Goal: Task Accomplishment & Management: Manage account settings

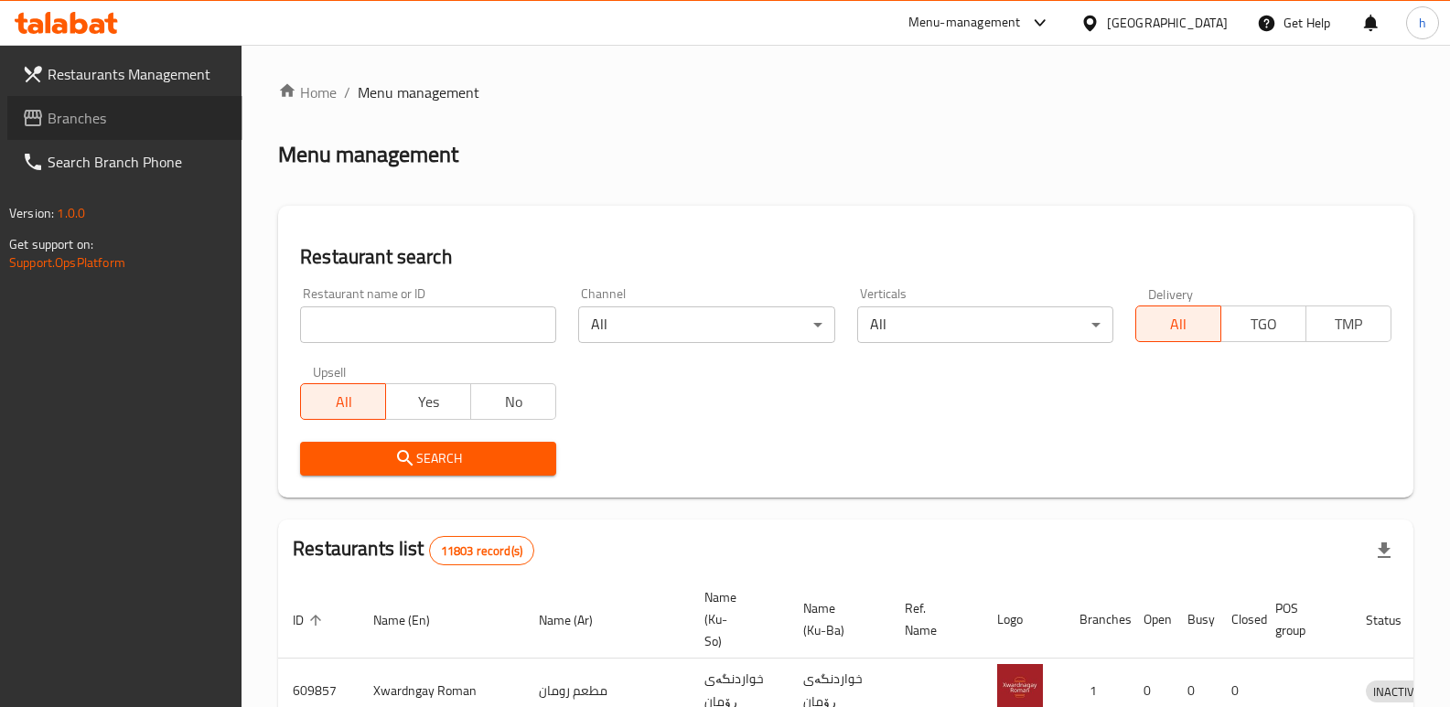
click at [85, 115] on span "Branches" at bounding box center [138, 118] width 180 height 22
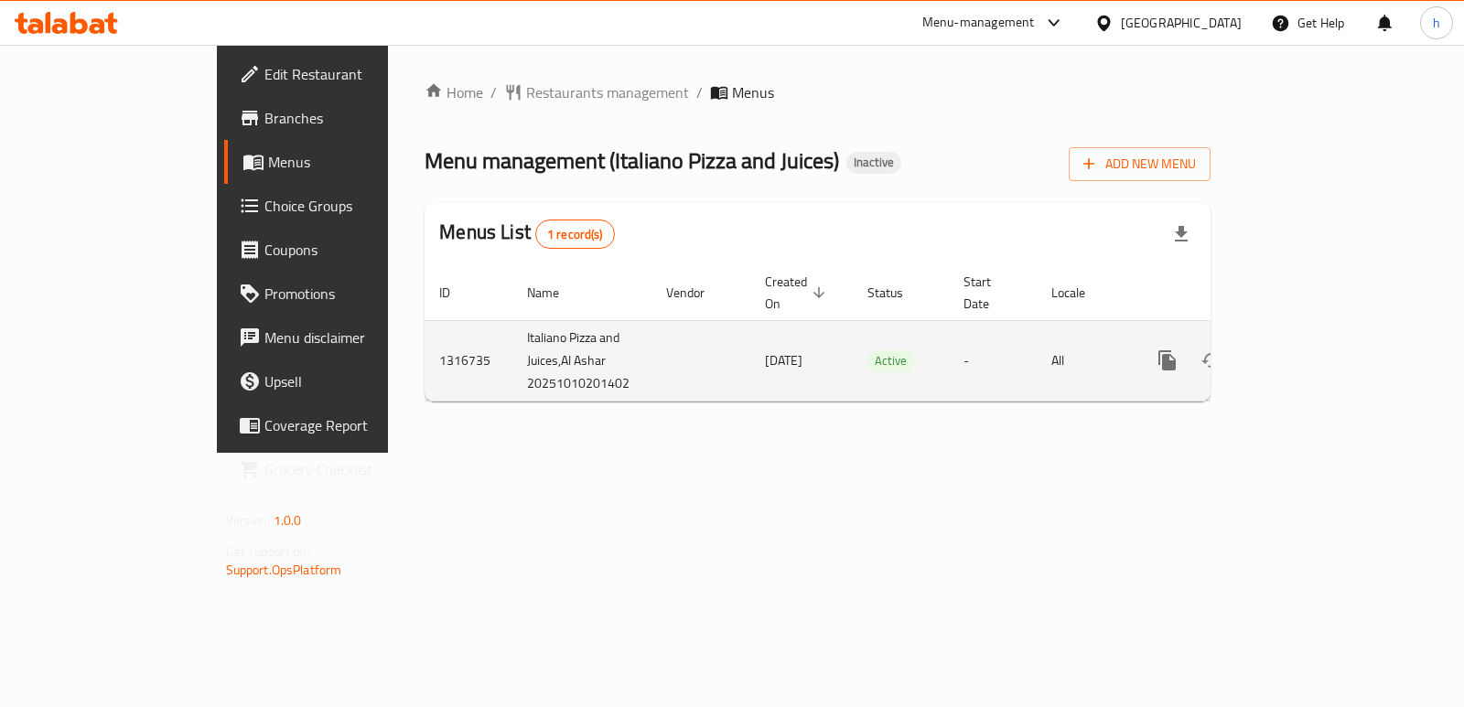
click at [1310, 350] on icon "enhanced table" at bounding box center [1299, 361] width 22 height 22
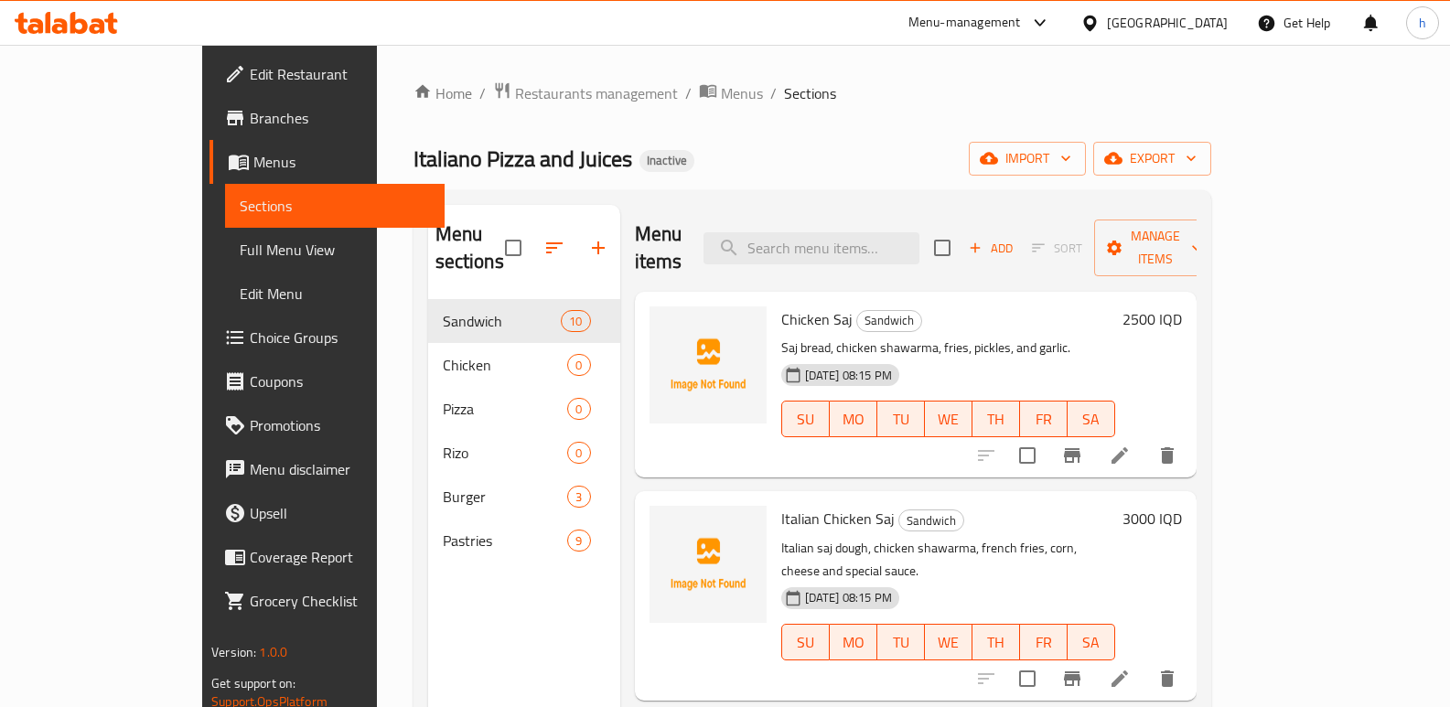
click at [225, 193] on link "Sections" at bounding box center [335, 206] width 220 height 44
click at [253, 160] on span "Menus" at bounding box center [341, 162] width 177 height 22
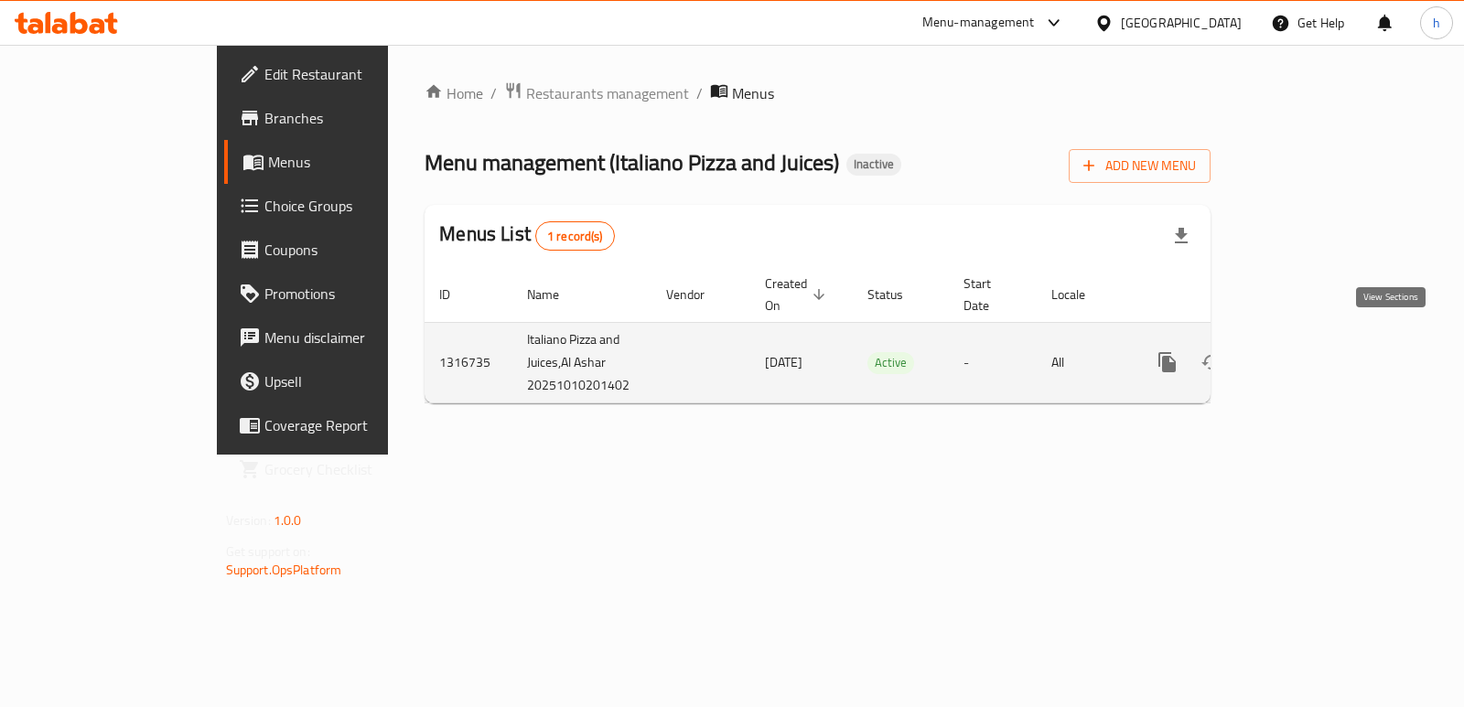
click at [1310, 351] on icon "enhanced table" at bounding box center [1299, 362] width 22 height 22
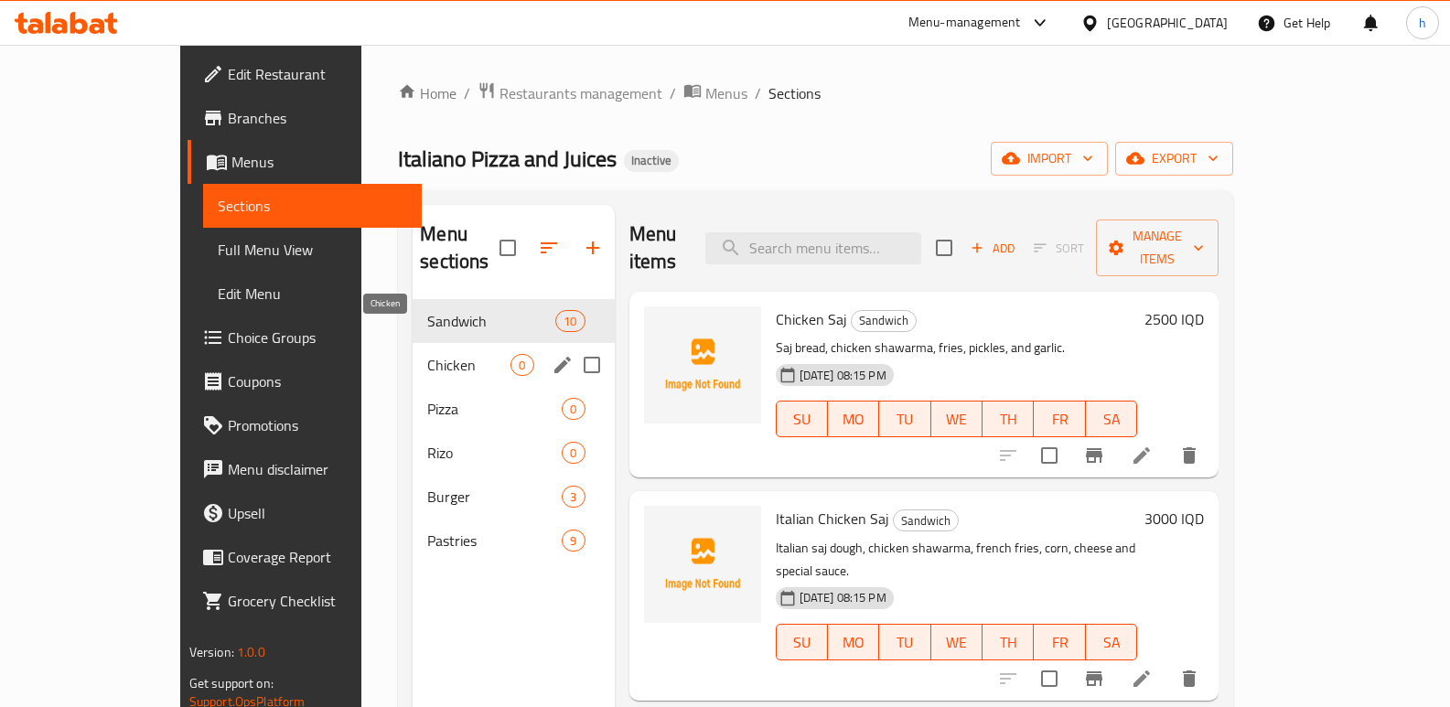
click at [427, 354] on span "Chicken" at bounding box center [468, 365] width 83 height 22
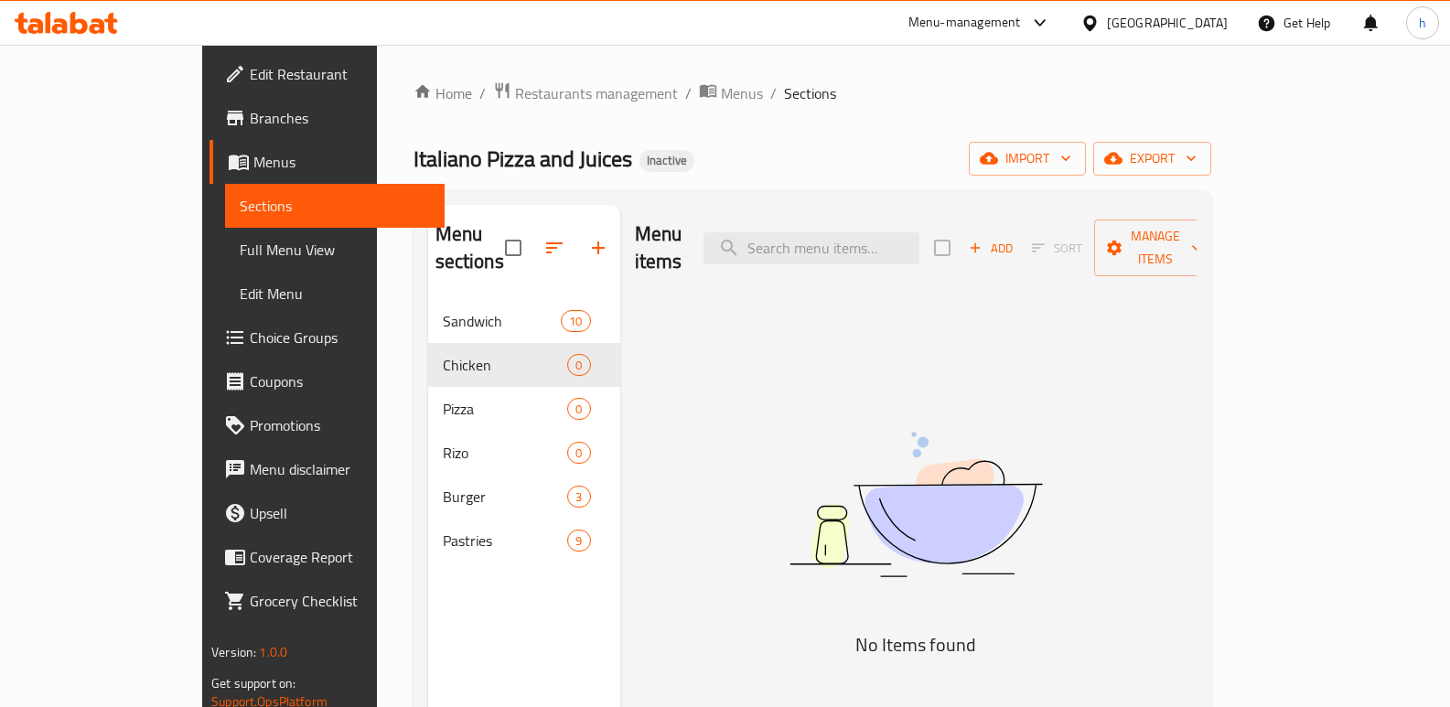
click at [253, 166] on span "Menus" at bounding box center [341, 162] width 177 height 22
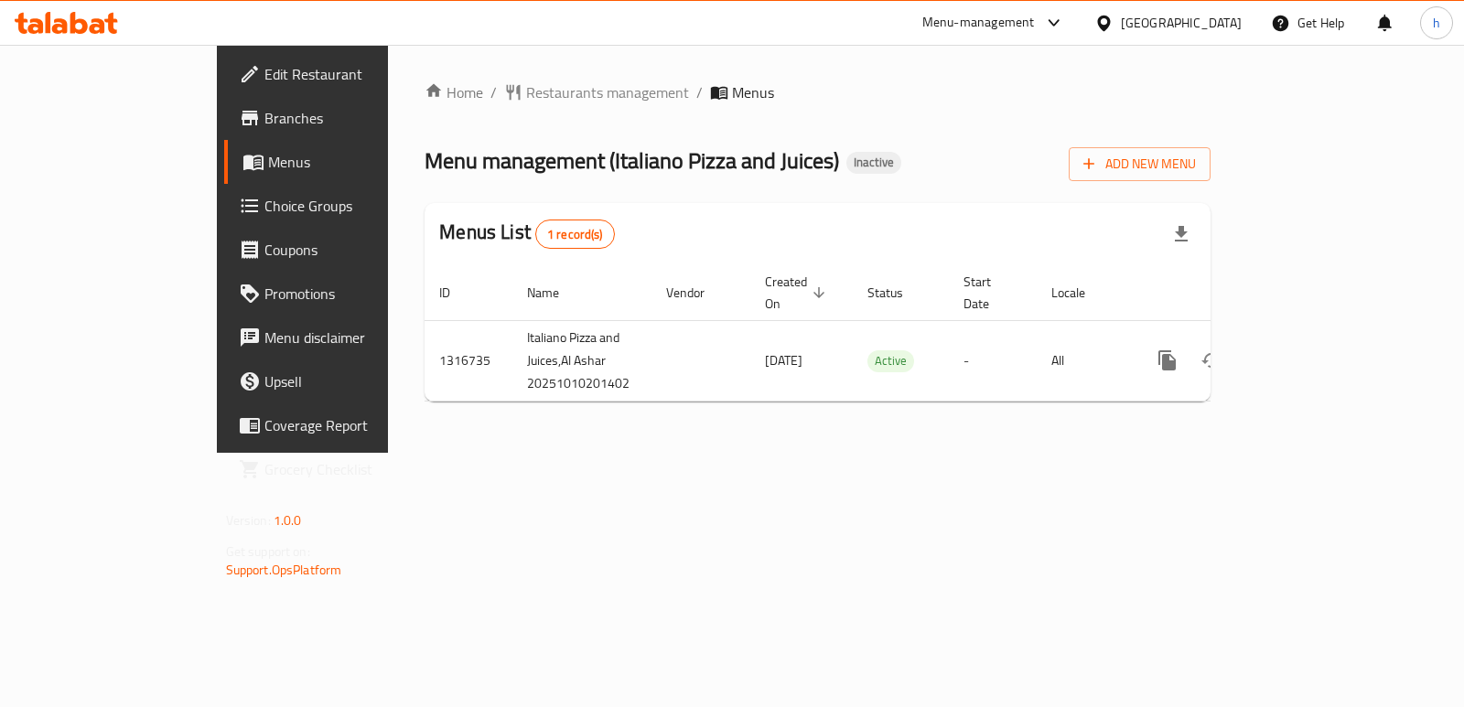
click at [1211, 124] on div "Home / Restaurants management / Menus Menu management ( Italiano Pizza and Juic…" at bounding box center [818, 248] width 786 height 335
click at [1196, 165] on span "Add New Menu" at bounding box center [1139, 164] width 113 height 23
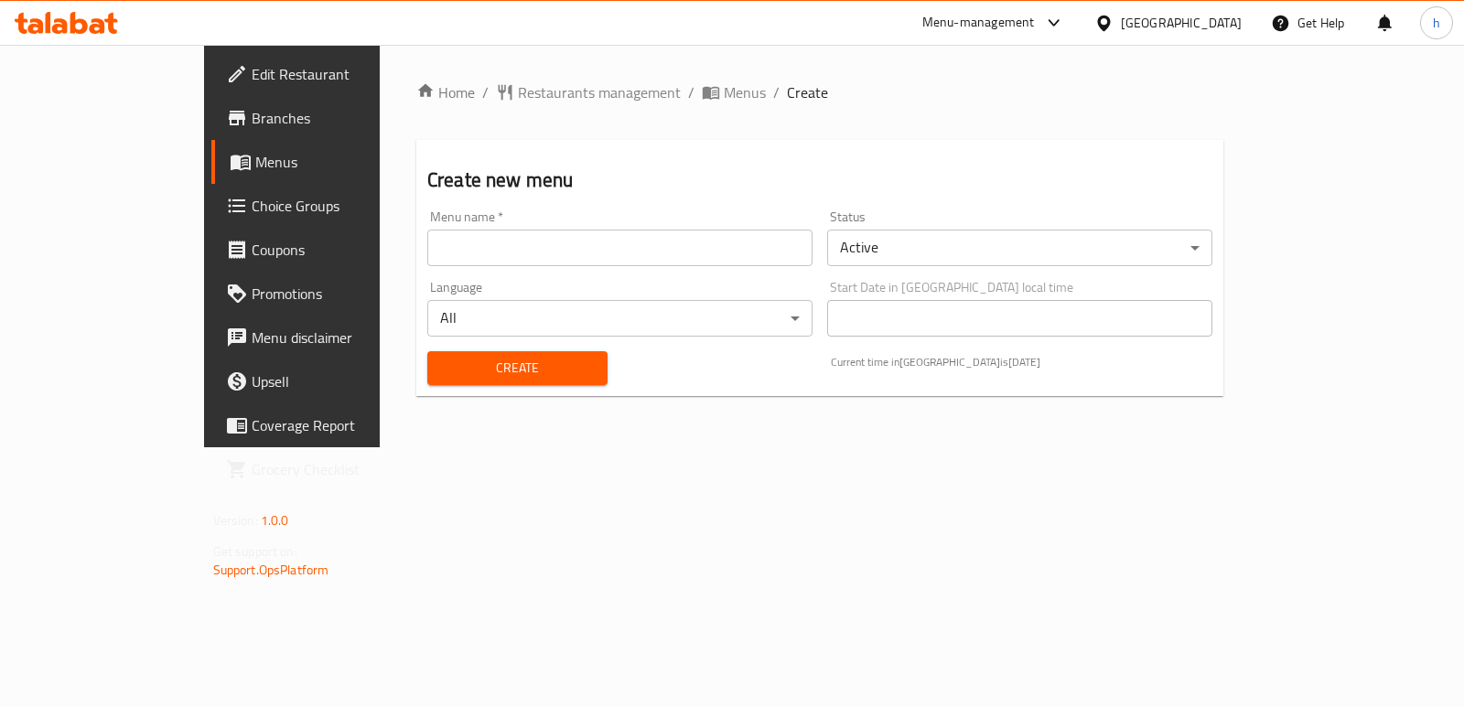
click at [433, 259] on input "text" at bounding box center [619, 248] width 385 height 37
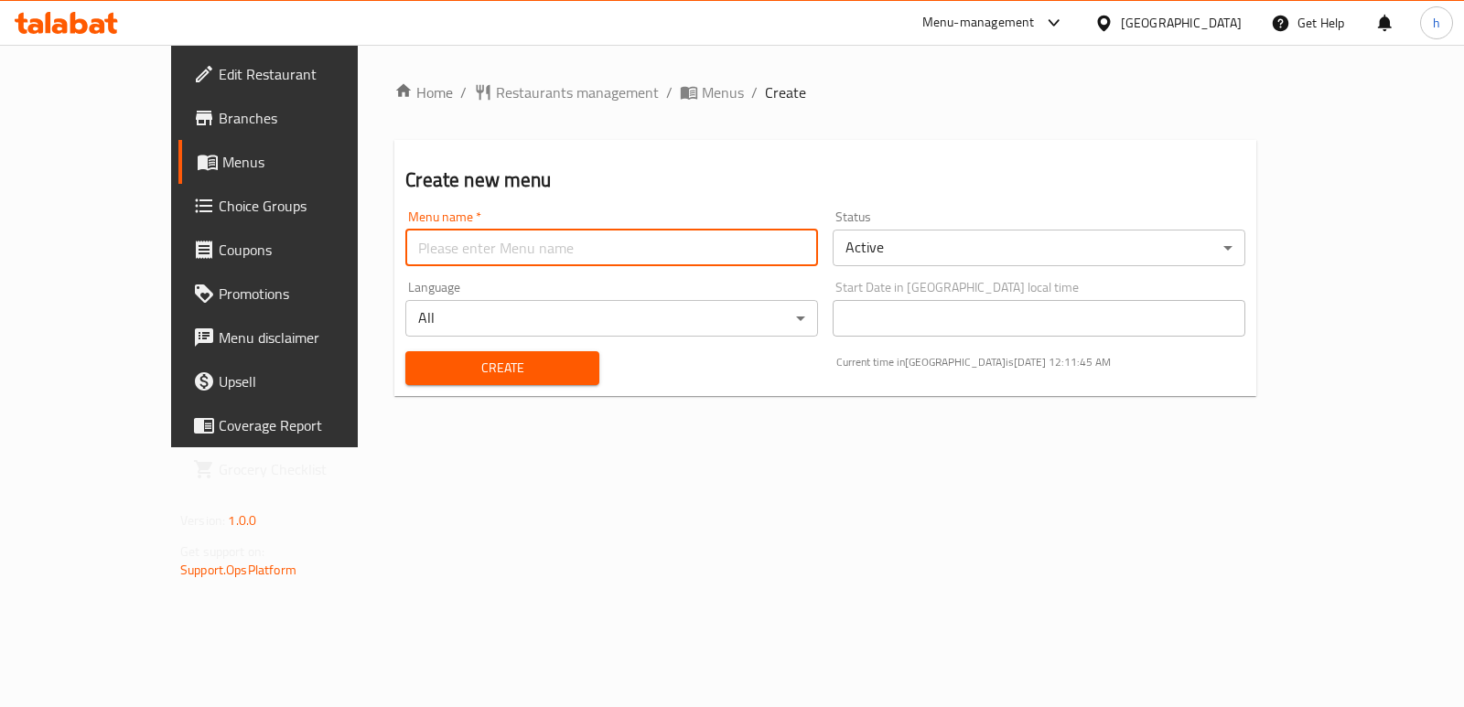
type input "Menu"
click at [442, 367] on span "Create" at bounding box center [502, 368] width 164 height 23
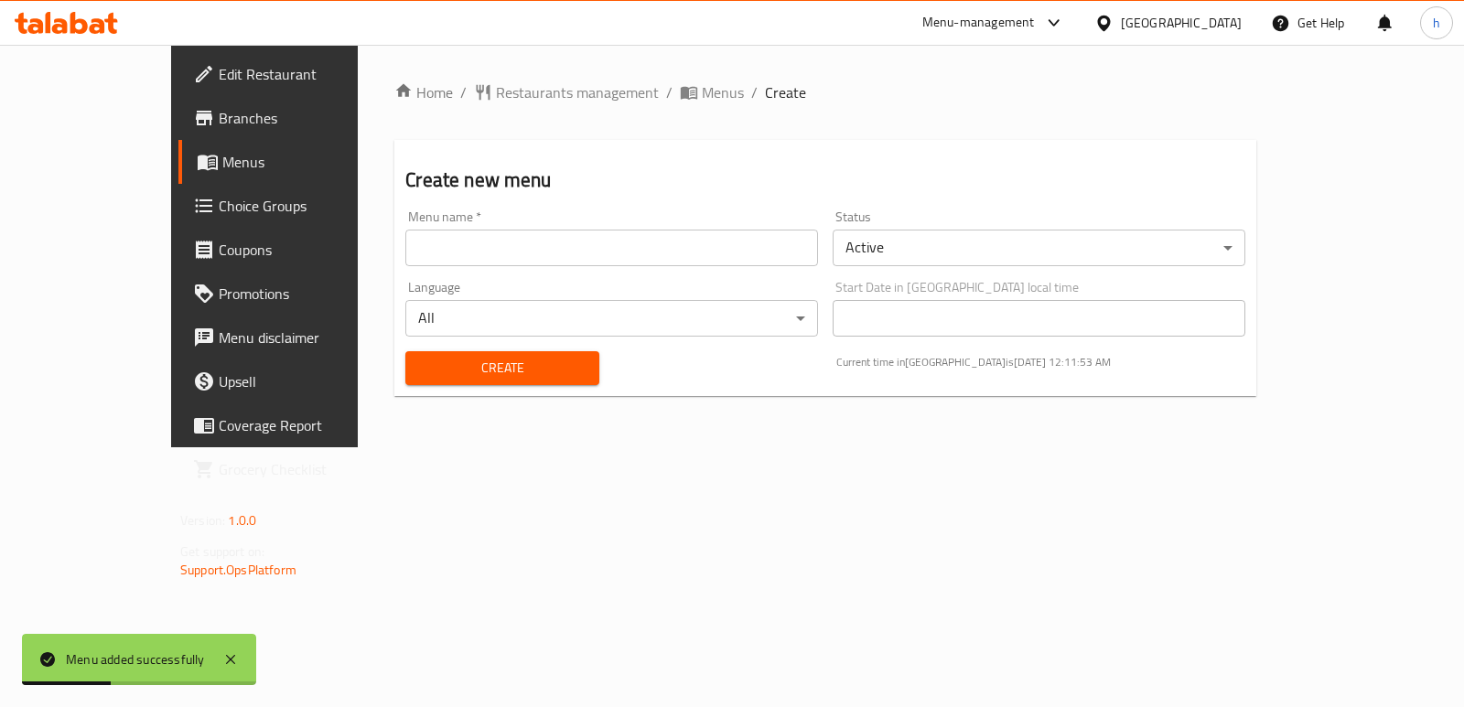
click at [222, 164] on span "Menus" at bounding box center [311, 162] width 178 height 22
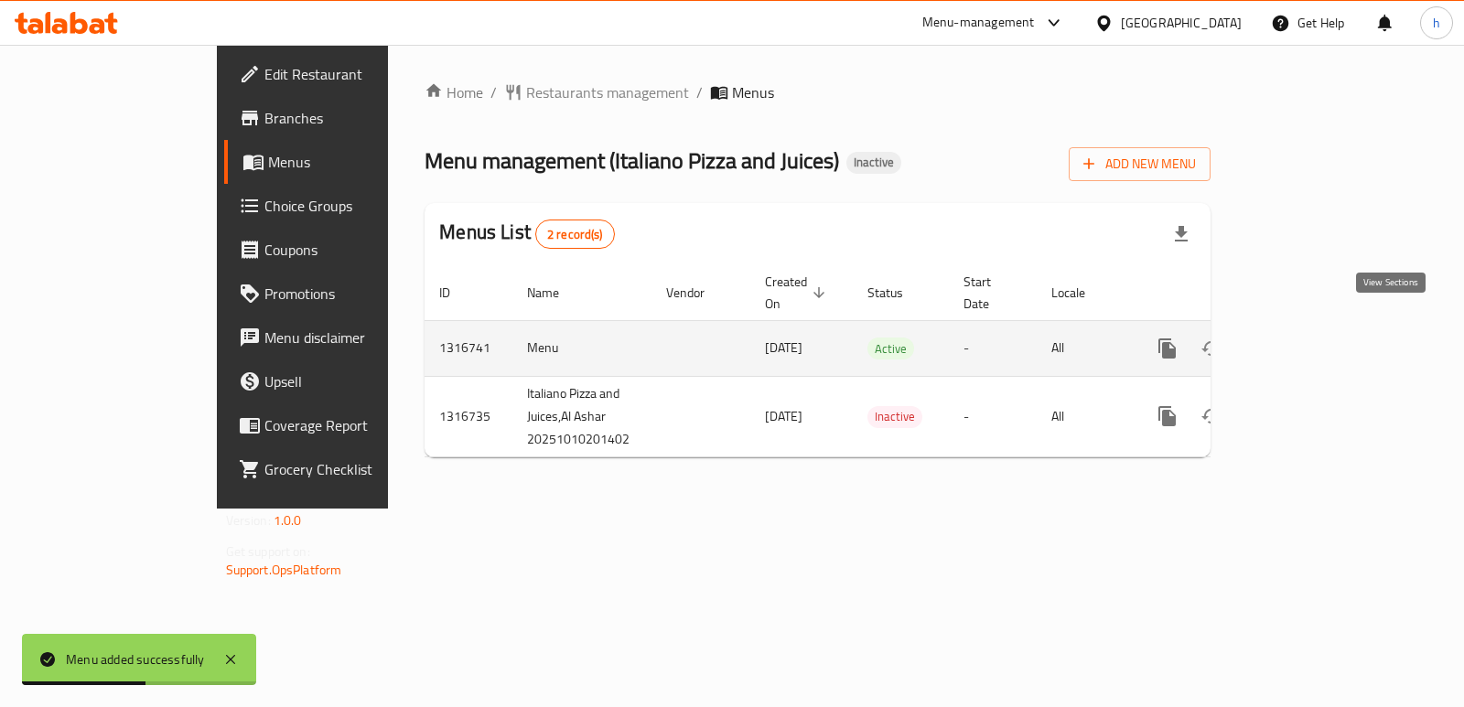
click at [1321, 335] on link "enhanced table" at bounding box center [1299, 349] width 44 height 44
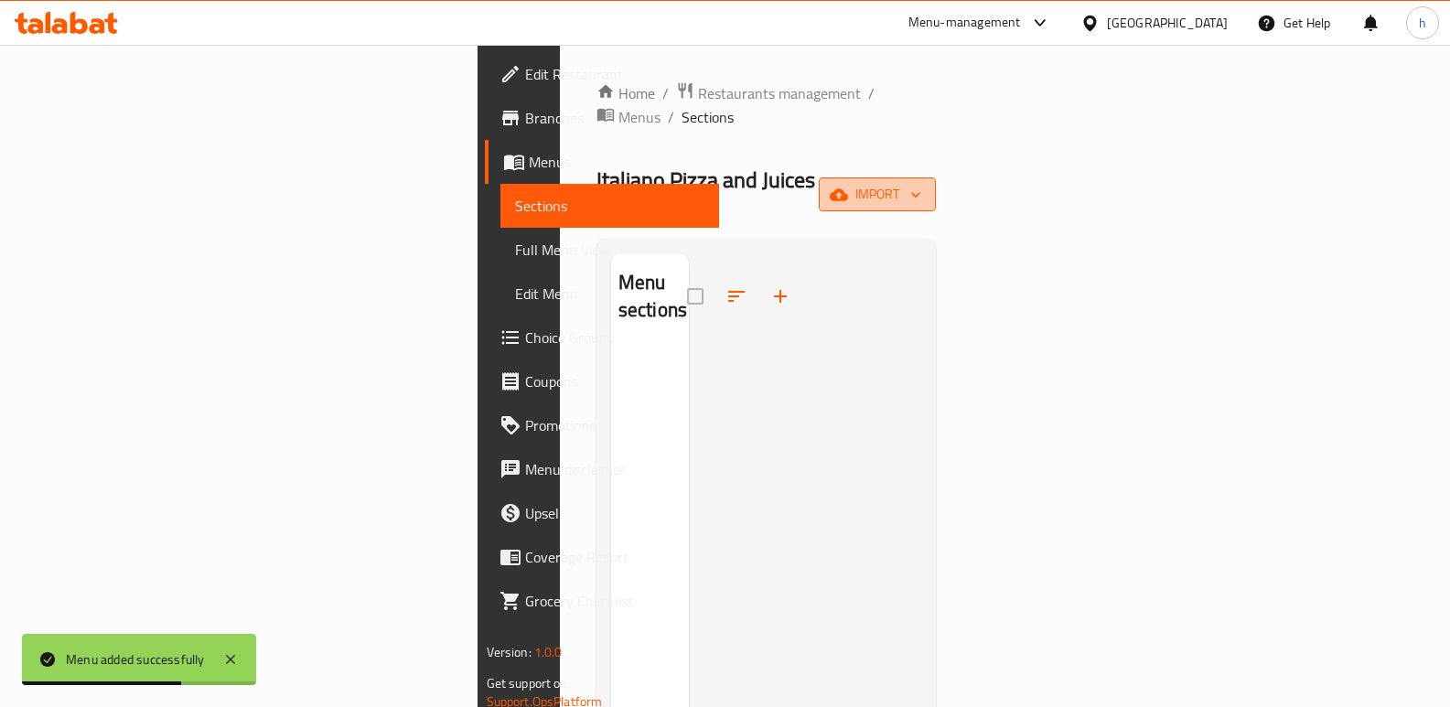
click at [921, 183] on span "import" at bounding box center [878, 194] width 88 height 23
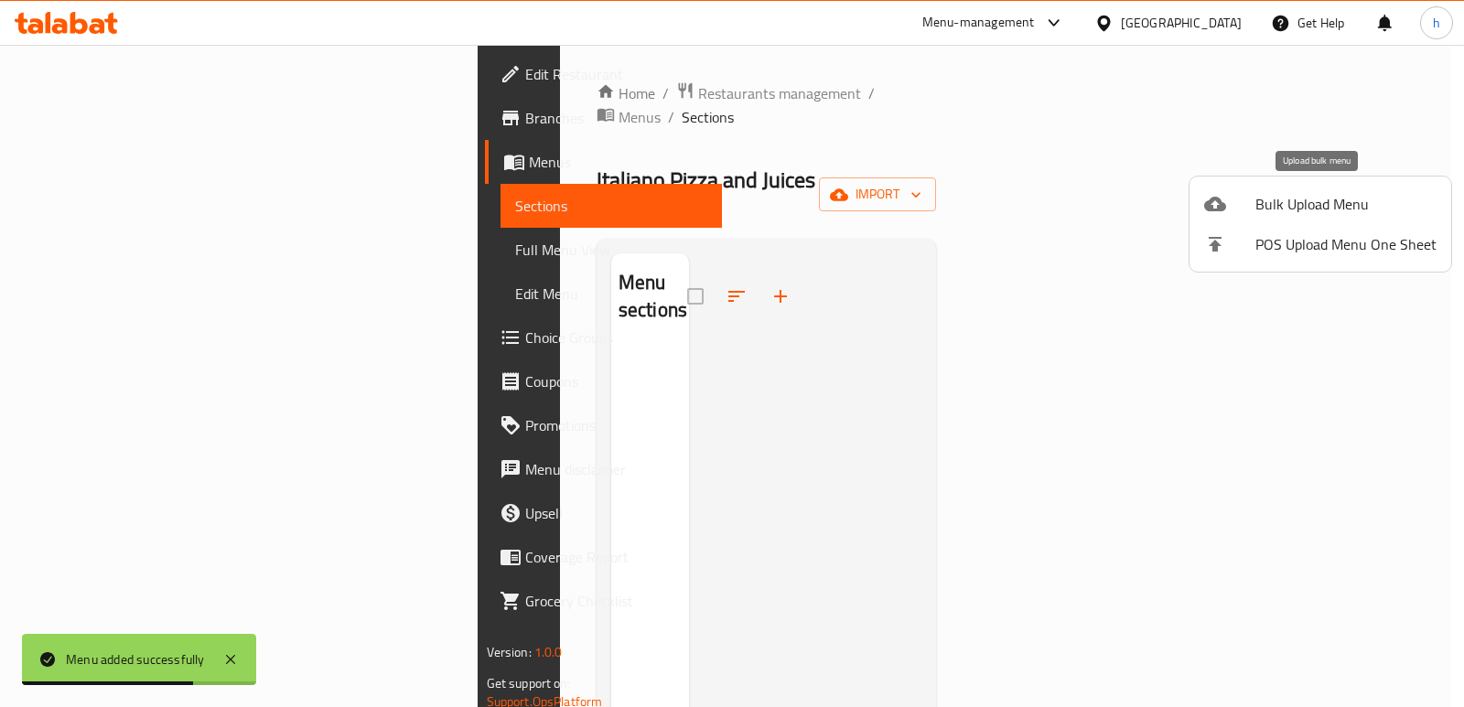
click at [1323, 200] on span "Bulk Upload Menu" at bounding box center [1345, 204] width 181 height 22
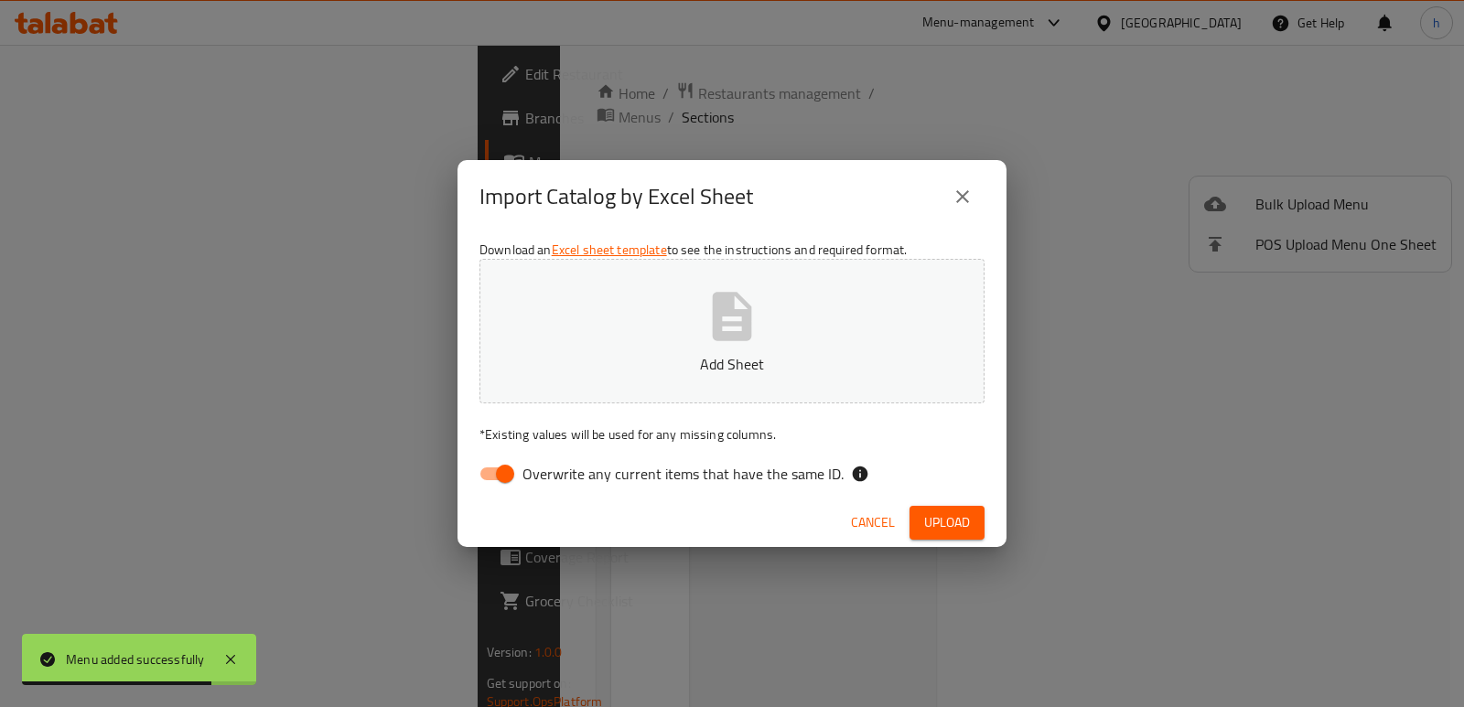
click at [505, 466] on input "Overwrite any current items that have the same ID." at bounding box center [505, 474] width 104 height 35
checkbox input "false"
click at [667, 350] on button "Add Sheet" at bounding box center [731, 331] width 505 height 145
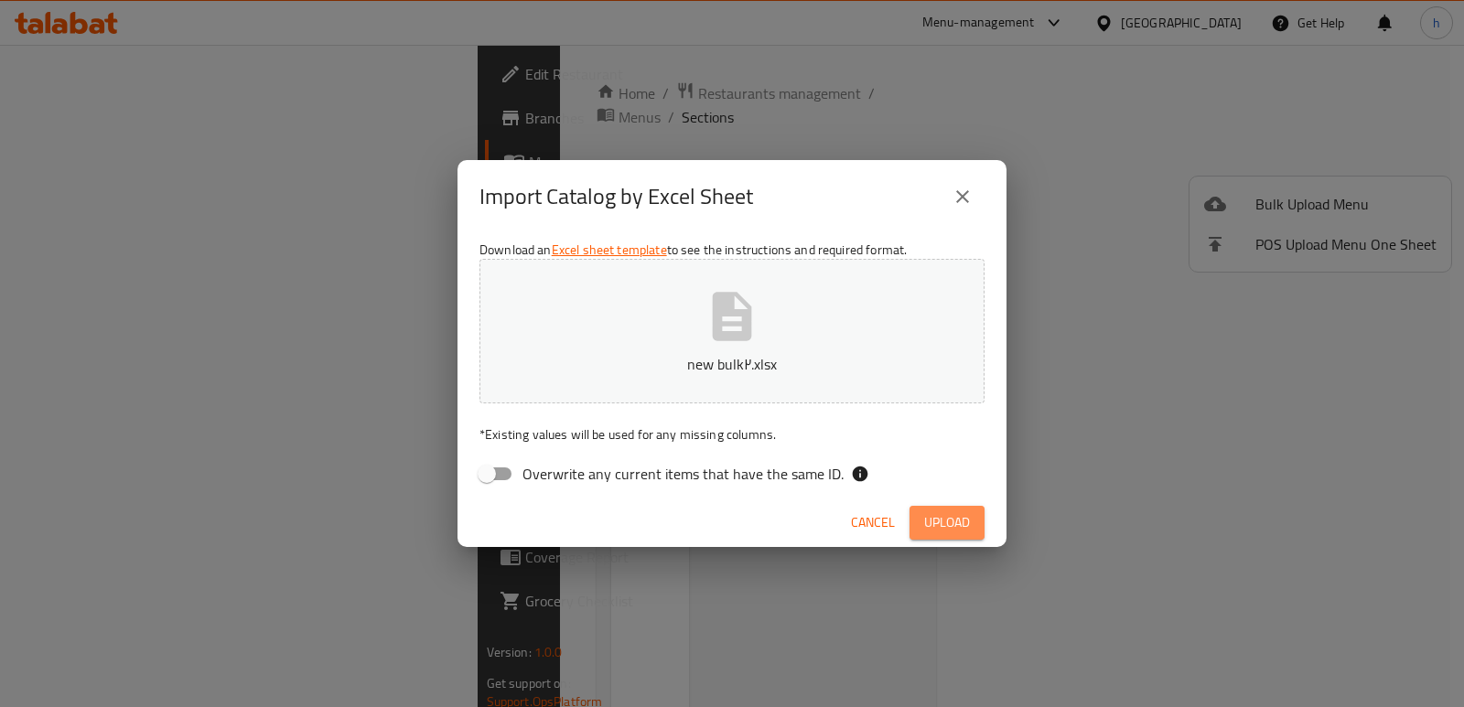
click at [951, 523] on span "Upload" at bounding box center [947, 523] width 46 height 23
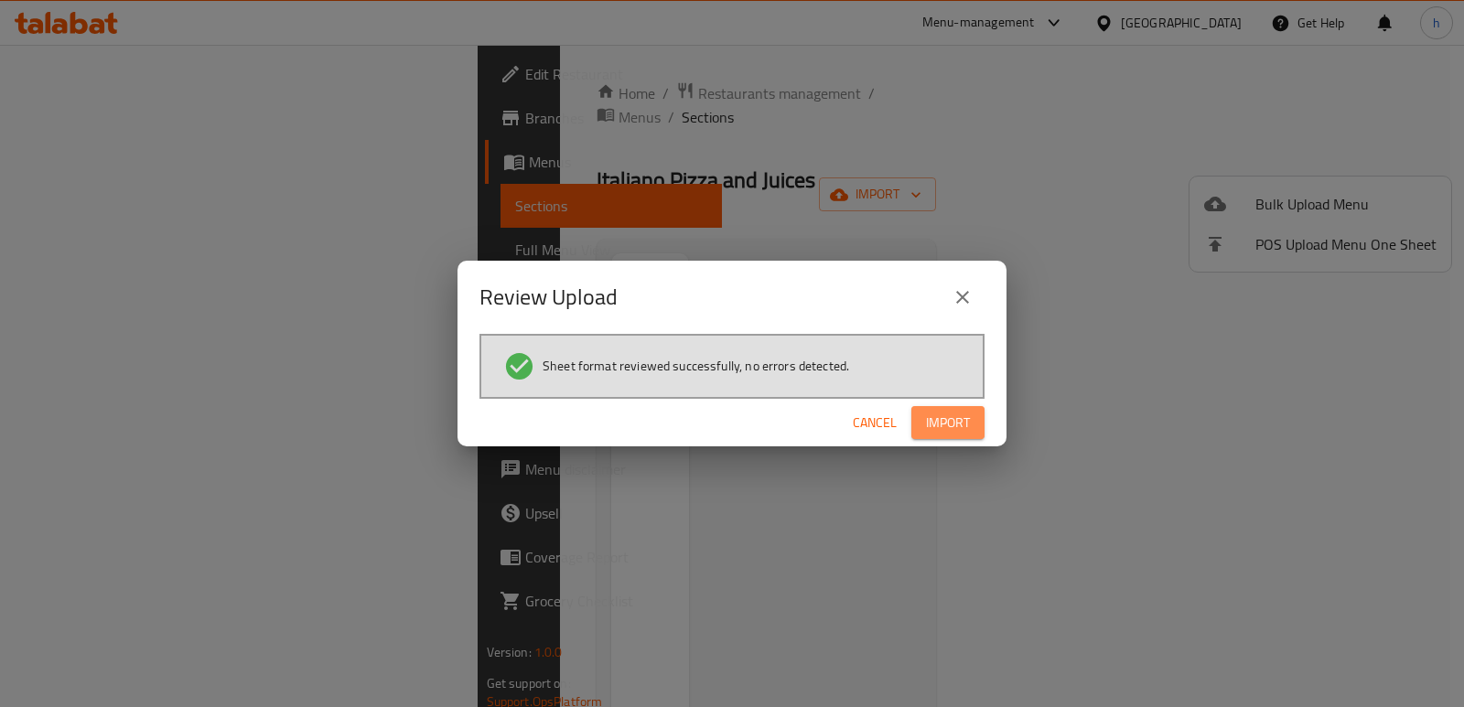
click at [955, 432] on span "Import" at bounding box center [948, 423] width 44 height 23
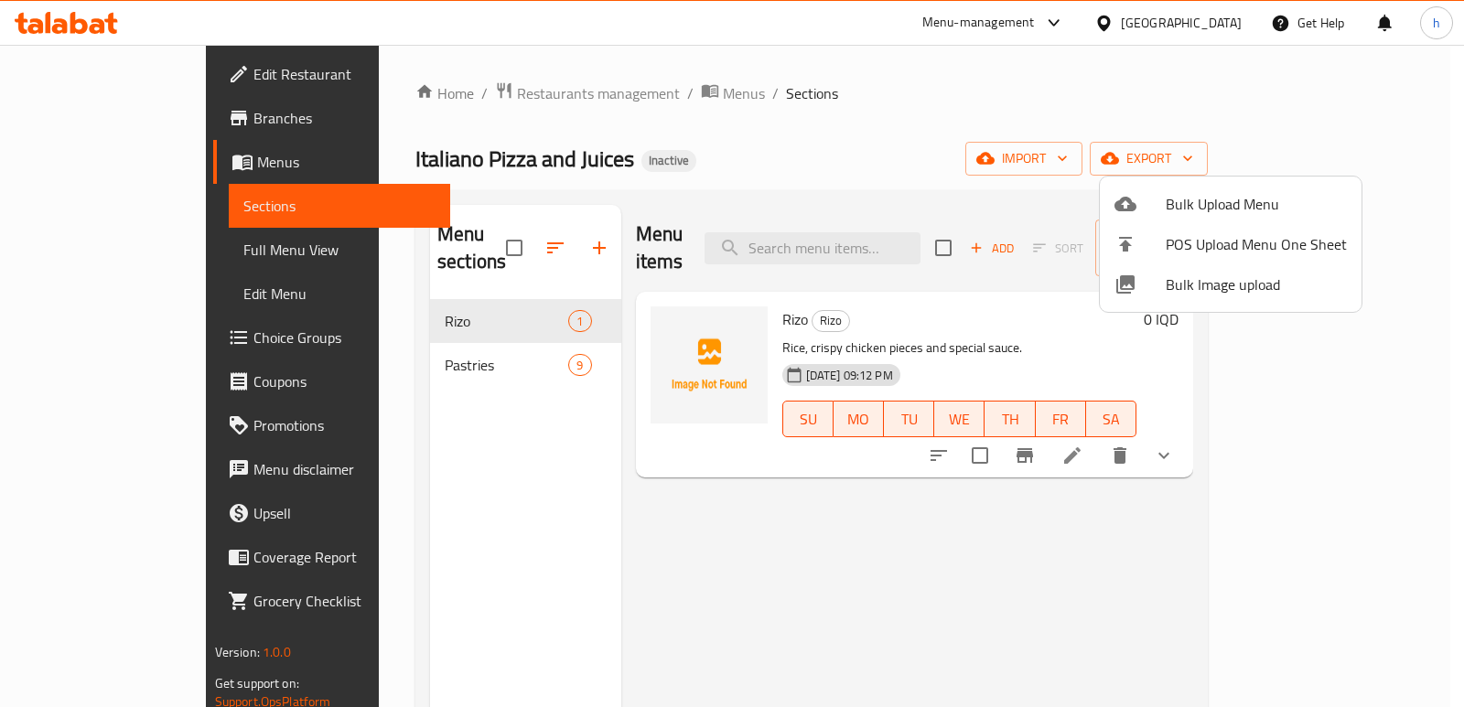
click at [383, 412] on div at bounding box center [732, 353] width 1464 height 707
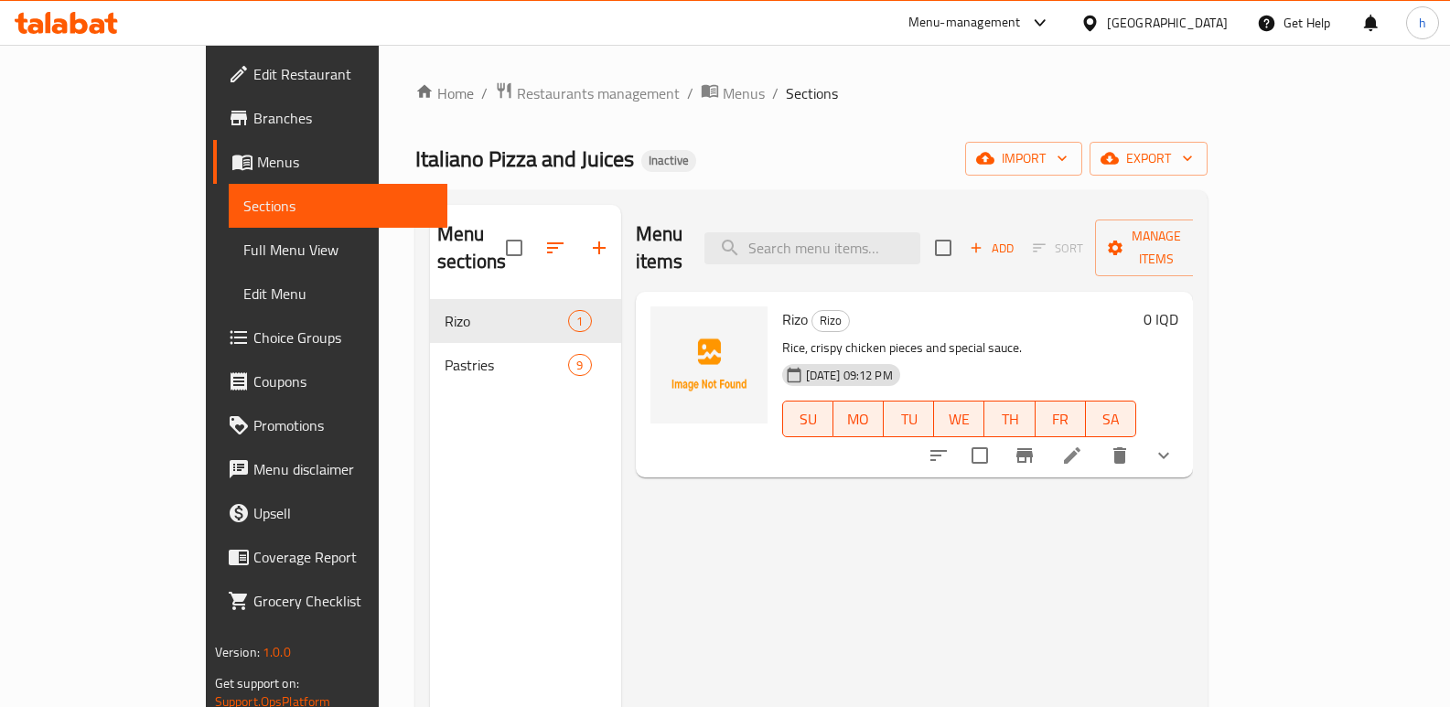
click at [430, 695] on div "Menu sections [PERSON_NAME] 1 Pastries 9" at bounding box center [525, 558] width 191 height 707
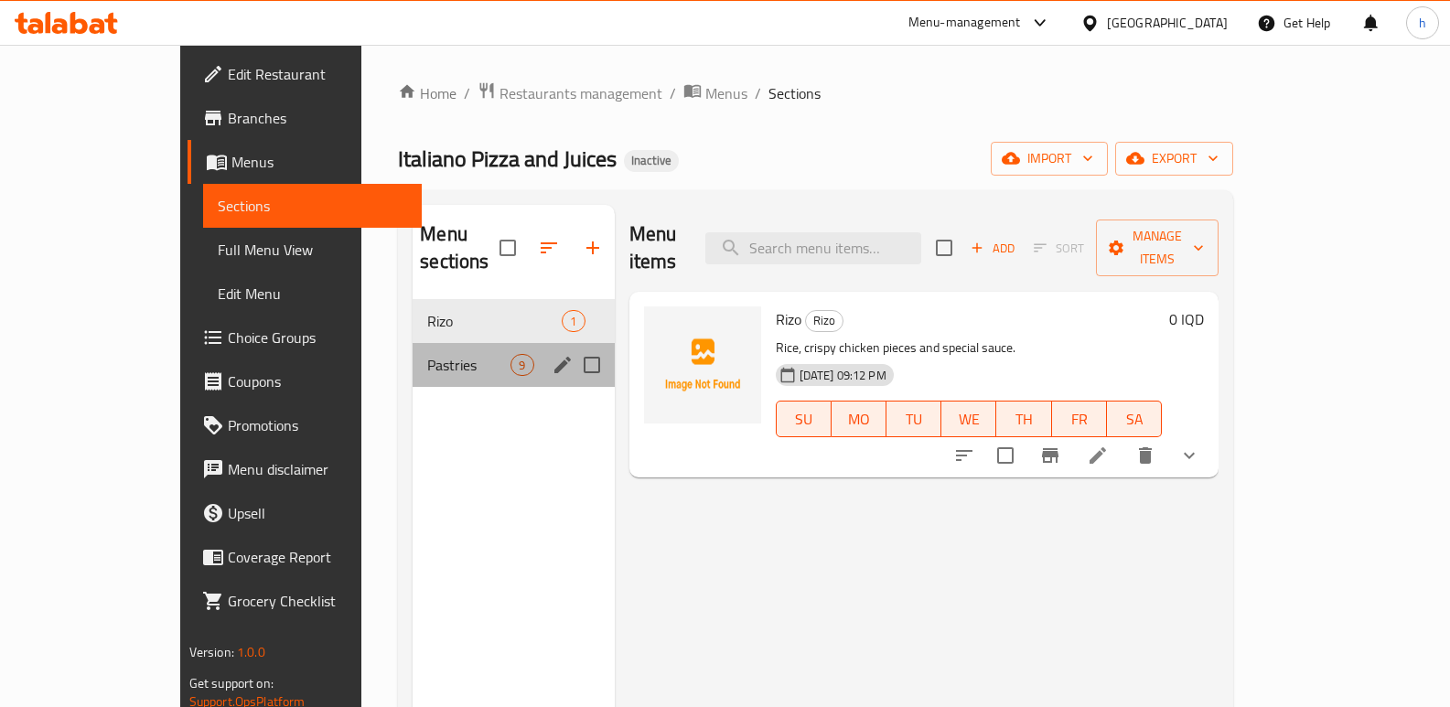
click at [413, 350] on div "Pastries 9" at bounding box center [513, 365] width 201 height 44
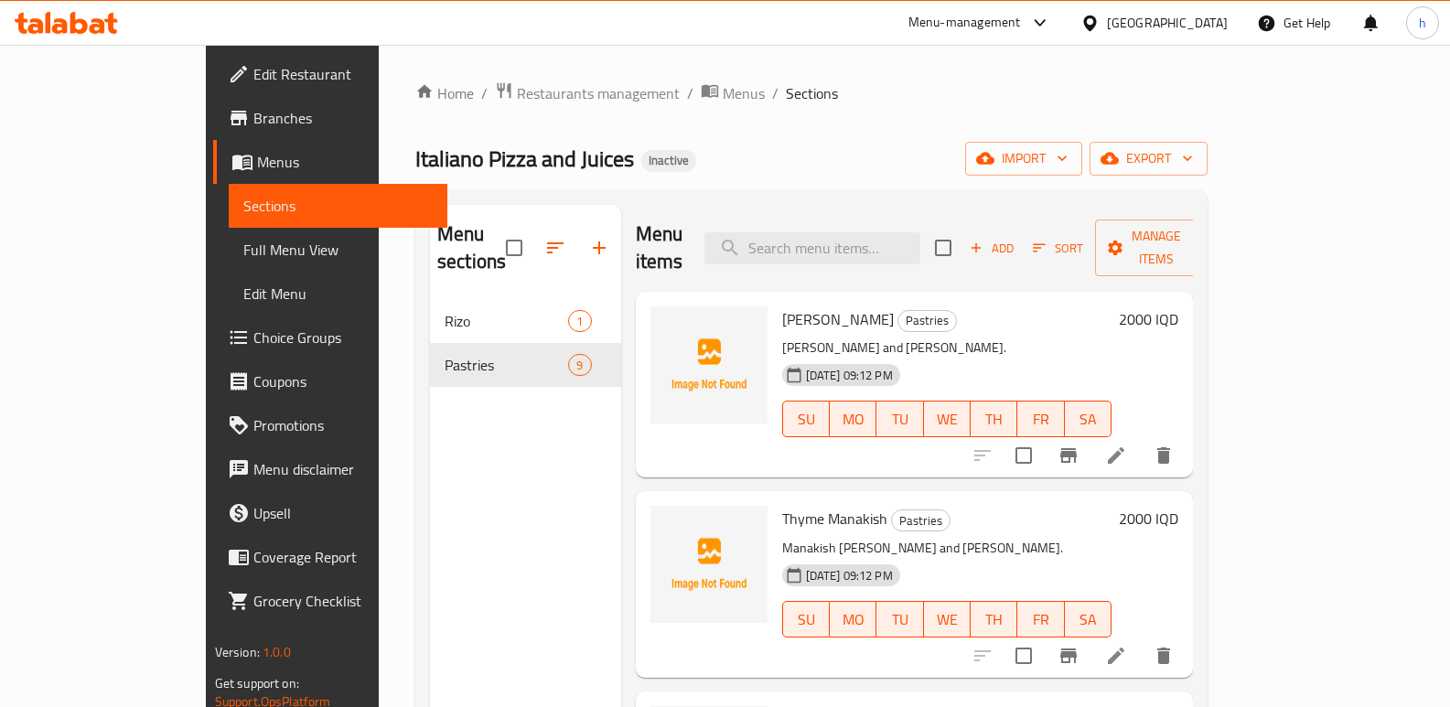
drag, startPoint x: 436, startPoint y: 458, endPoint x: 1113, endPoint y: 328, distance: 689.5
click at [436, 458] on div "Menu sections [PERSON_NAME] 1 Pastries 9" at bounding box center [525, 558] width 191 height 707
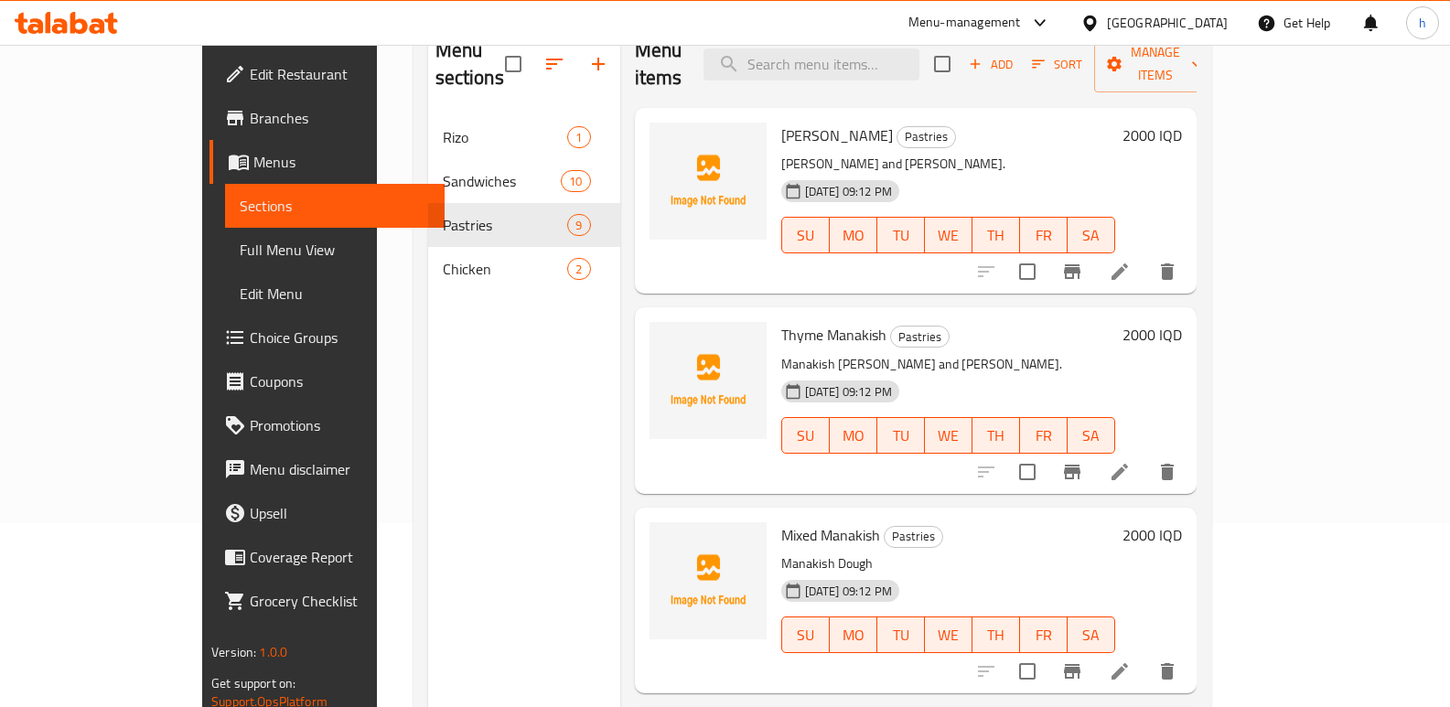
scroll to position [187, 0]
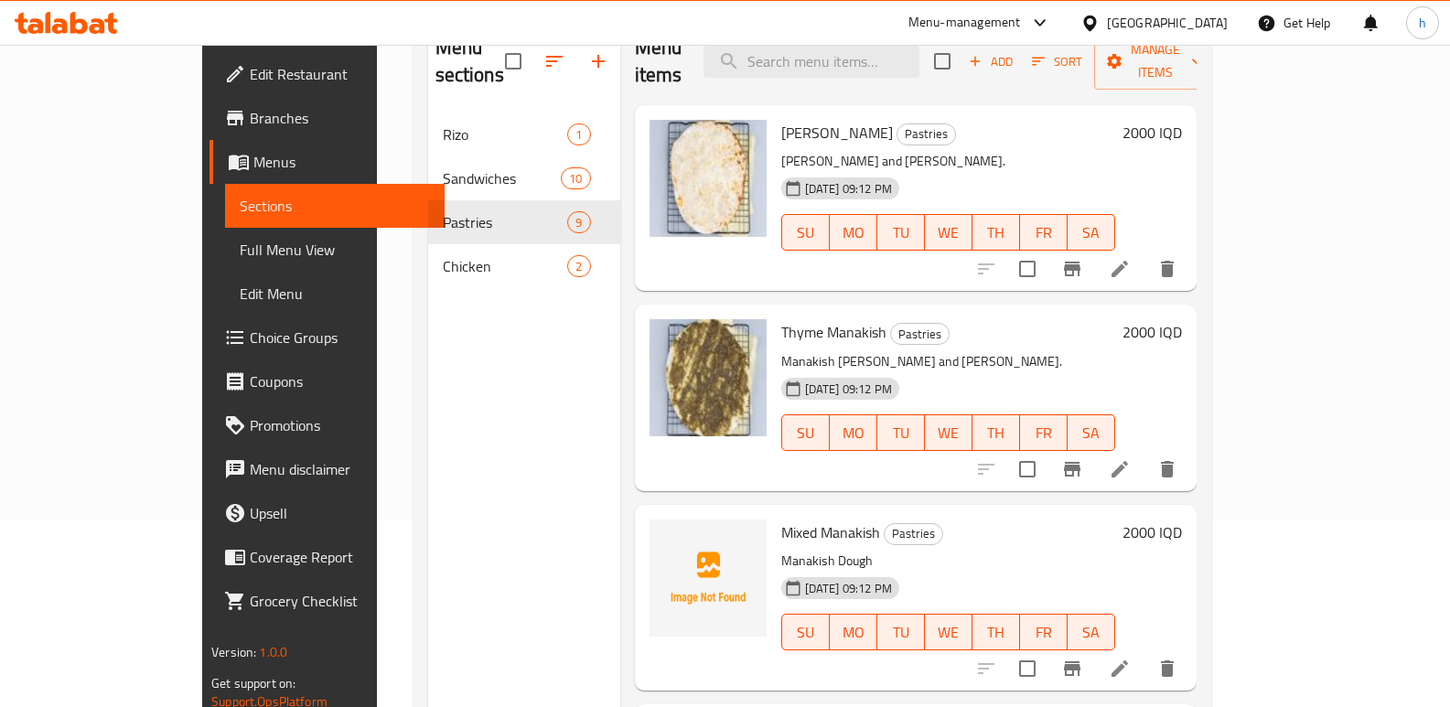
drag, startPoint x: 441, startPoint y: 467, endPoint x: 442, endPoint y: 422, distance: 44.8
click at [441, 467] on div "Menu sections [PERSON_NAME] 1 Sandwiches 10 Pastries 9 Chicken 2" at bounding box center [524, 371] width 192 height 707
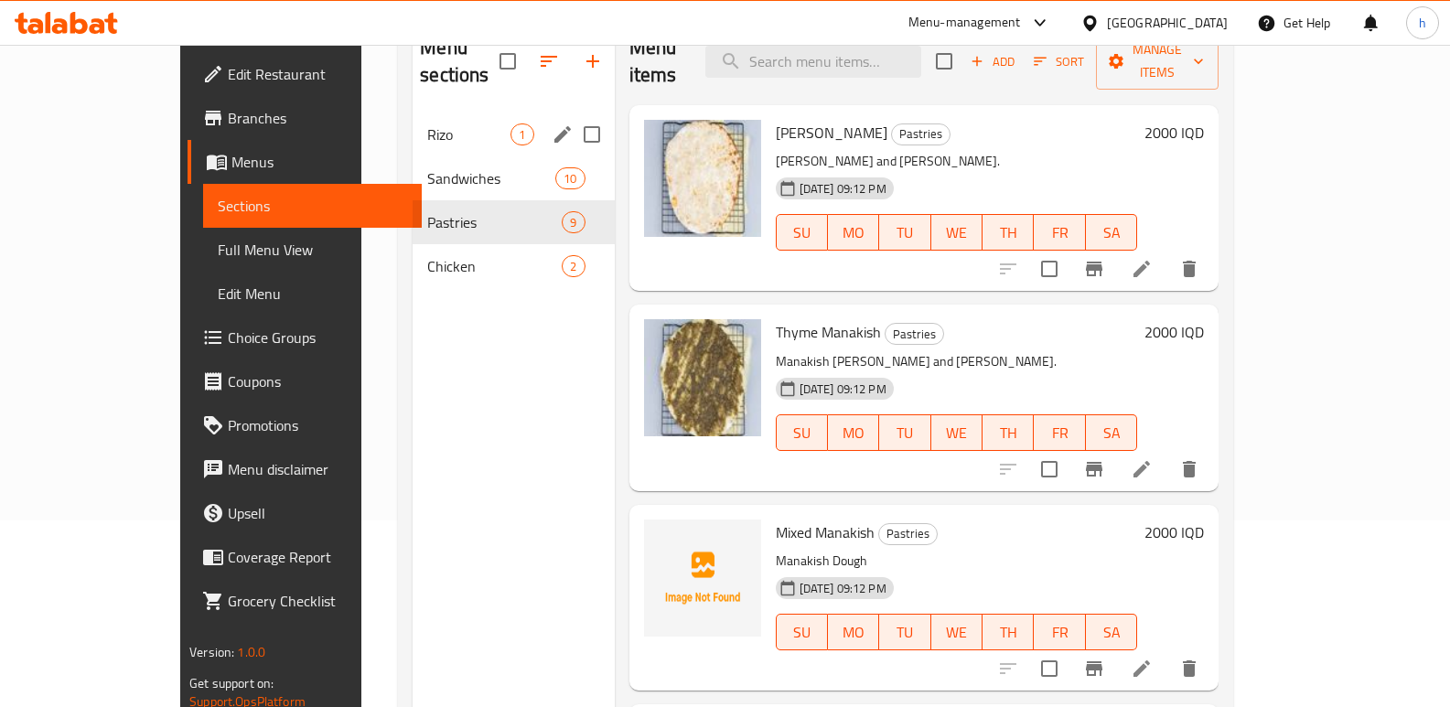
click at [427, 124] on span "Rizo" at bounding box center [468, 135] width 83 height 22
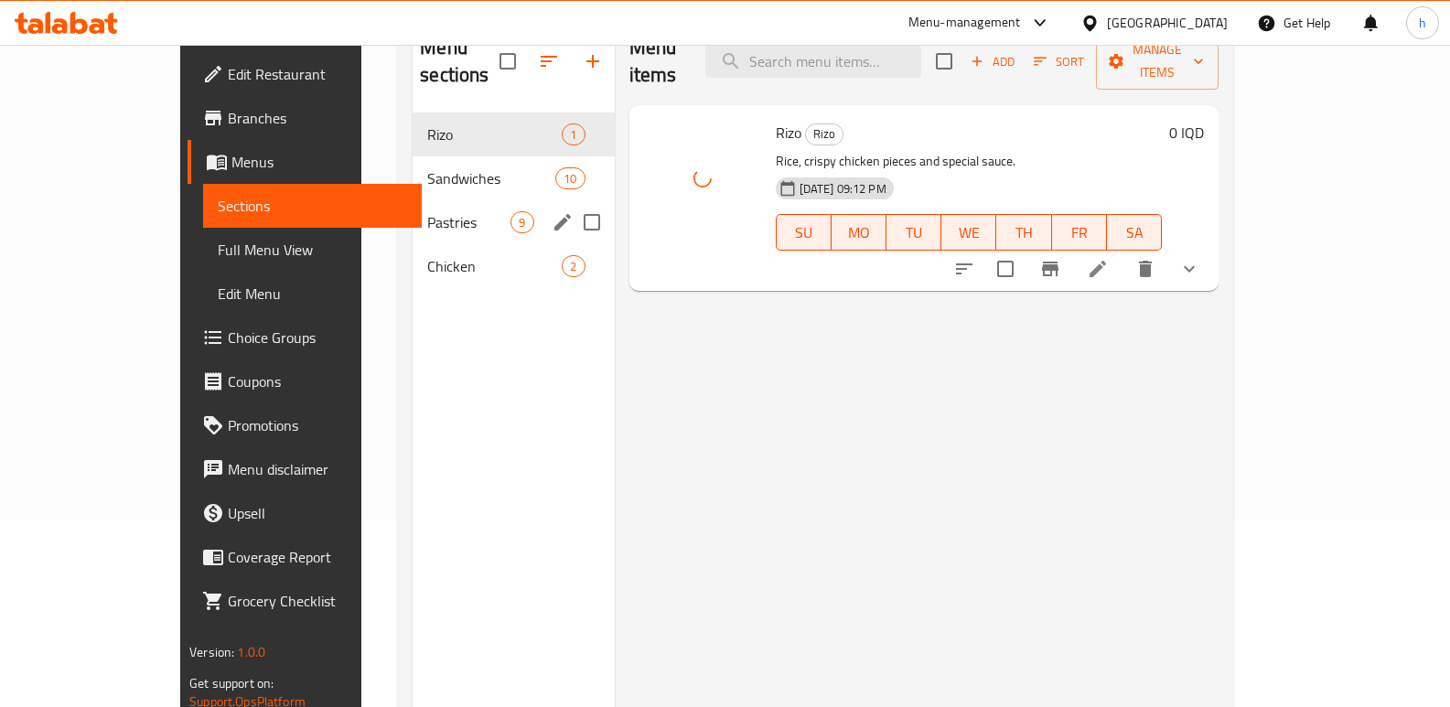
click at [427, 211] on span "Pastries" at bounding box center [468, 222] width 83 height 22
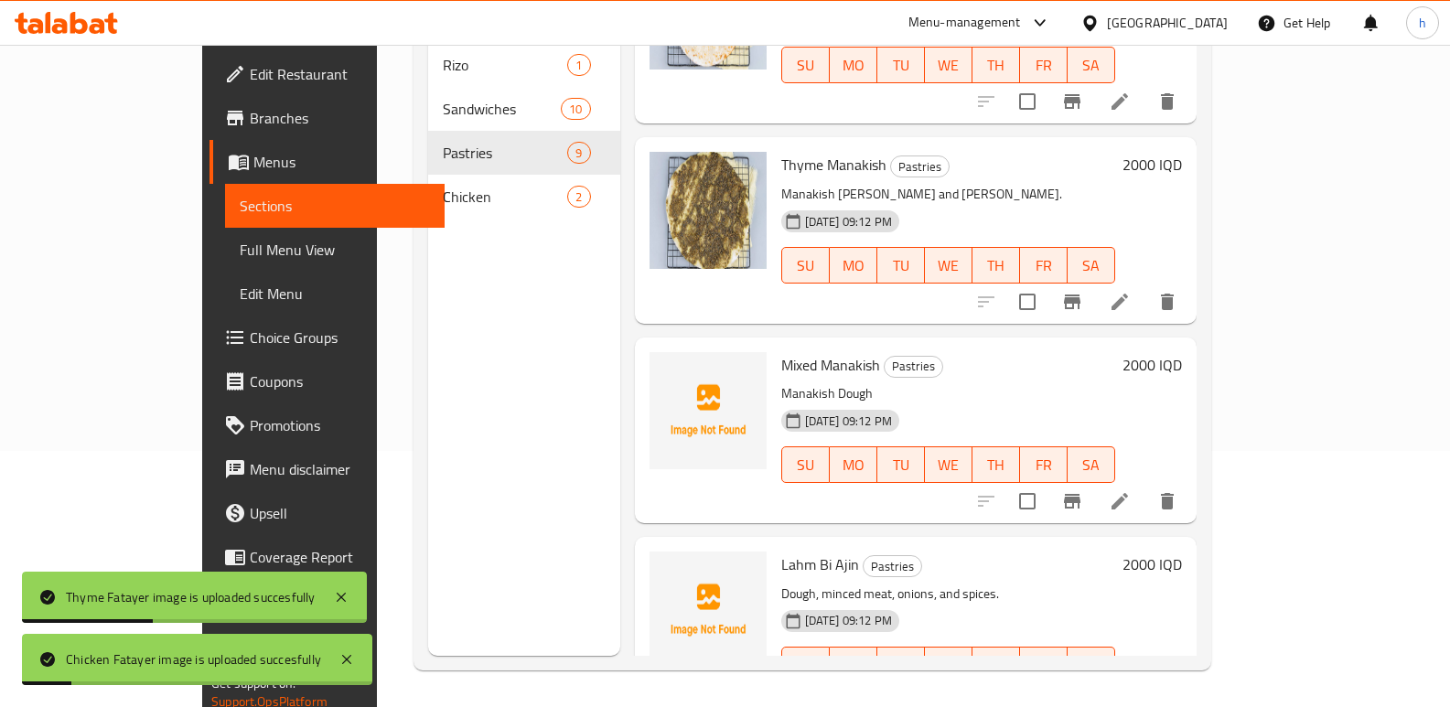
scroll to position [210, 0]
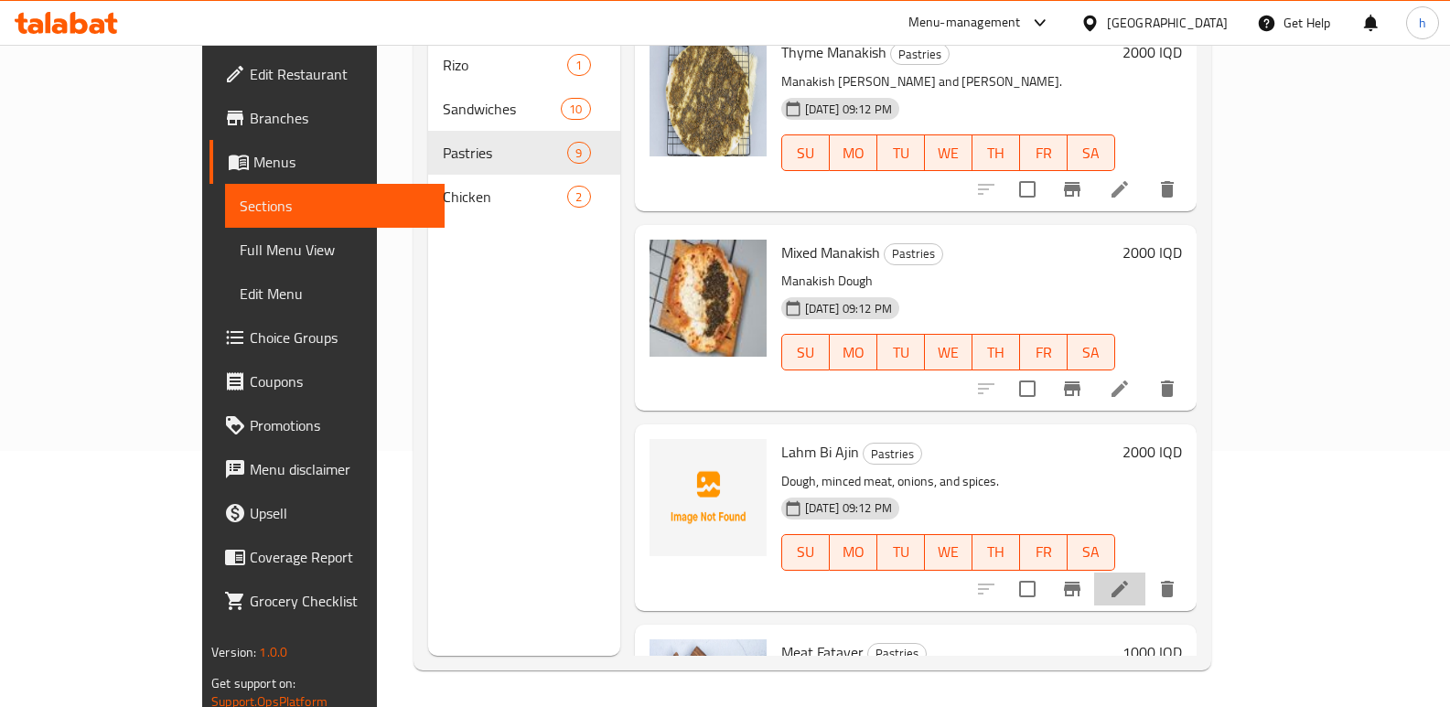
click at [1146, 573] on li at bounding box center [1119, 589] width 51 height 33
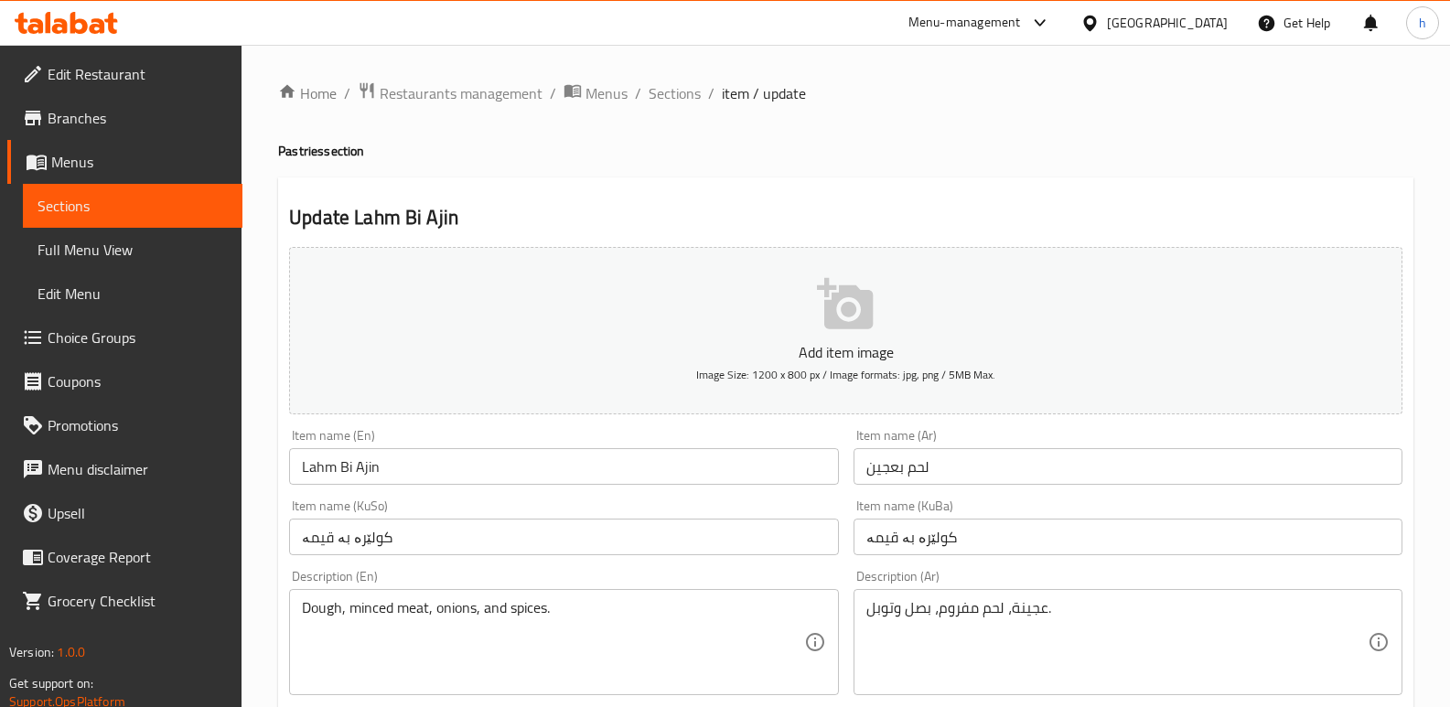
drag, startPoint x: 953, startPoint y: 469, endPoint x: 842, endPoint y: 467, distance: 111.7
drag, startPoint x: 639, startPoint y: 152, endPoint x: 629, endPoint y: 152, distance: 10.1
click at [639, 152] on h4 "Pastries section" at bounding box center [846, 151] width 1136 height 18
click at [148, 204] on span "Sections" at bounding box center [133, 206] width 190 height 22
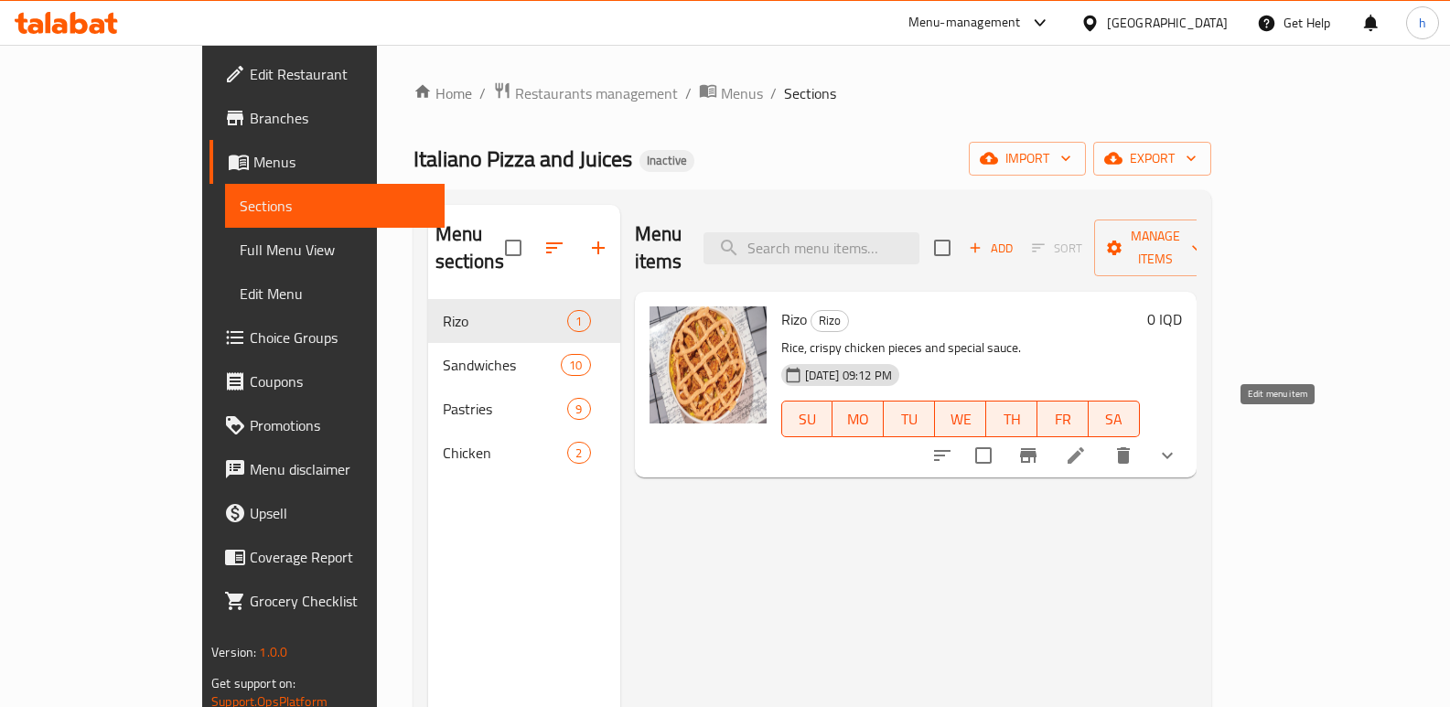
click at [1087, 445] on icon at bounding box center [1076, 456] width 22 height 22
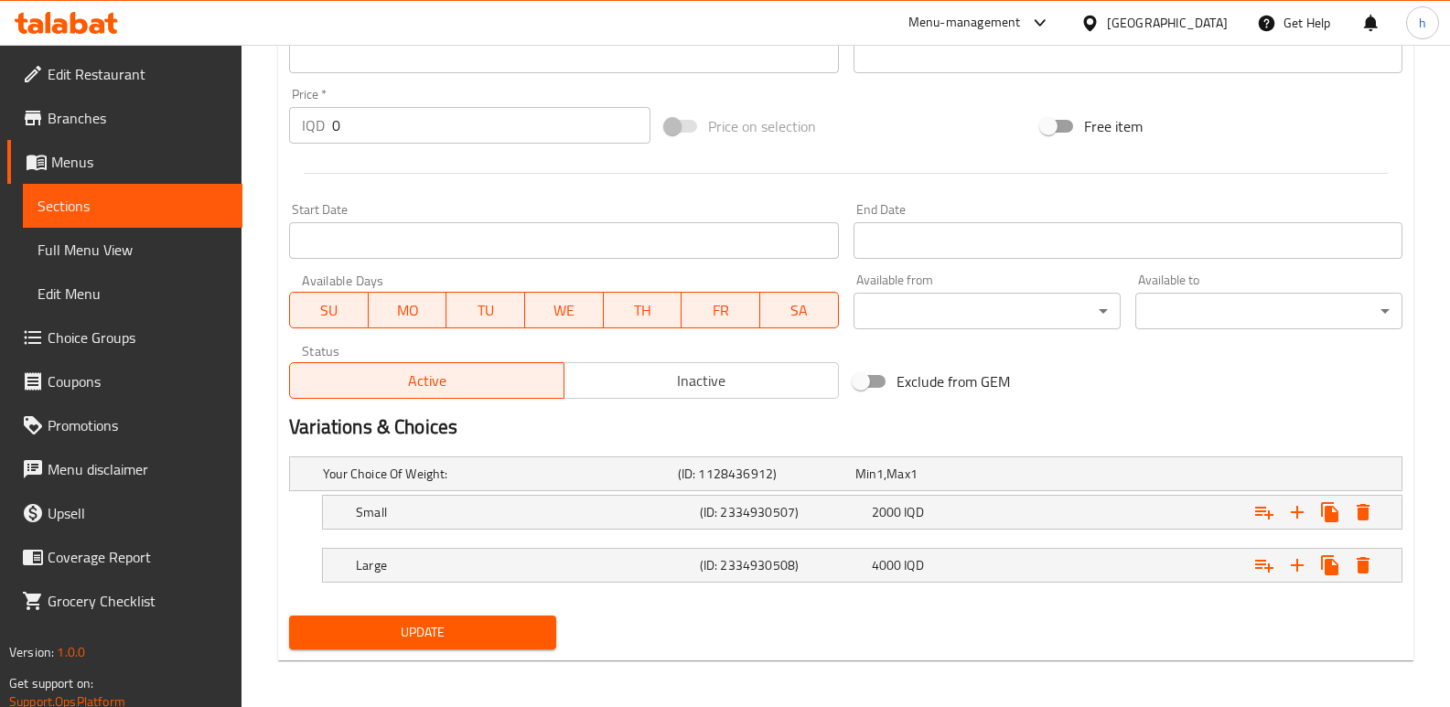
scroll to position [864, 0]
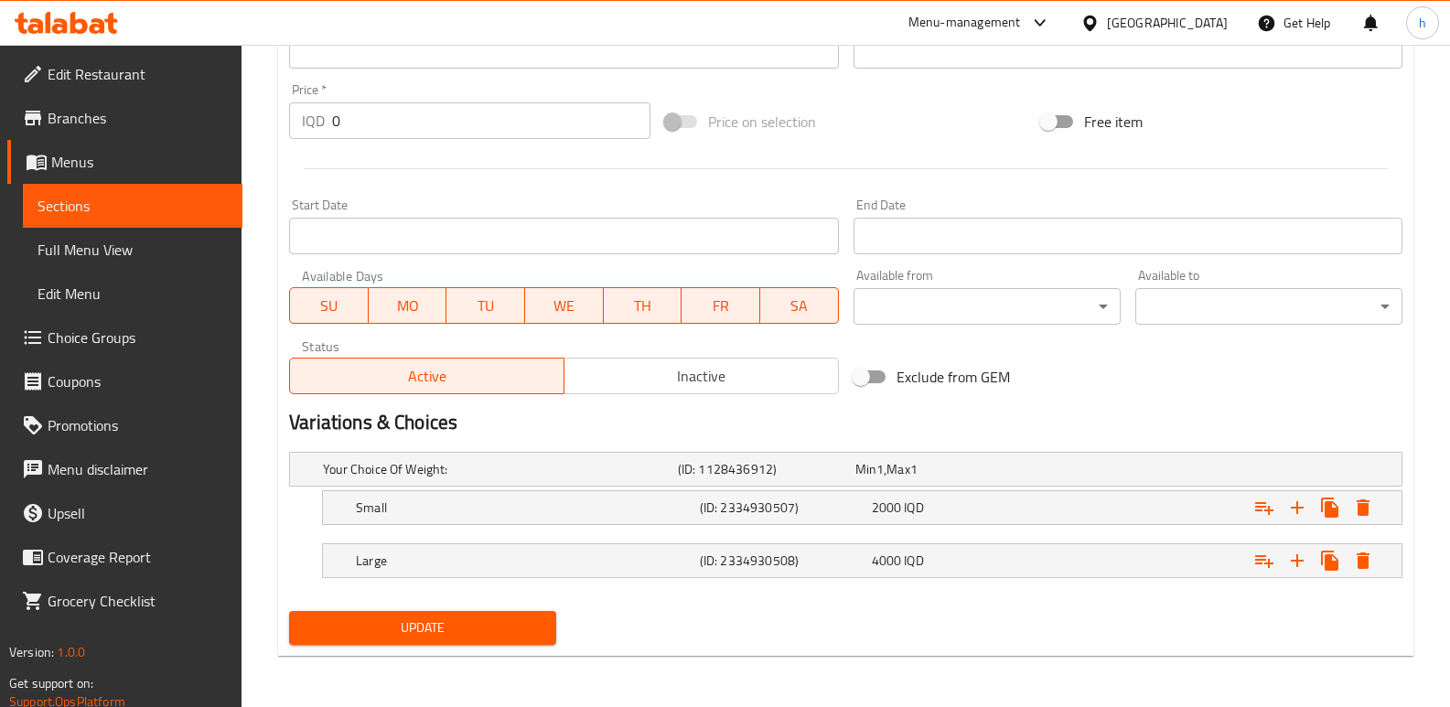
click at [159, 195] on span "Sections" at bounding box center [133, 206] width 190 height 22
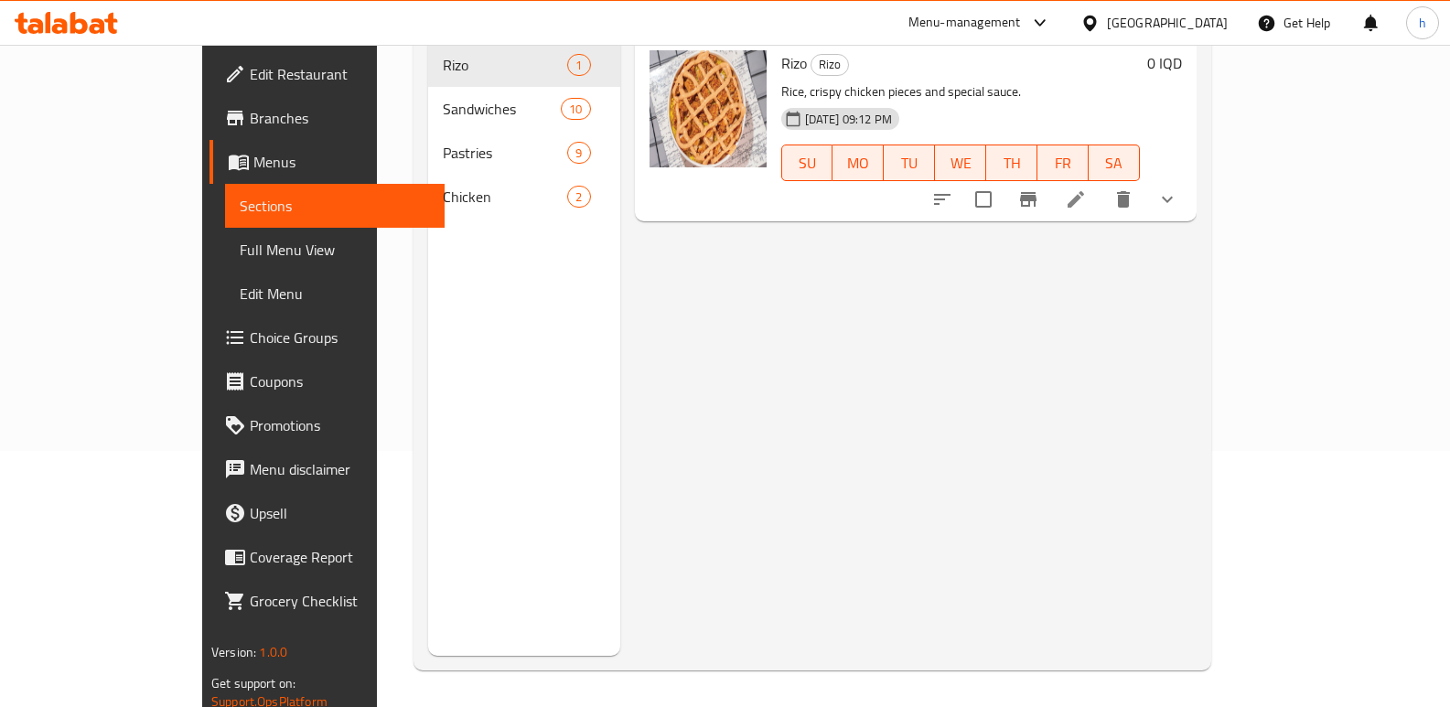
scroll to position [256, 0]
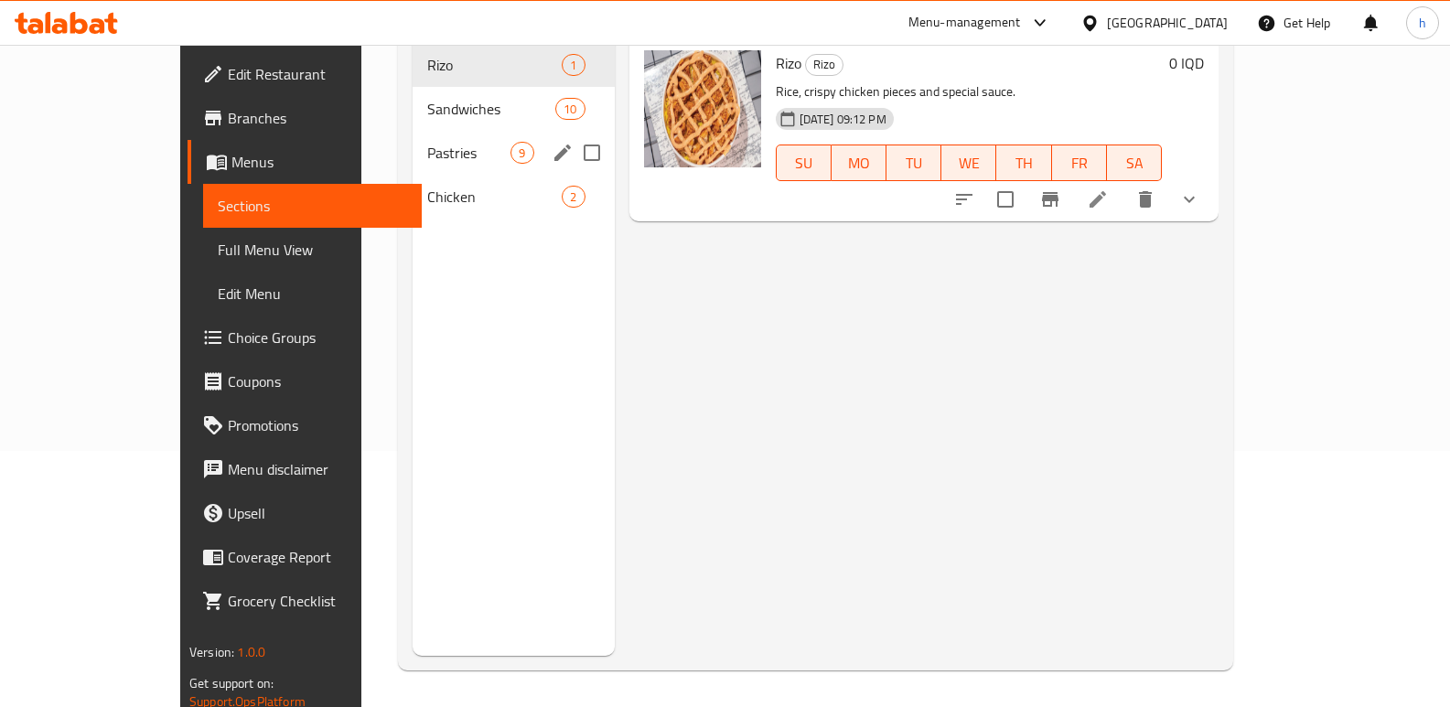
click at [427, 142] on span "Pastries" at bounding box center [468, 153] width 83 height 22
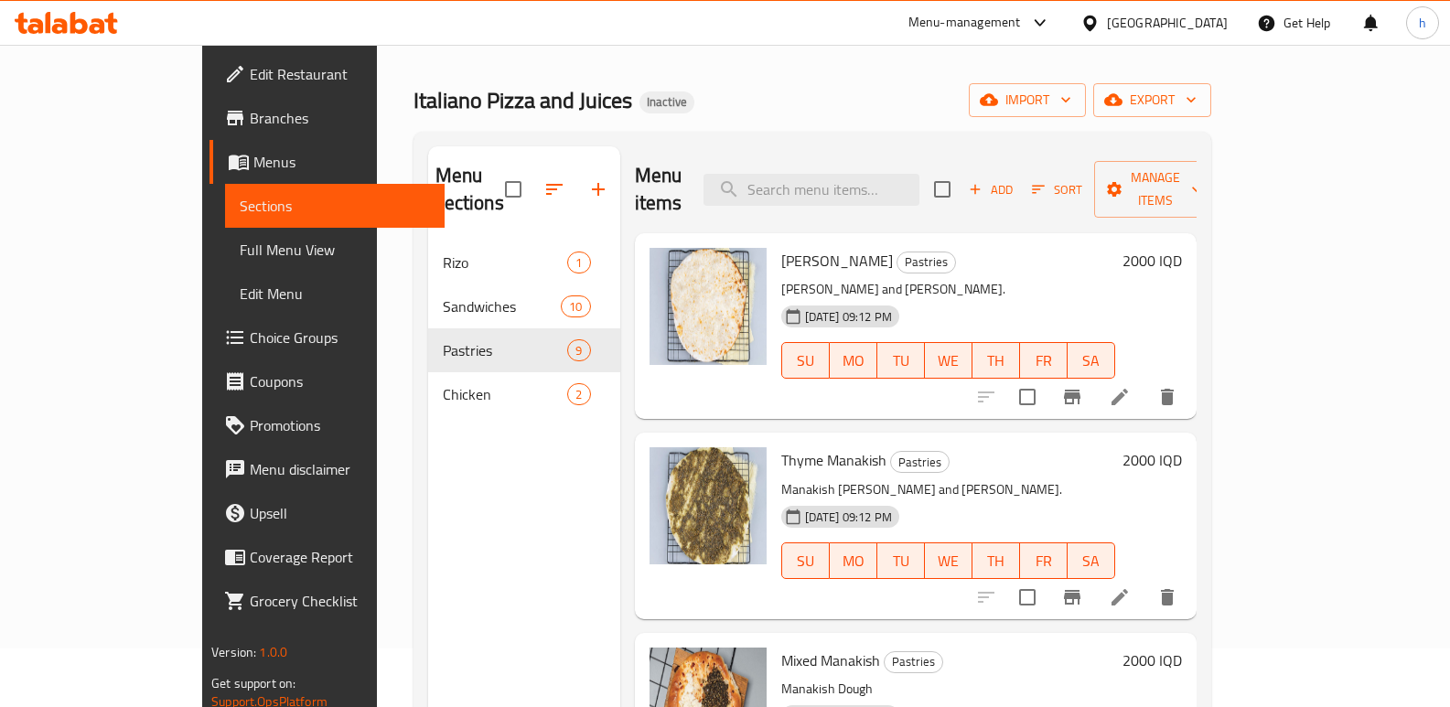
scroll to position [52, 0]
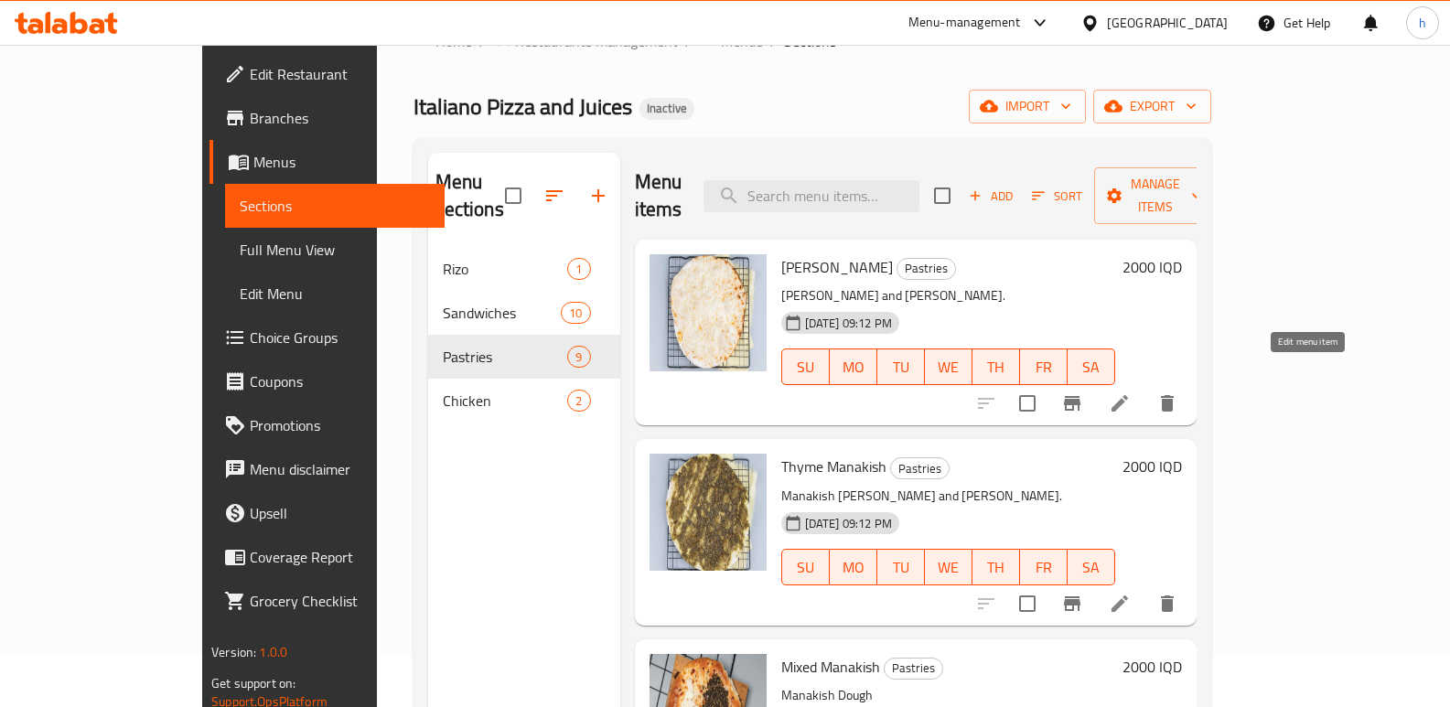
click at [1128, 395] on icon at bounding box center [1120, 403] width 16 height 16
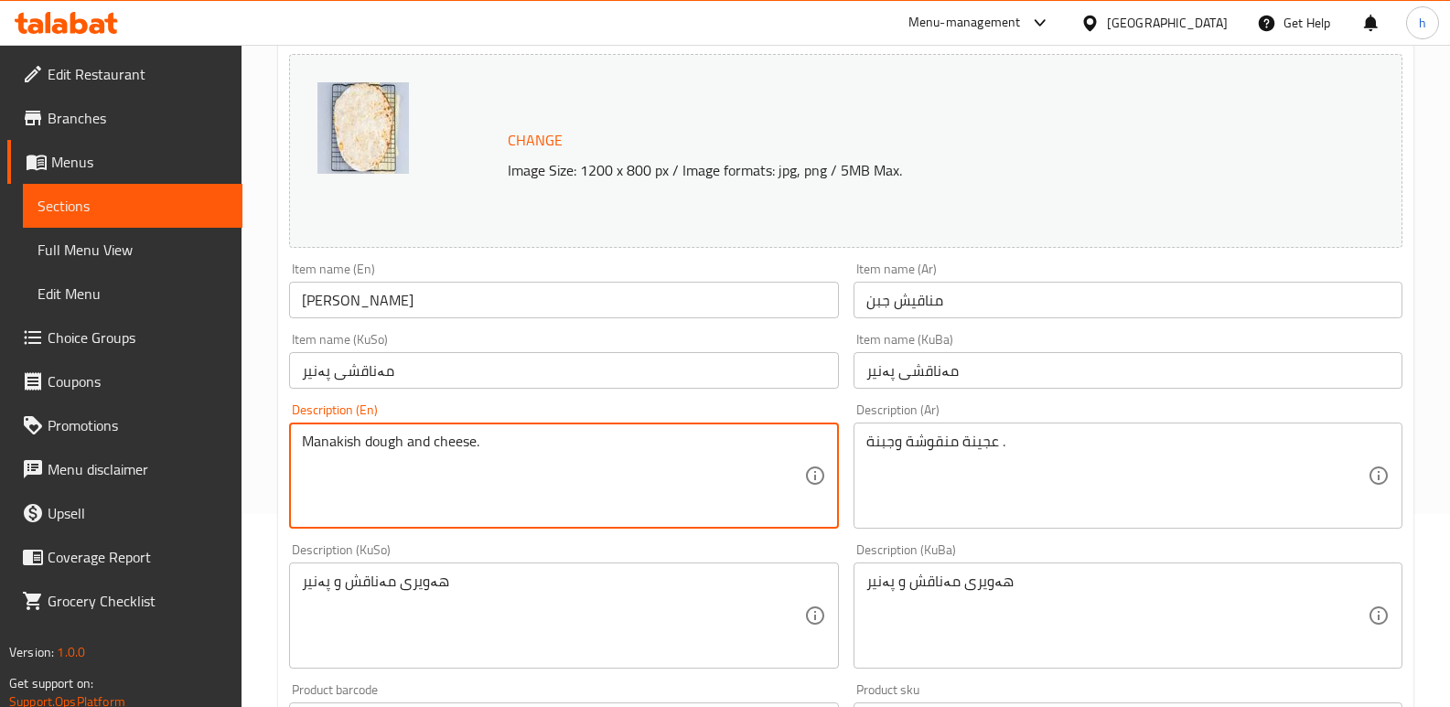
scroll to position [206, 0]
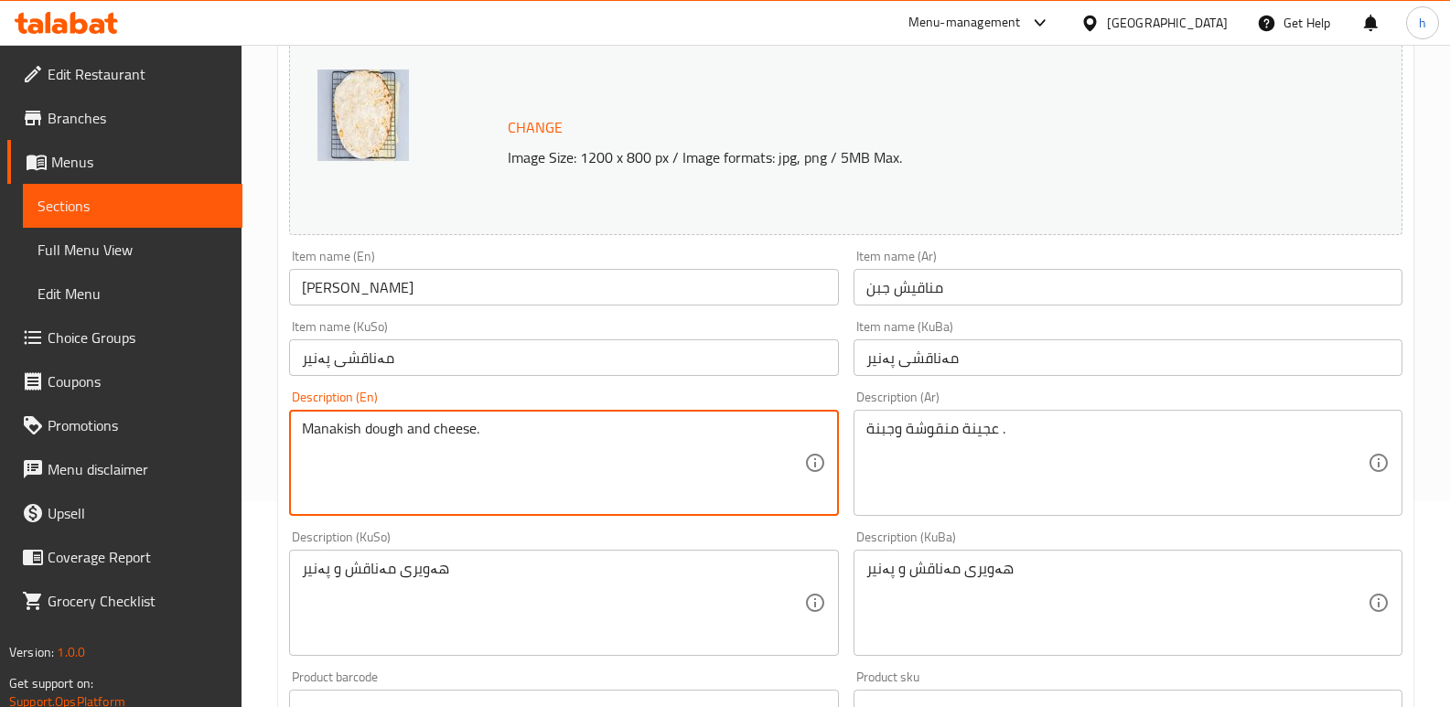
type textarea "Manakish dough and cheese."
click at [396, 288] on input "[PERSON_NAME]" at bounding box center [563, 287] width 549 height 37
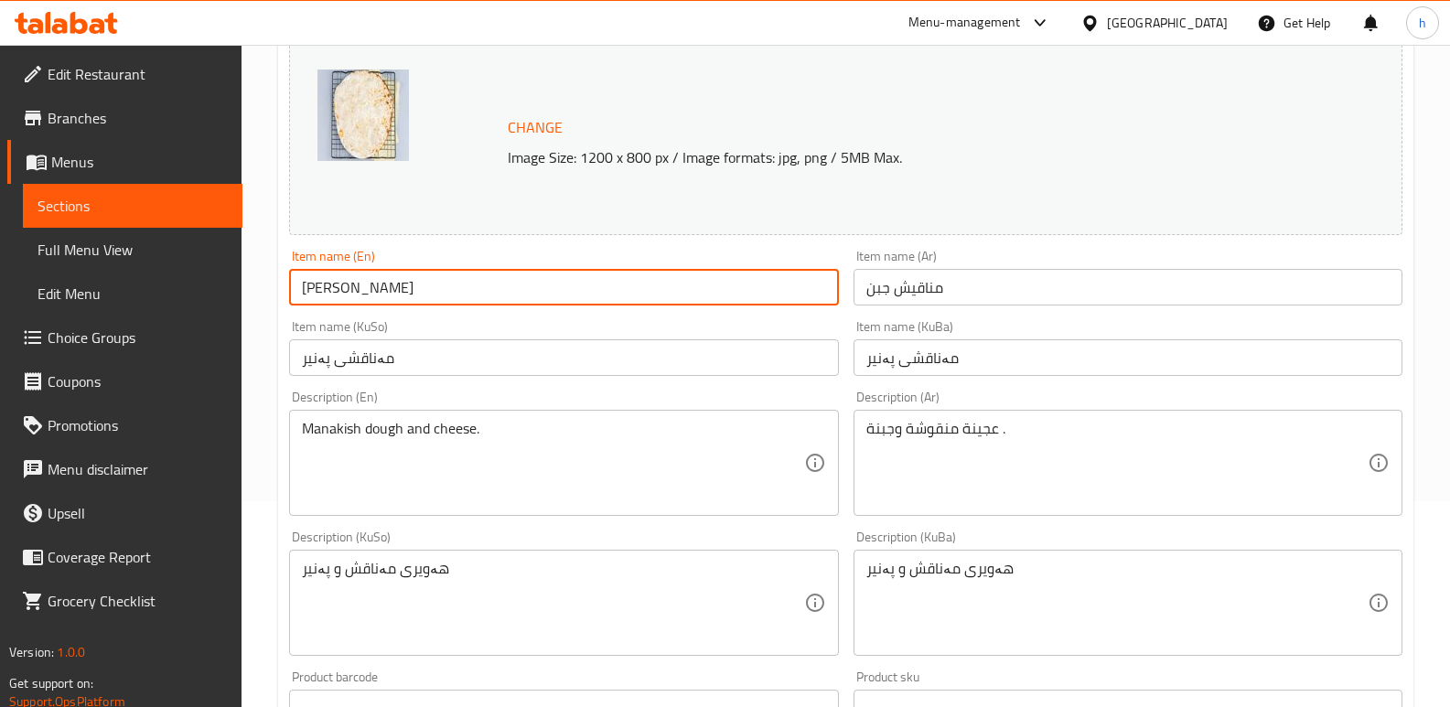
click at [396, 288] on input "[PERSON_NAME]" at bounding box center [563, 287] width 549 height 37
click at [929, 359] on input "مەناقشی پەنیر" at bounding box center [1128, 357] width 549 height 37
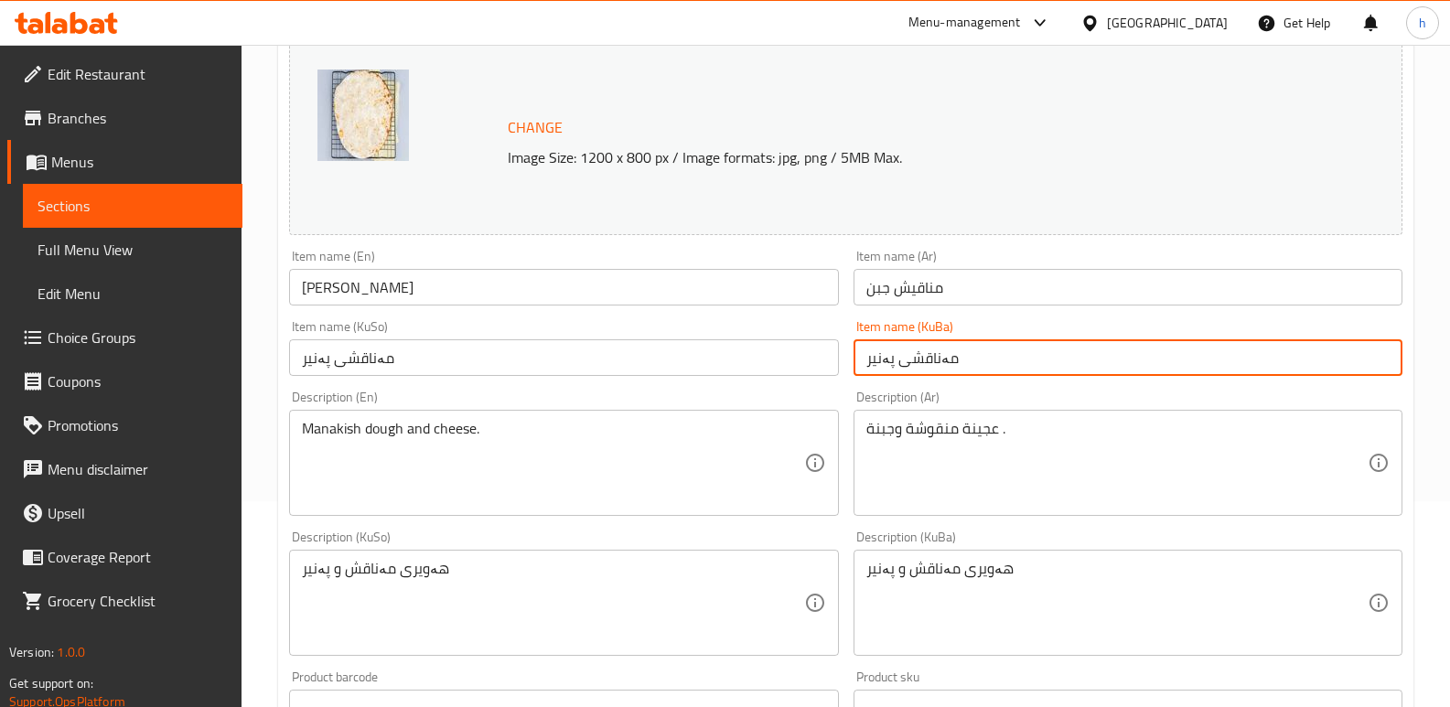
click at [929, 359] on input "مەناقشی پەنیر" at bounding box center [1128, 357] width 549 height 37
paste input "یش"
type input "مەناقیشی پەنیر"
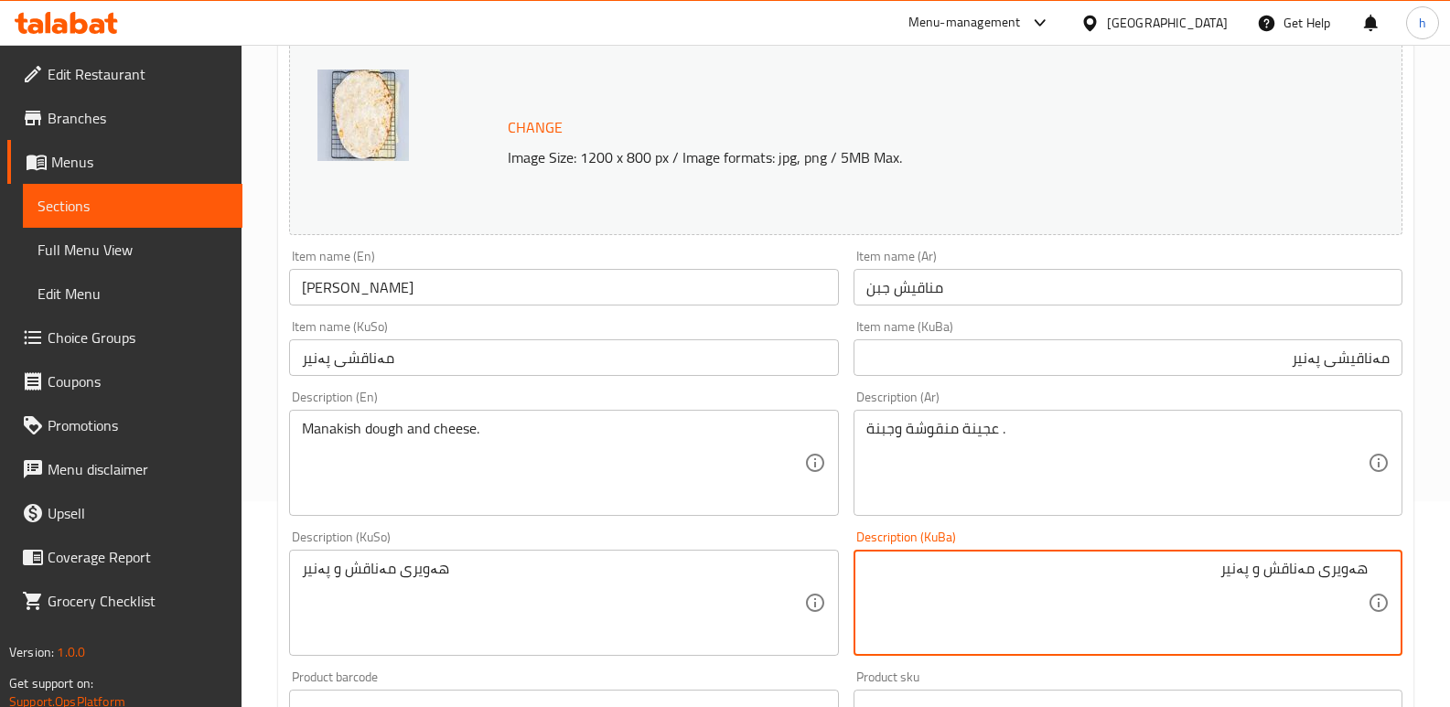
click at [1286, 574] on textarea "هەویری مەناقش و پەنیر" at bounding box center [1117, 603] width 501 height 87
type textarea "هەویری مەناقیش و پەنیر"
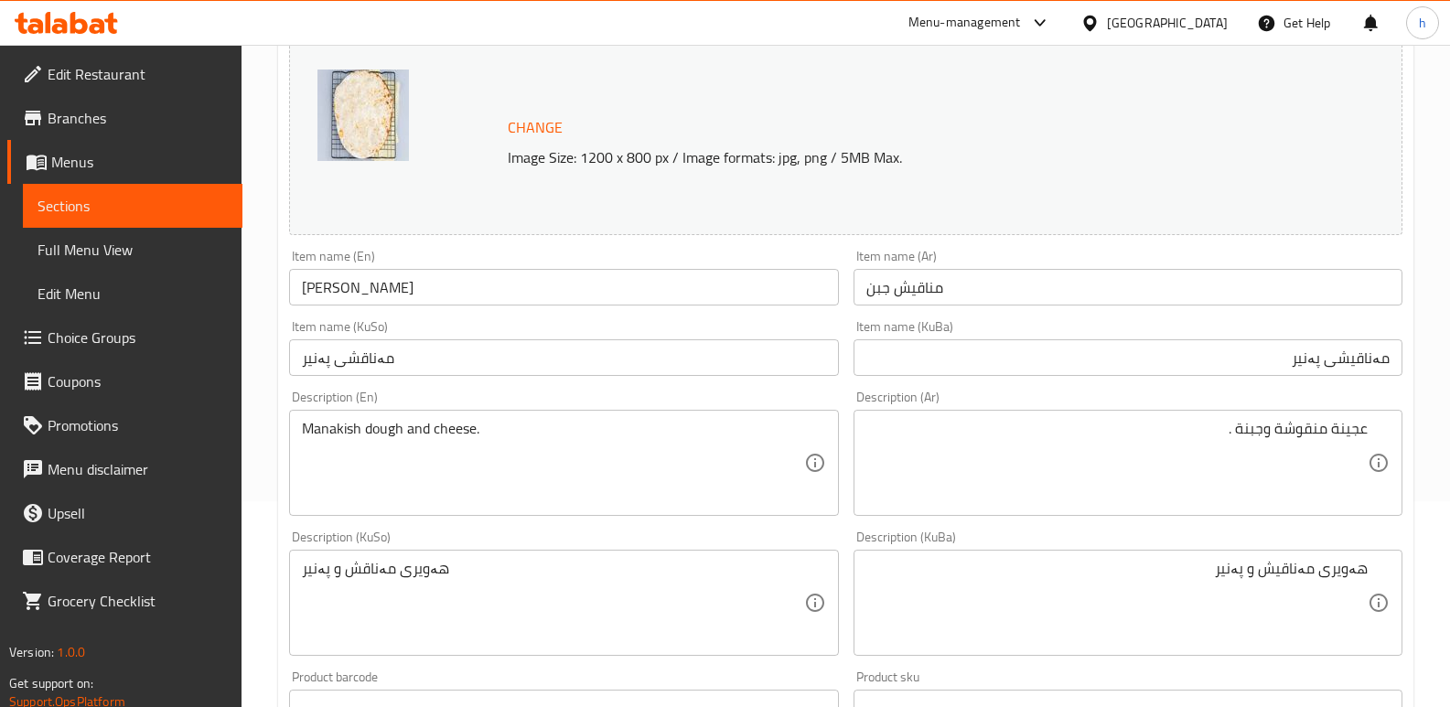
drag, startPoint x: 1264, startPoint y: 573, endPoint x: 1436, endPoint y: 571, distance: 172.0
click at [1436, 571] on div "Home / Restaurants management / Menus / Sections / item / update Pastries secti…" at bounding box center [846, 581] width 1209 height 1485
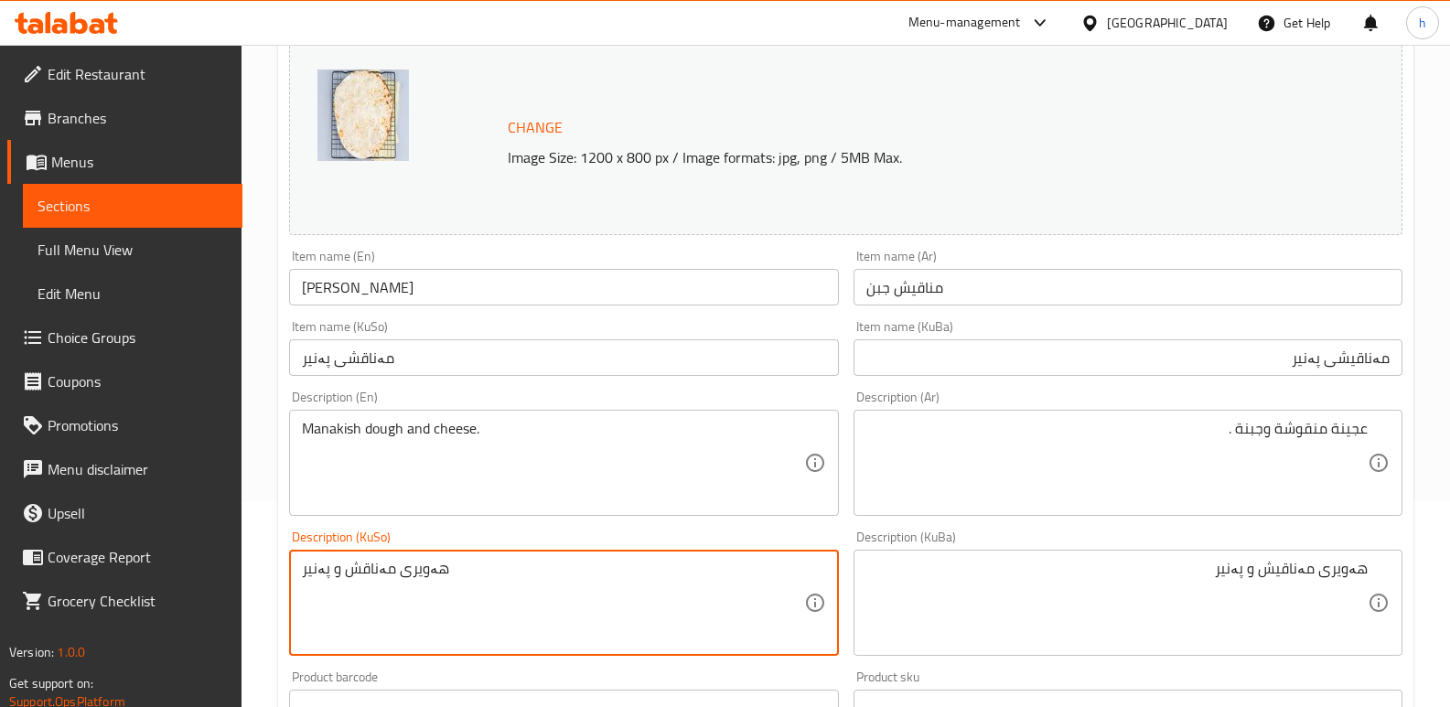
paste textarea "یش و [PERSON_NAME]"
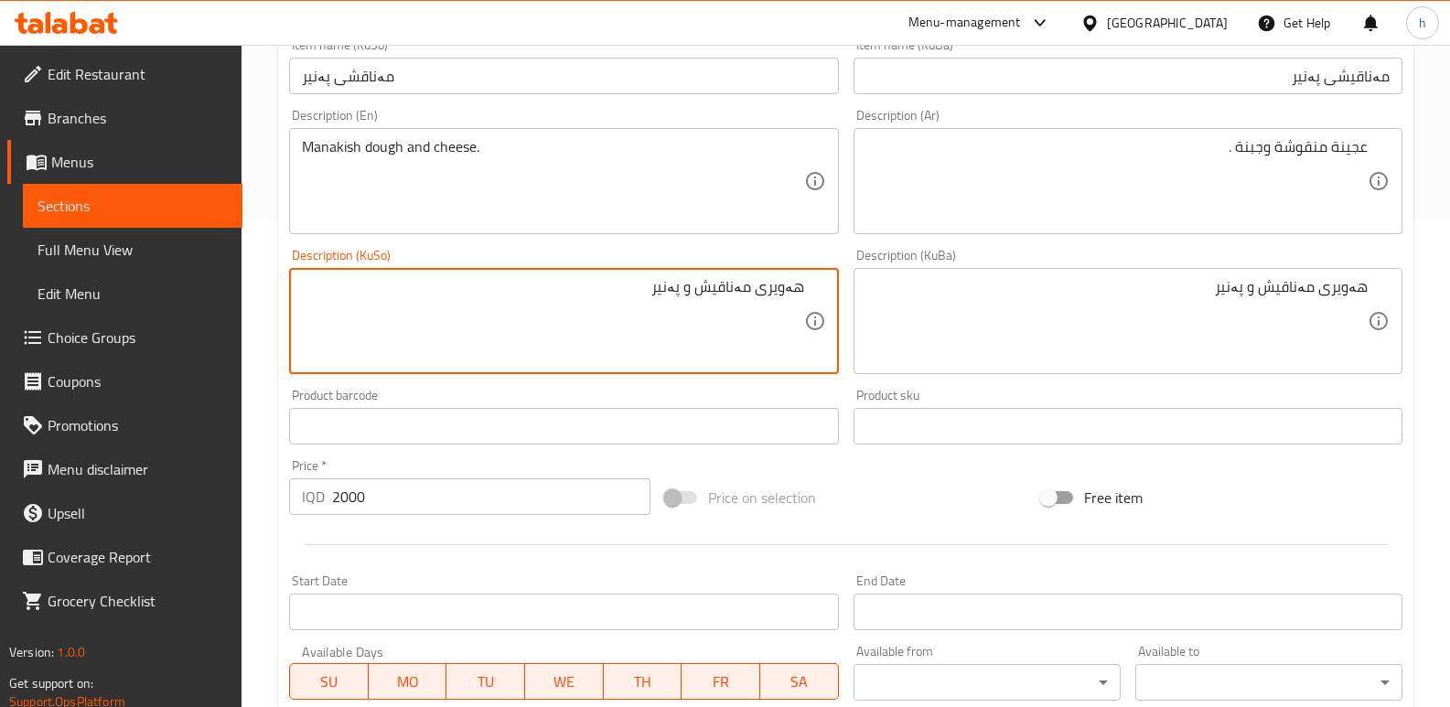
scroll to position [428, 0]
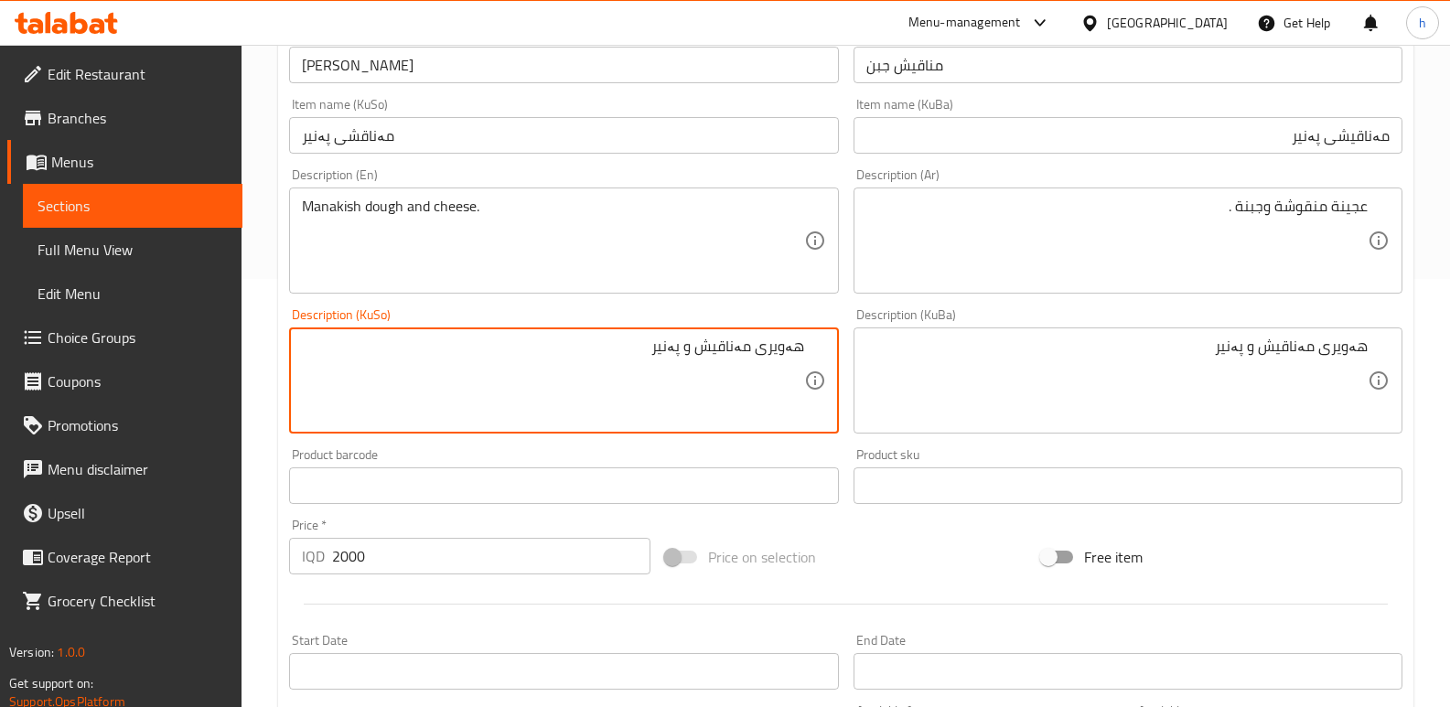
type textarea "هەویری مەناقیش و پەنیر"
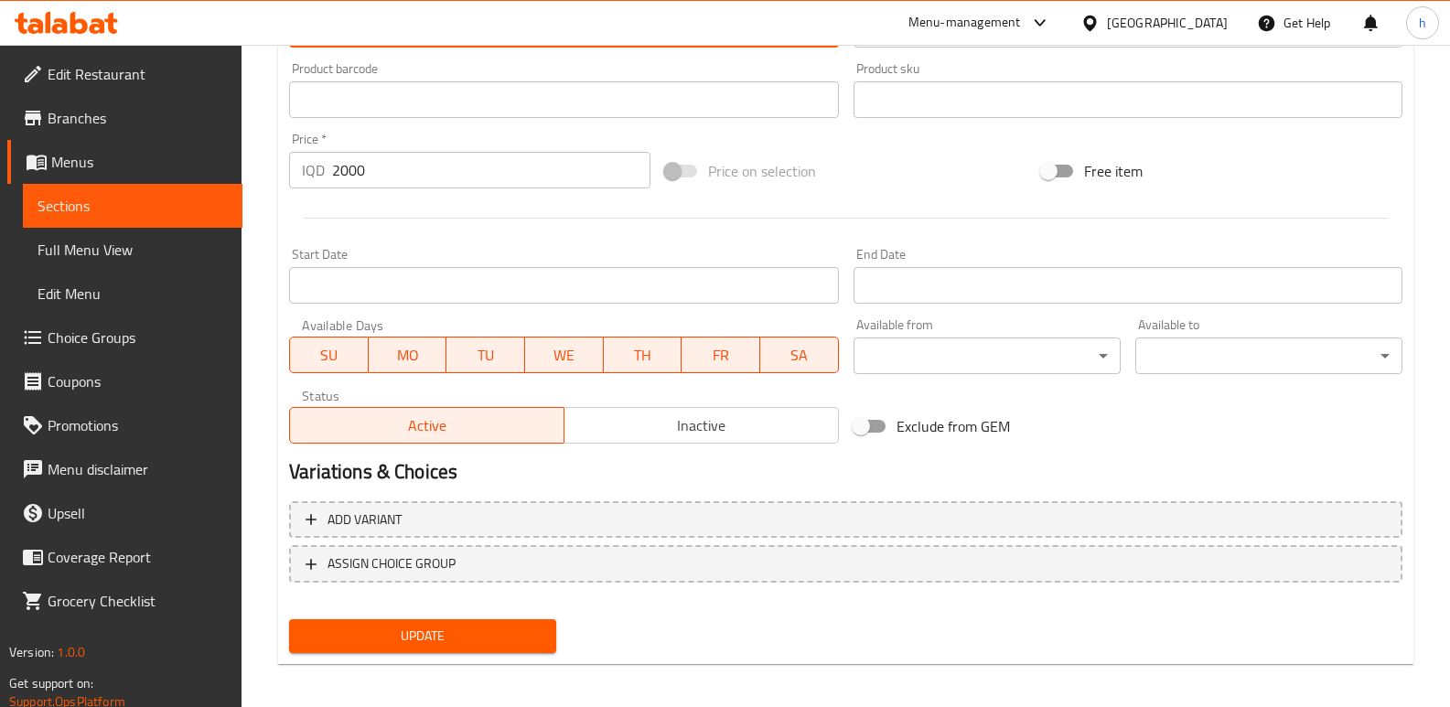
scroll to position [823, 0]
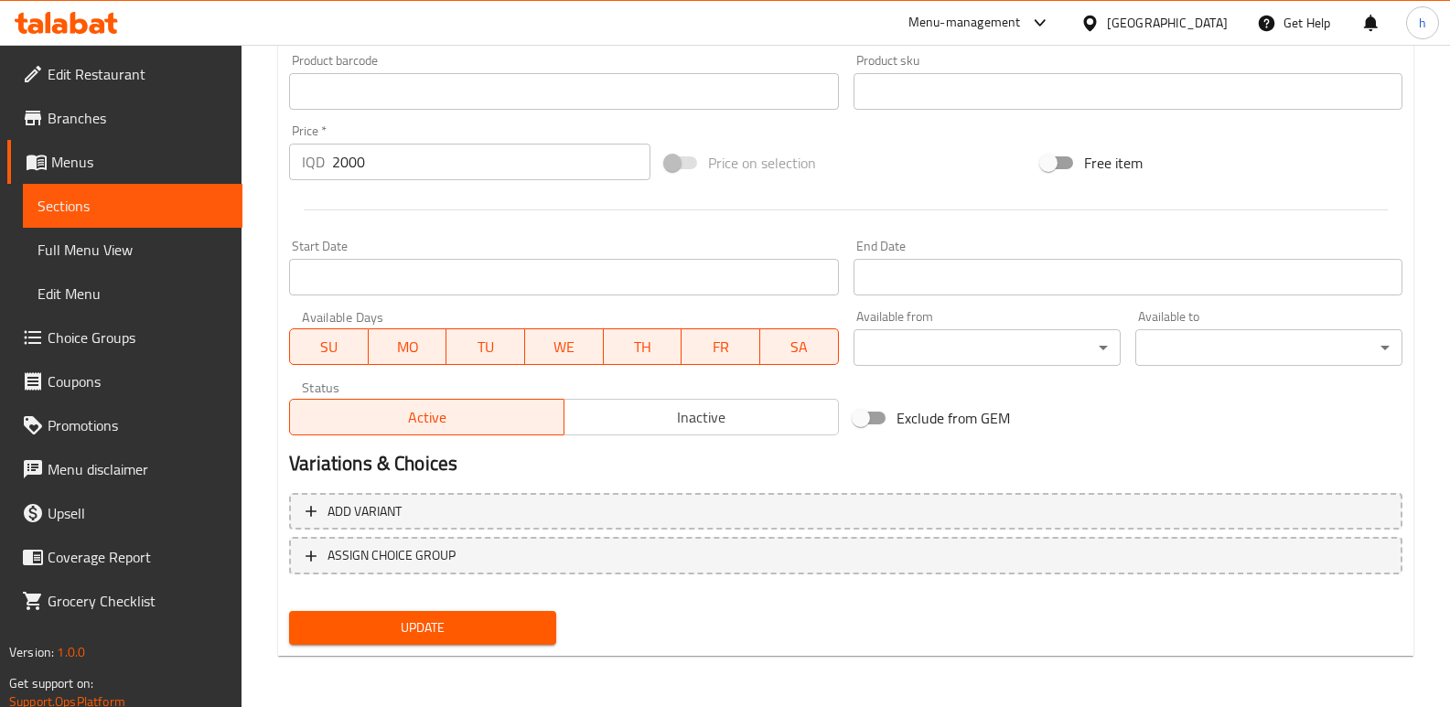
click at [412, 623] on span "Update" at bounding box center [423, 628] width 238 height 23
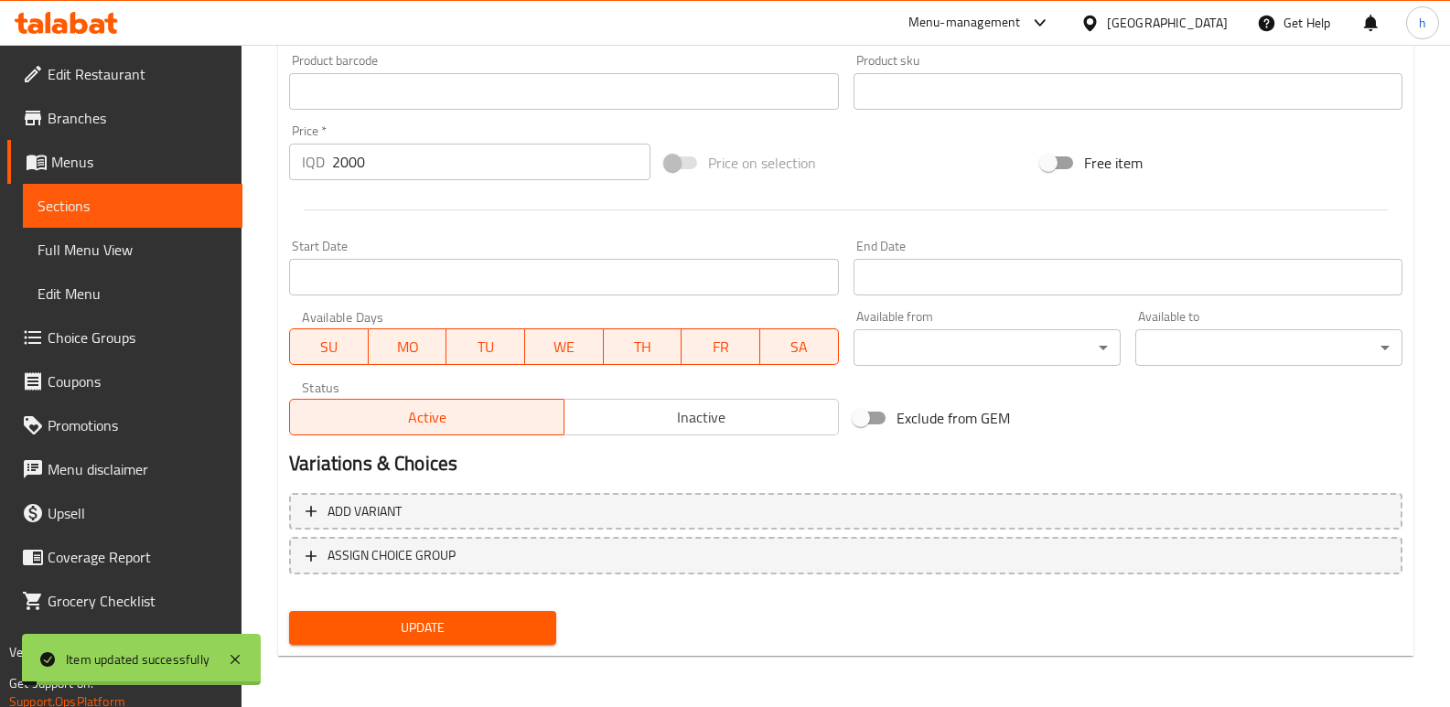
click at [161, 217] on link "Sections" at bounding box center [133, 206] width 220 height 44
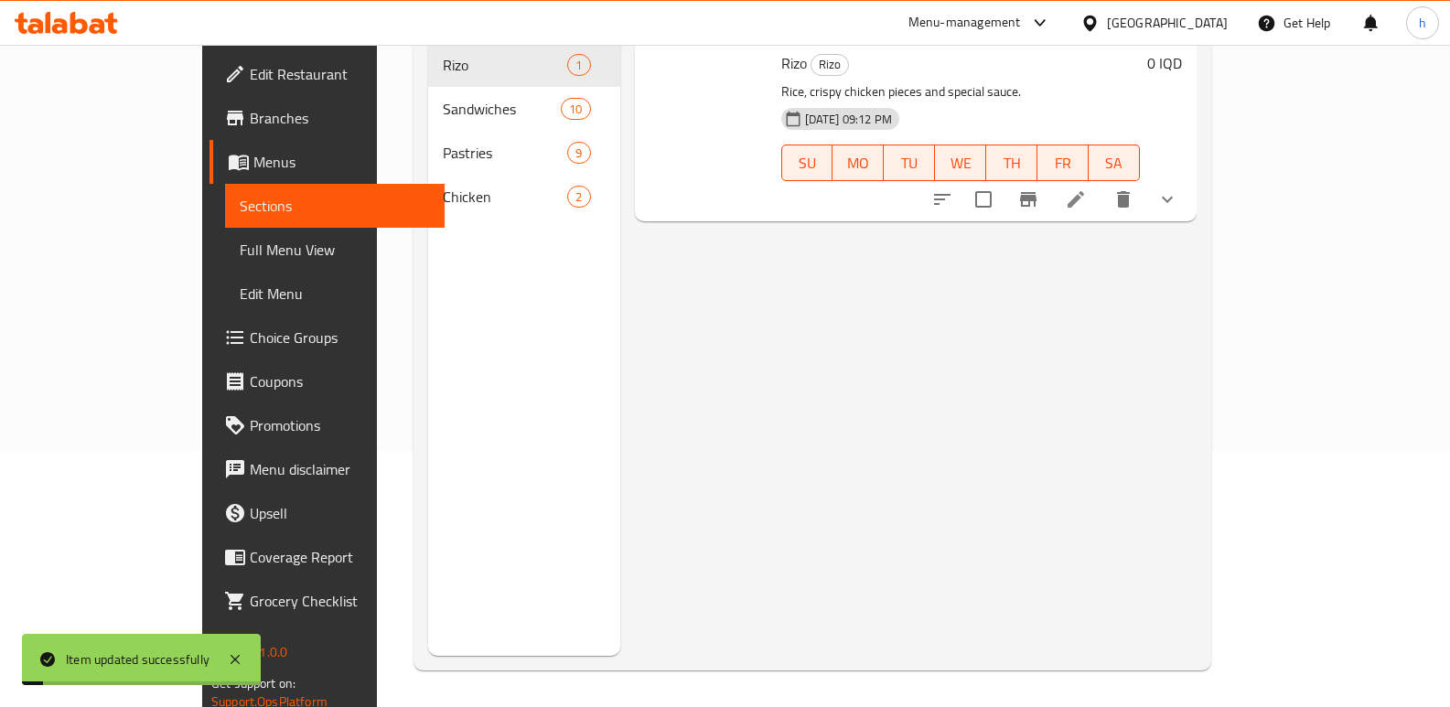
scroll to position [256, 0]
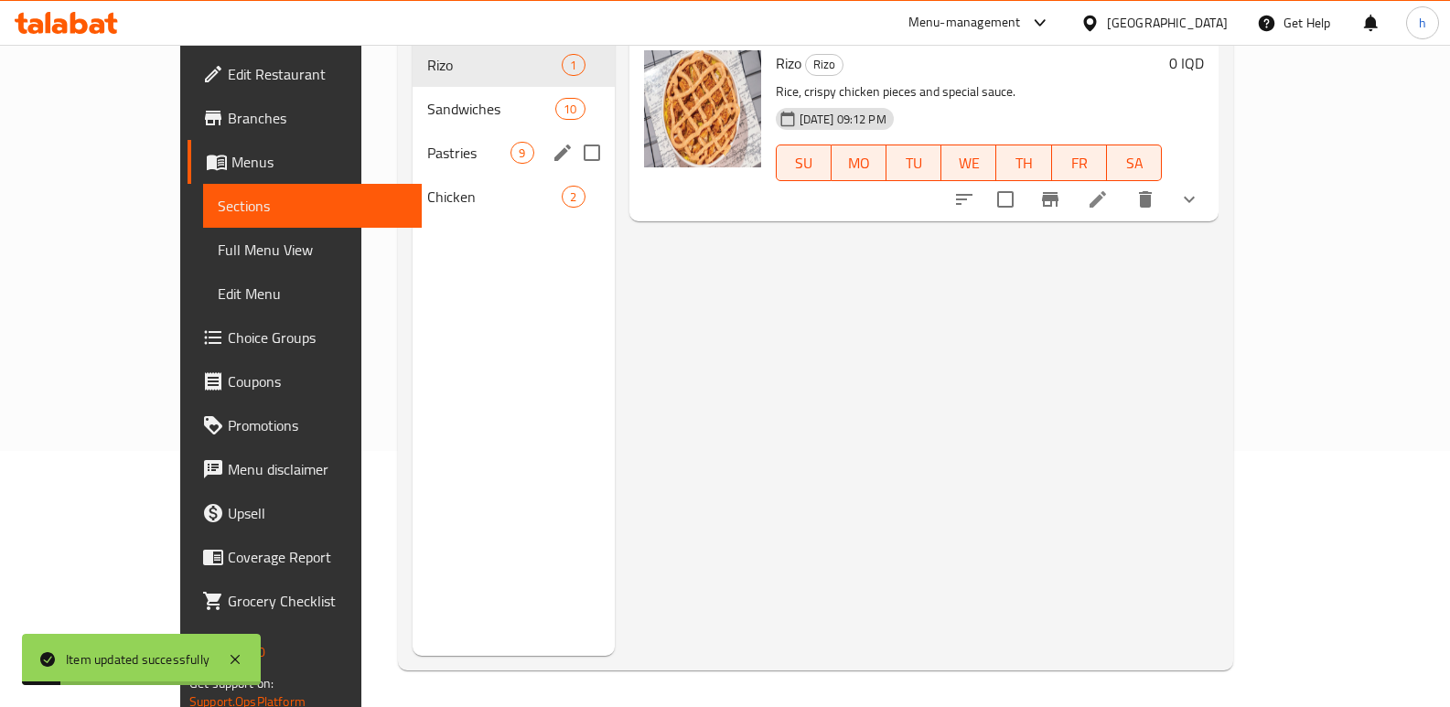
click at [427, 142] on span "Pastries" at bounding box center [468, 153] width 83 height 22
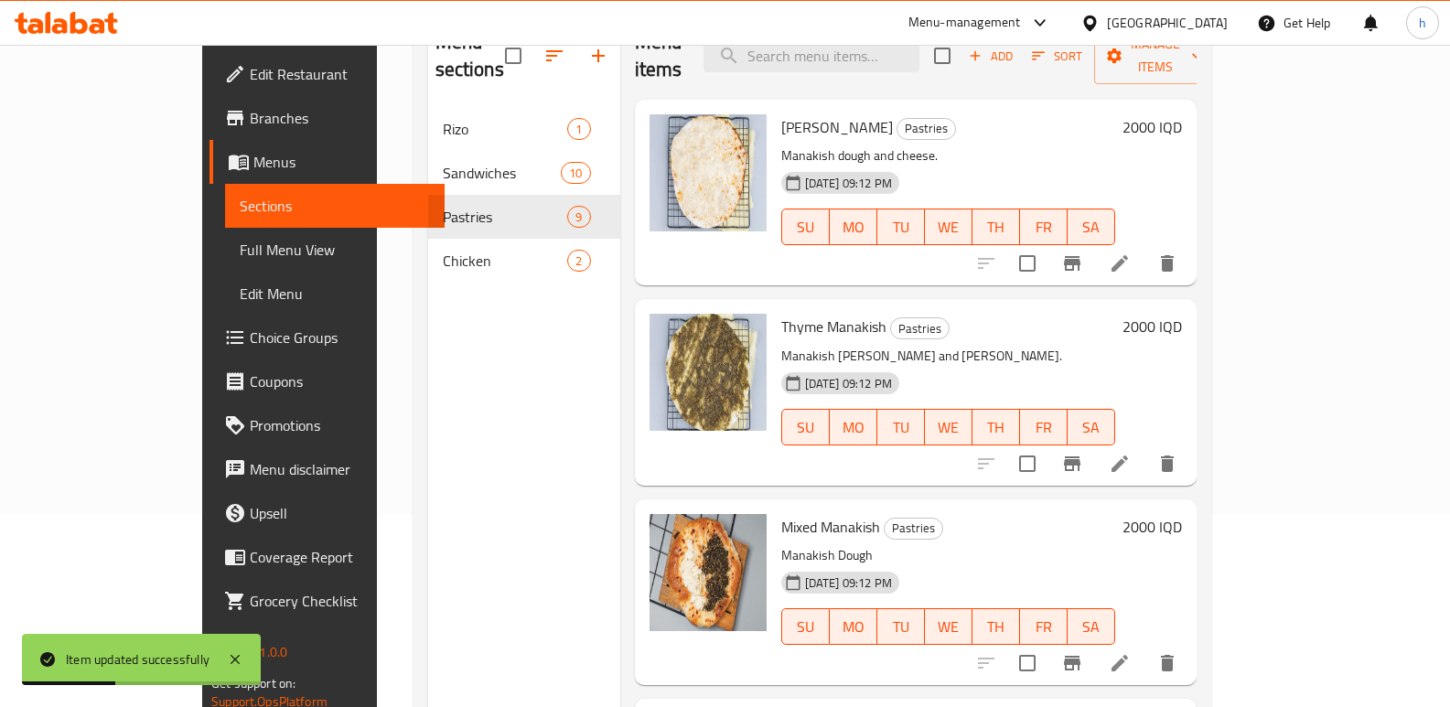
scroll to position [193, 0]
click at [1128, 455] on icon at bounding box center [1120, 463] width 16 height 16
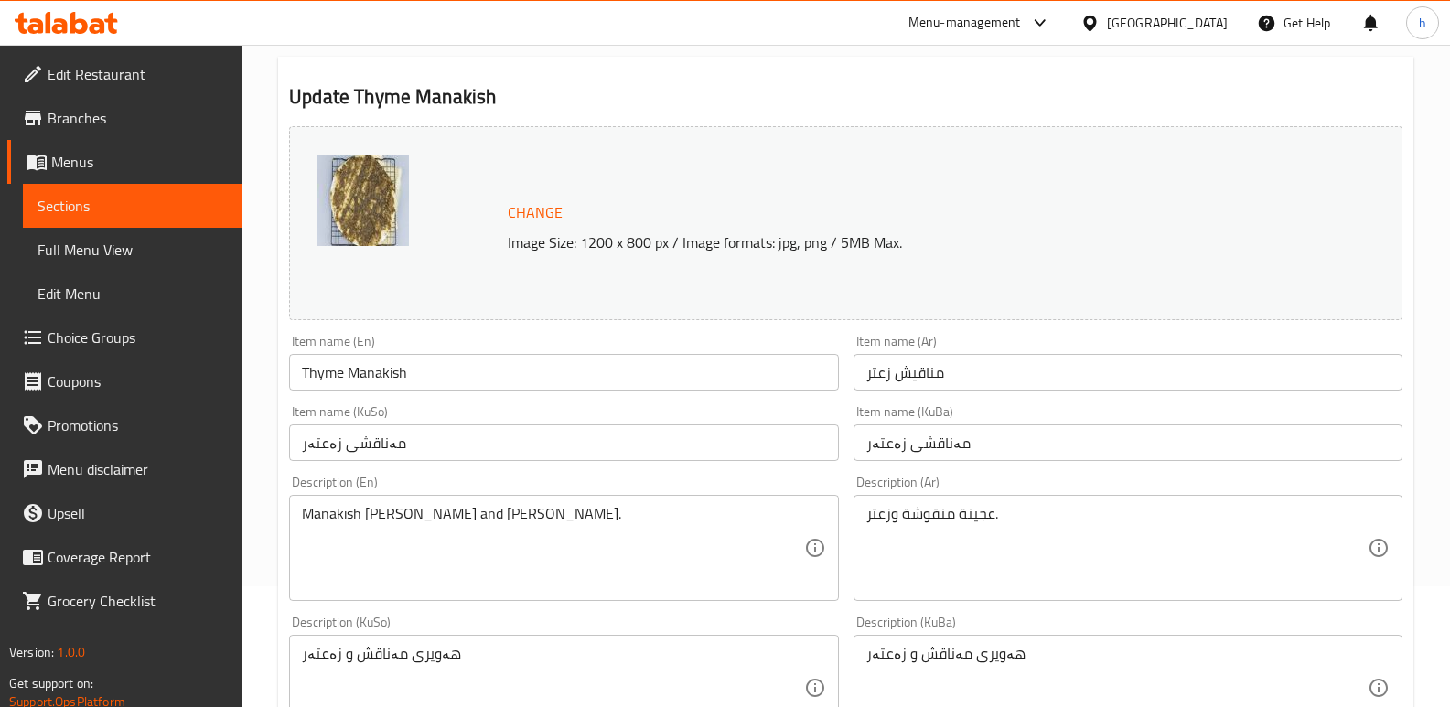
scroll to position [126, 0]
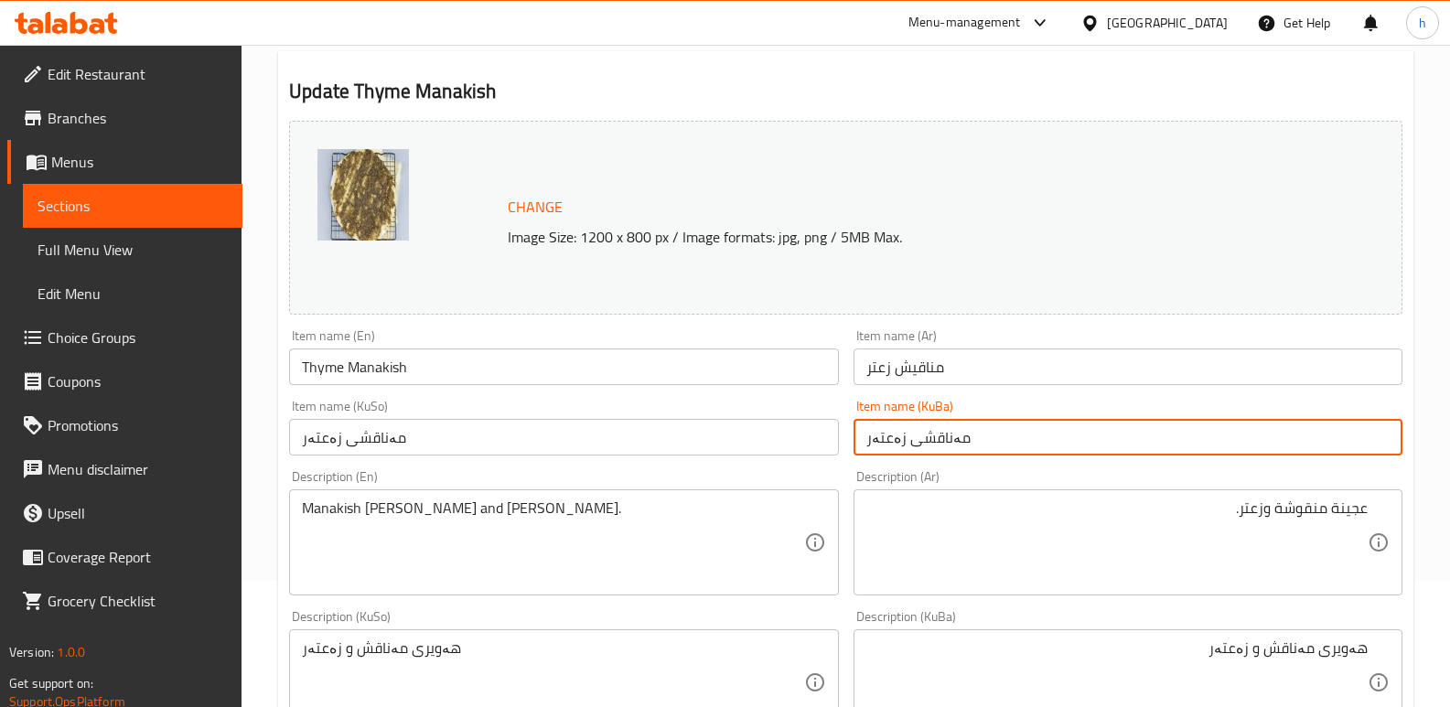
click at [1069, 447] on input "مەناقشی زەعتەر" at bounding box center [1128, 437] width 549 height 37
click at [1350, 441] on input "مەناقشی زەعتەر" at bounding box center [1128, 437] width 549 height 37
type input "مەناقشیی زەعتەر"
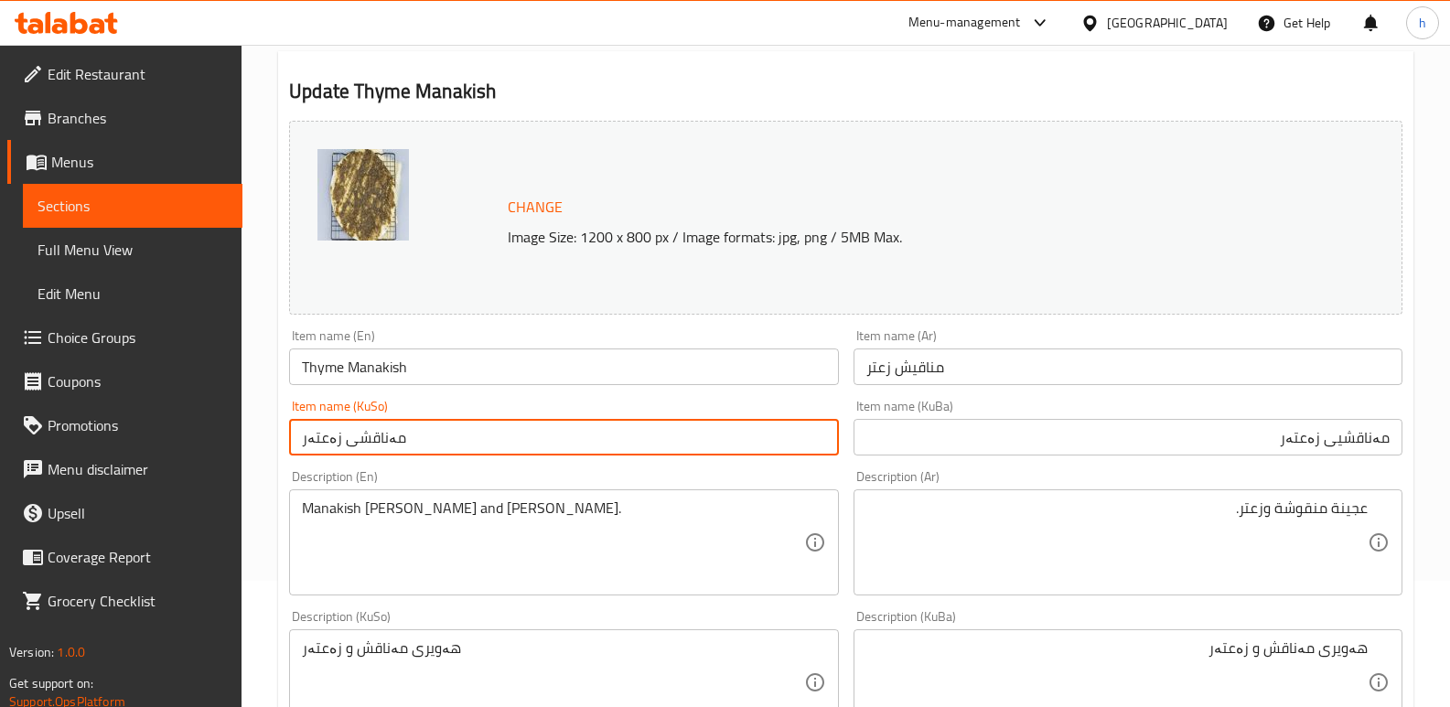
drag, startPoint x: 474, startPoint y: 432, endPoint x: 139, endPoint y: 440, distance: 335.0
click at [144, 441] on div "Edit Restaurant Branches Menus Sections Full Menu View Edit Menu Choice Groups …" at bounding box center [725, 661] width 1450 height 1485
paste input "ی"
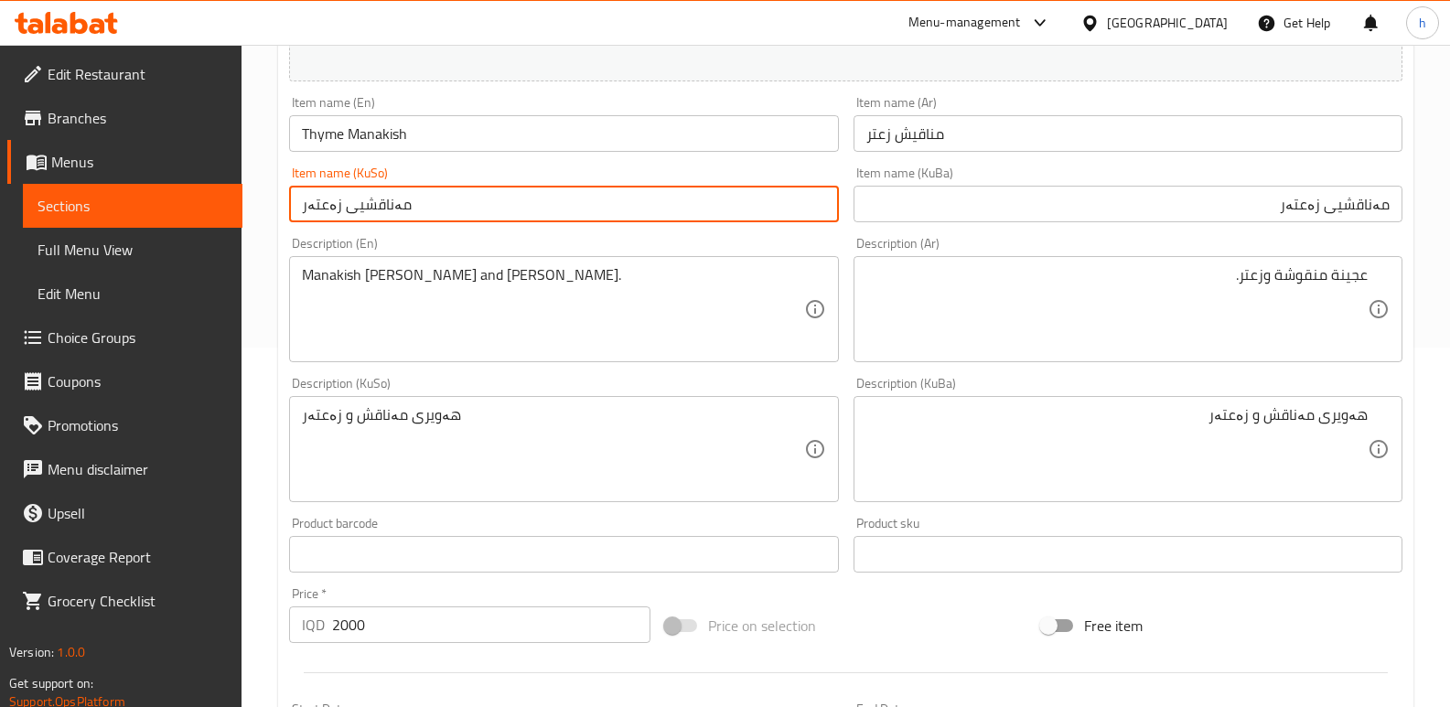
scroll to position [361, 0]
type input "مەناقشیی زەعتەر"
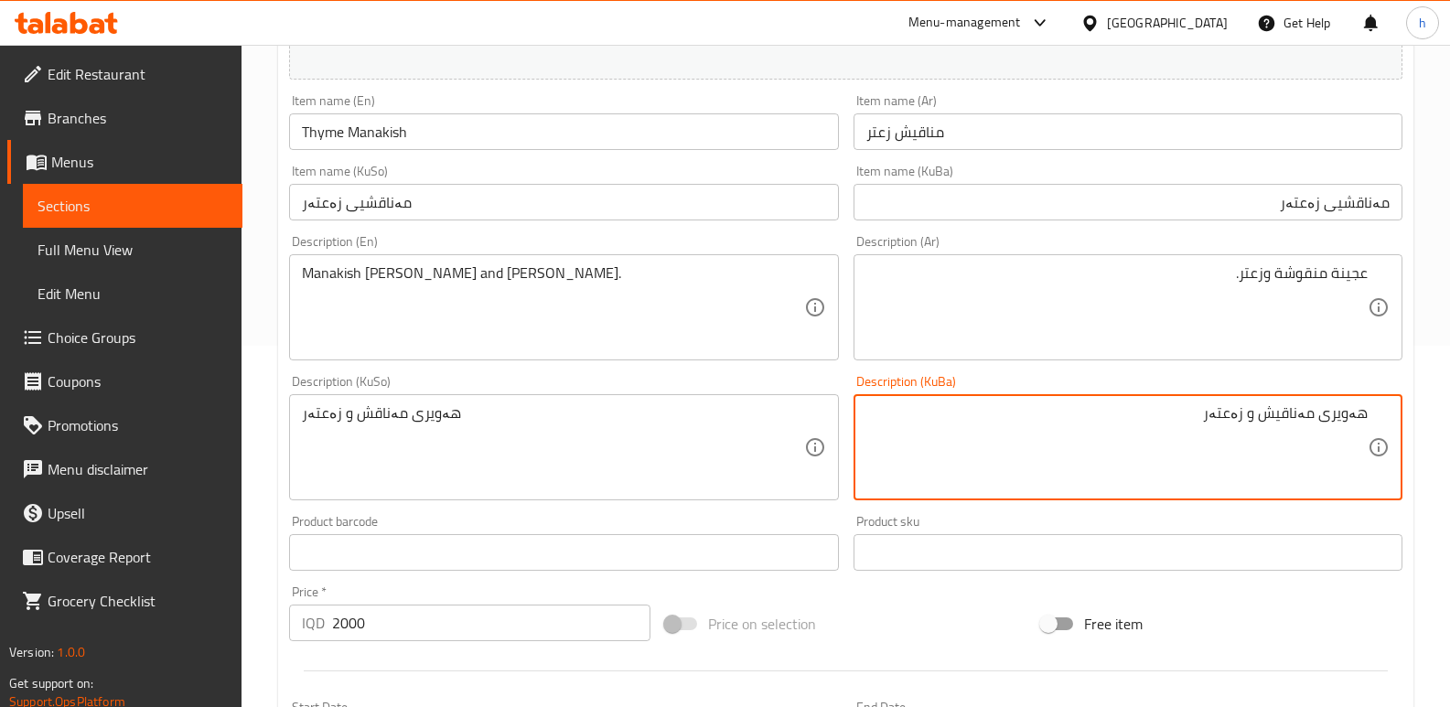
type textarea "هەویری مەناقیش و زەعتەر"
click at [489, 400] on div "هەویری مەناقش و زەعتەر Description (KuSo)" at bounding box center [563, 447] width 549 height 106
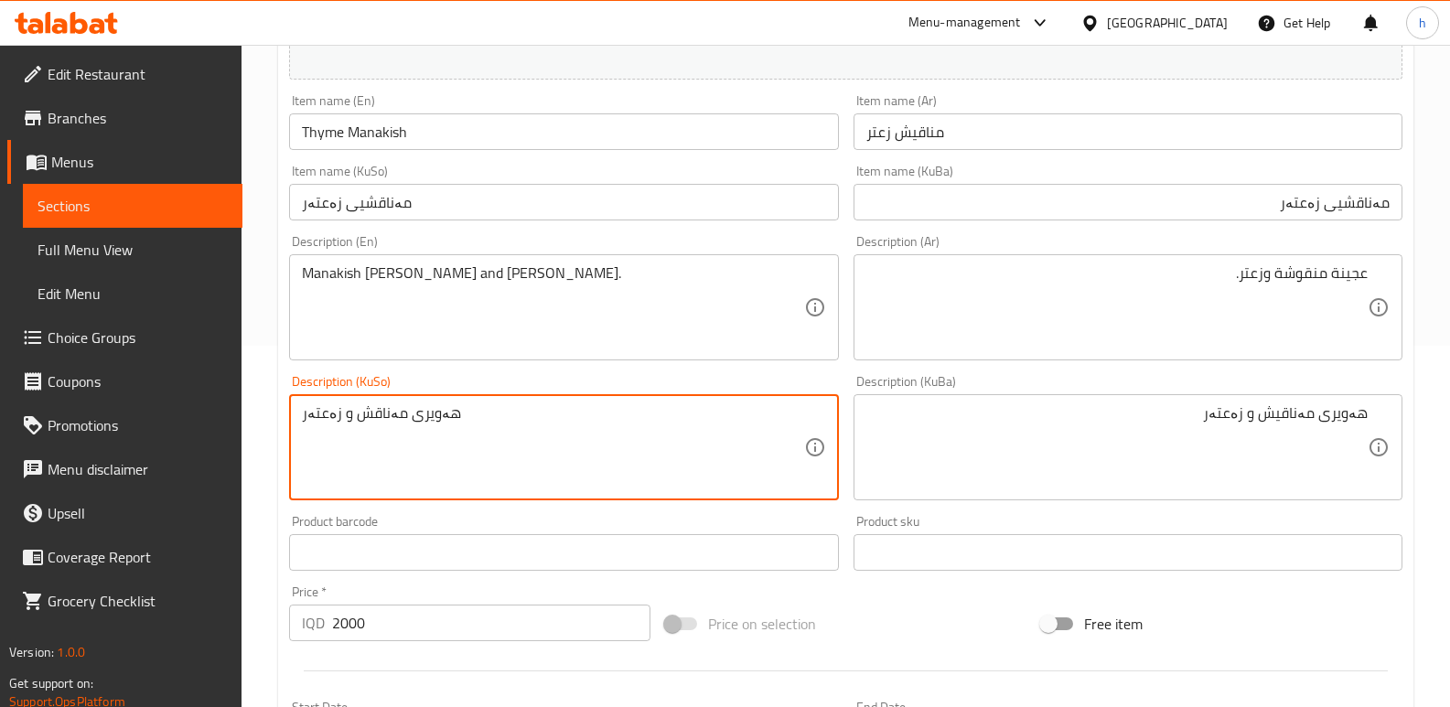
paste textarea "ی"
type textarea "هەویری مەناقیش و زەعتەر"
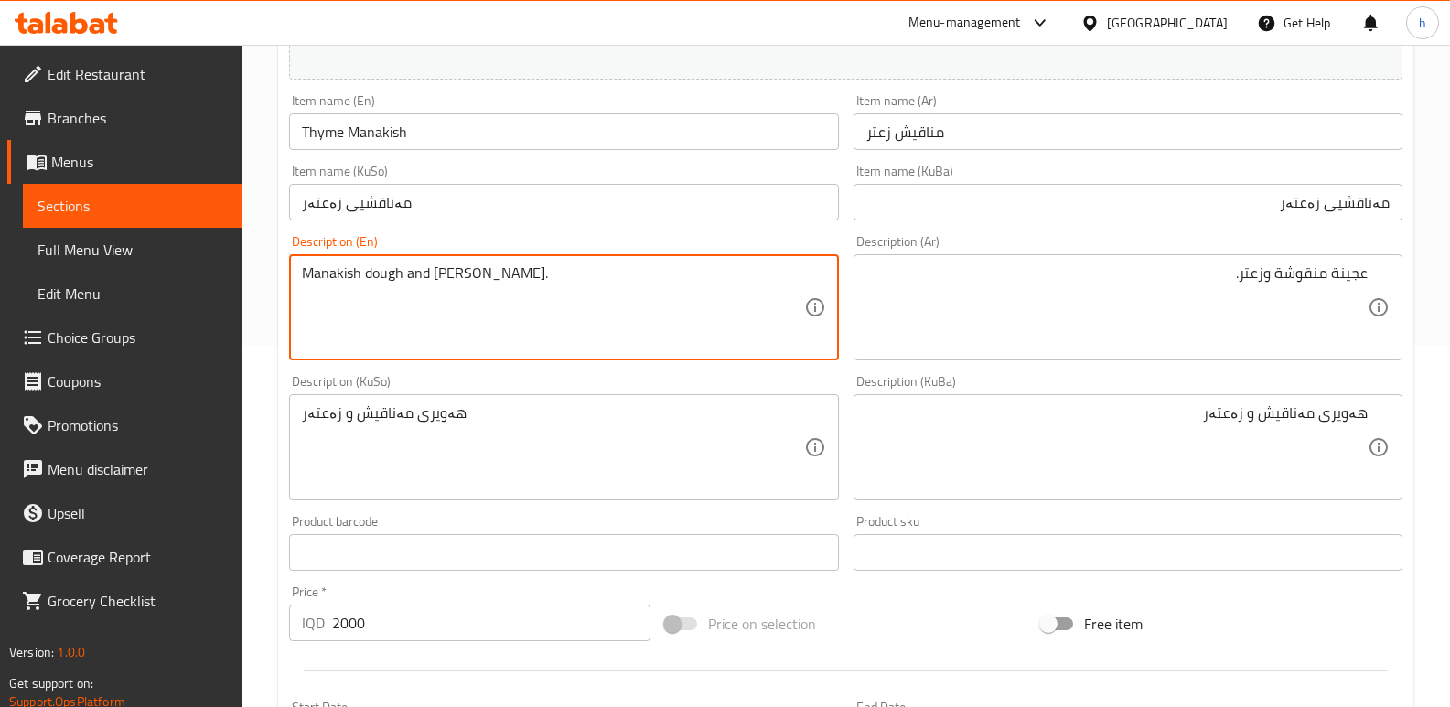
click at [453, 278] on textarea "Manakish dough and [PERSON_NAME]." at bounding box center [552, 307] width 501 height 87
type textarea "Manakish dough and thyme."
click at [351, 206] on input "مەناقشیی زەعتەر" at bounding box center [563, 202] width 549 height 37
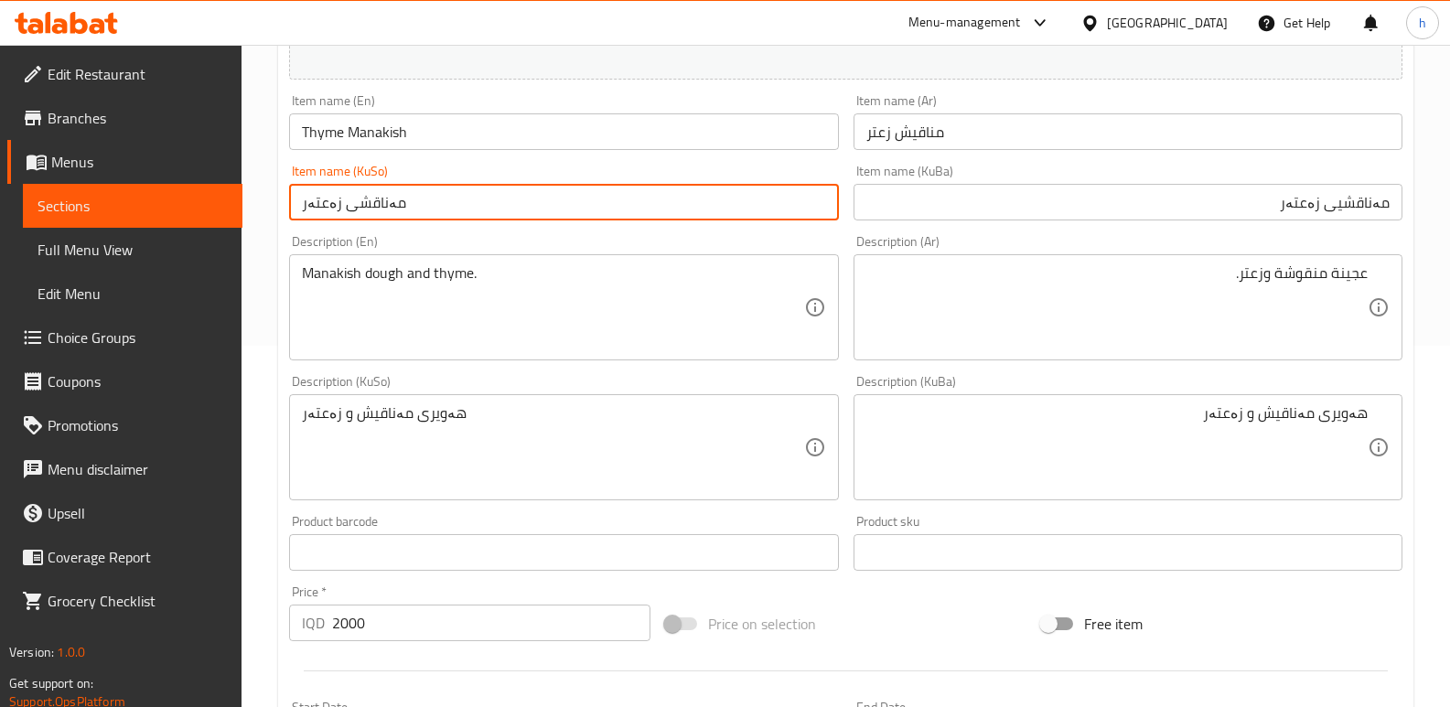
click at [364, 205] on input "مەناقشی زەعتەر" at bounding box center [563, 202] width 549 height 37
type input "مەناقیشی زەعتەر"
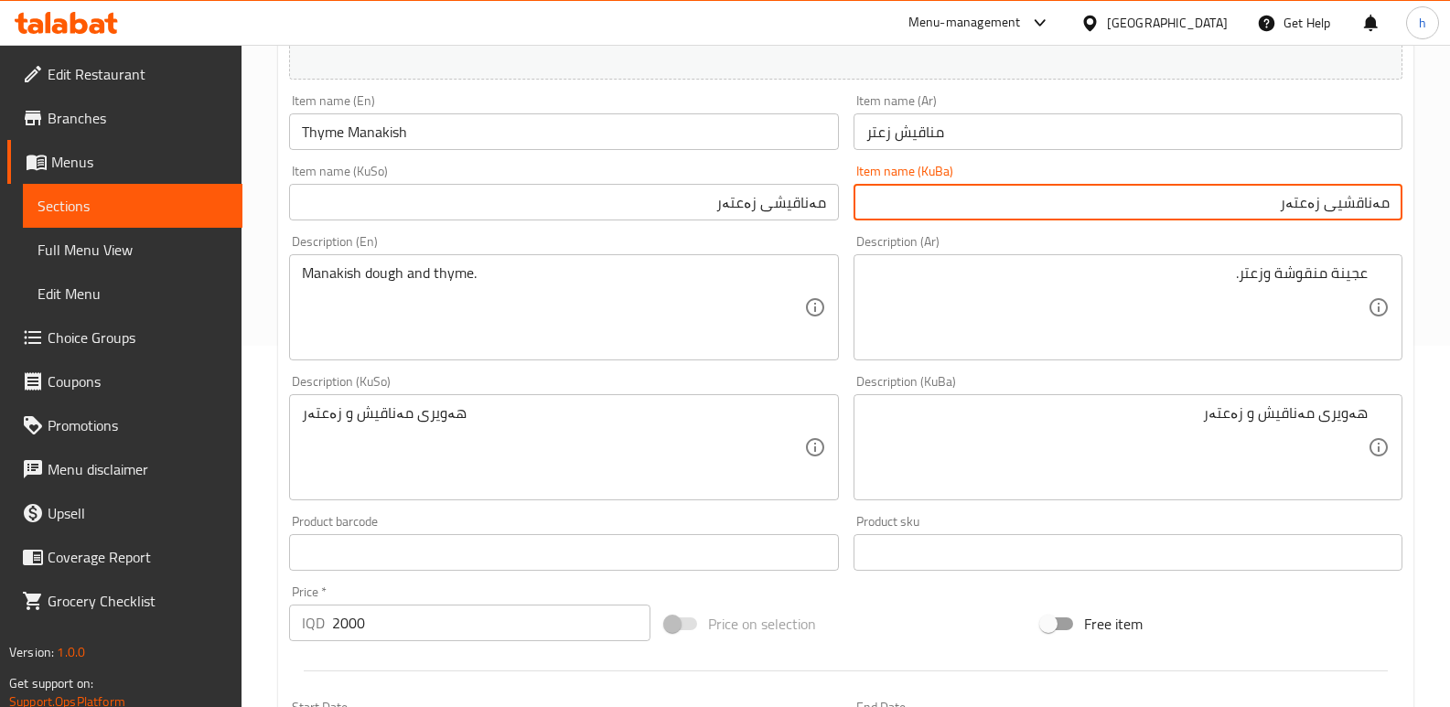
drag, startPoint x: 1300, startPoint y: 190, endPoint x: 1429, endPoint y: 165, distance: 131.5
click at [1429, 165] on div "Home / Restaurants management / Menus / Sections / item / update Pastries secti…" at bounding box center [846, 425] width 1209 height 1485
paste input "یش"
type input "مەناقیشی زەعتەر"
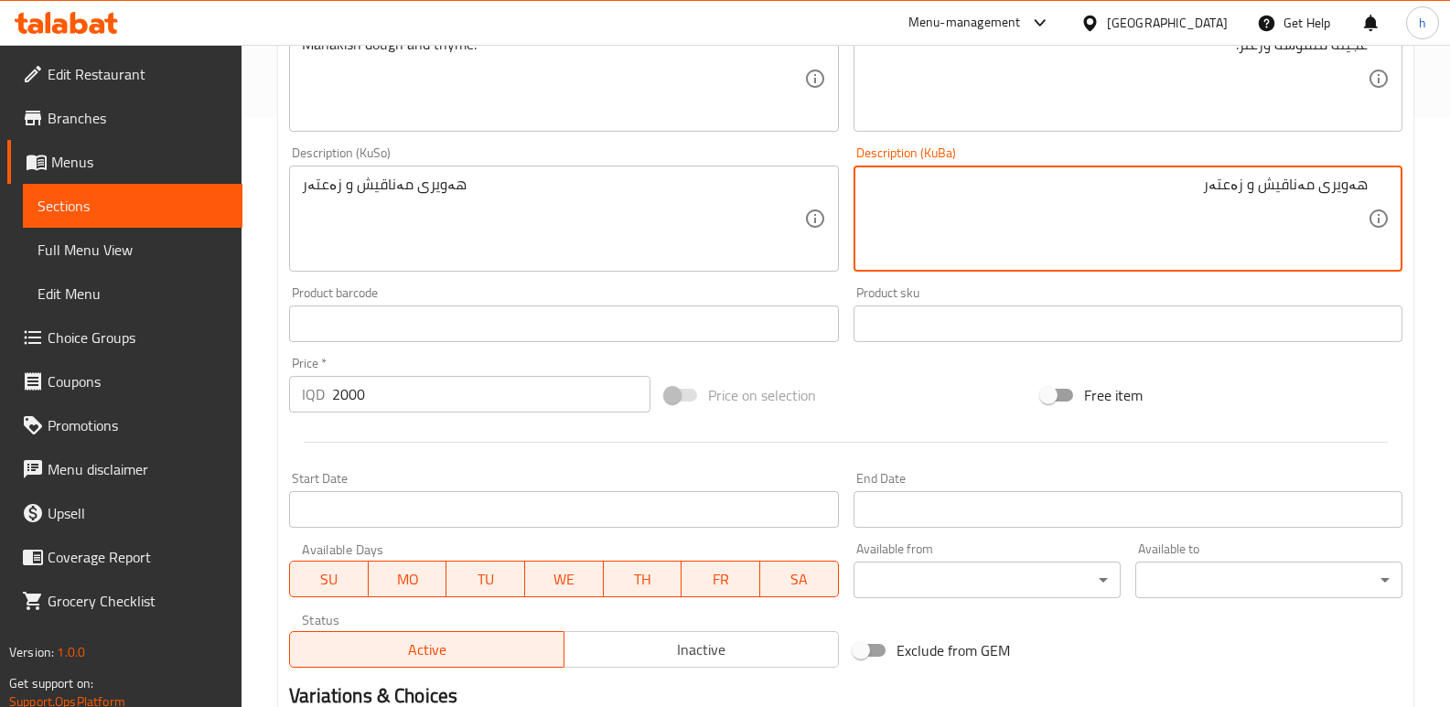
scroll to position [823, 0]
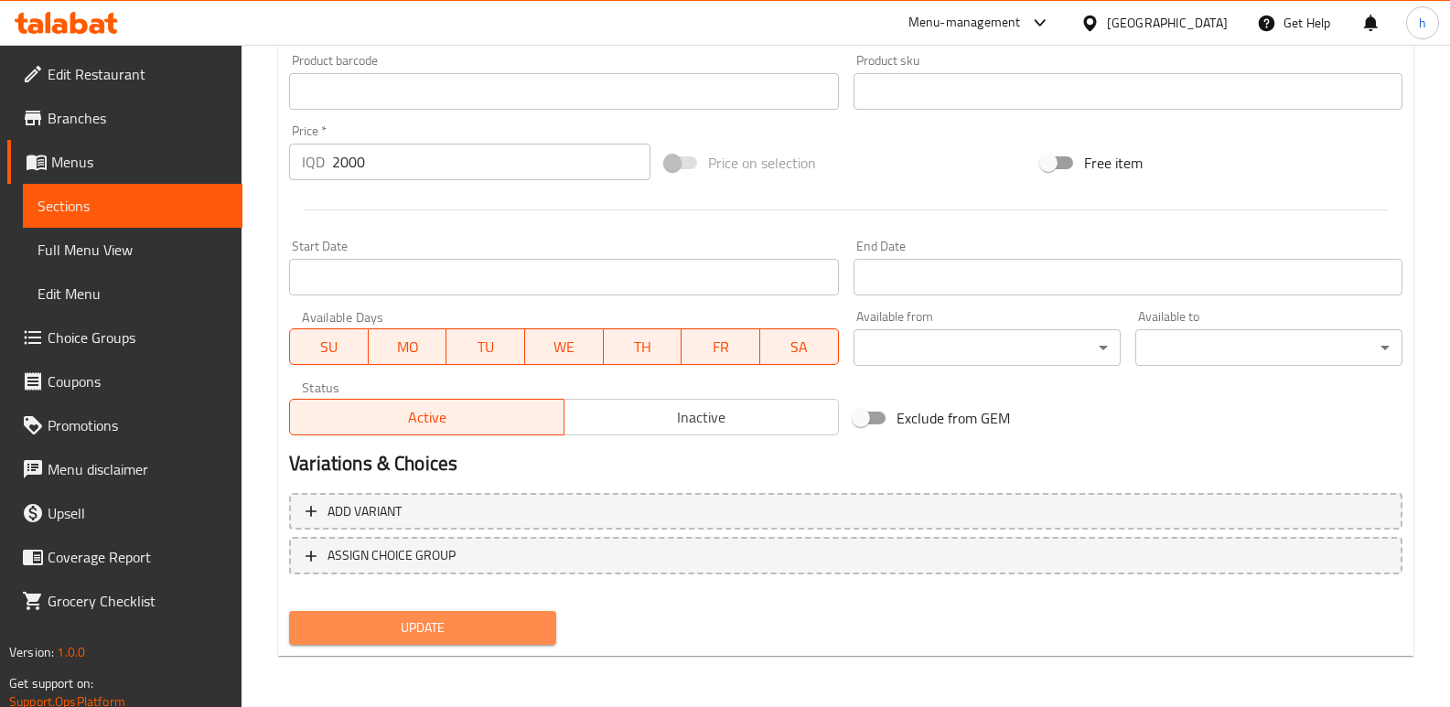
click at [514, 623] on span "Update" at bounding box center [423, 628] width 238 height 23
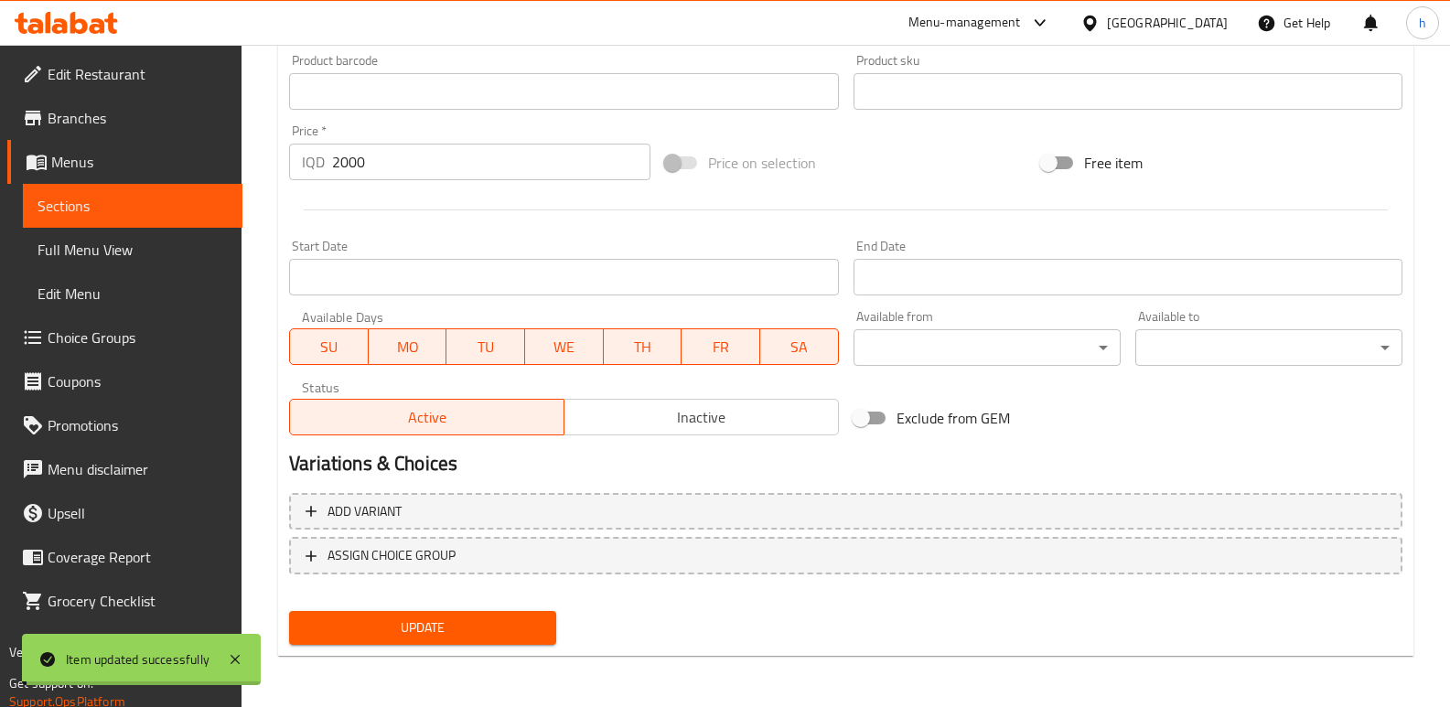
click at [198, 208] on span "Sections" at bounding box center [133, 206] width 190 height 22
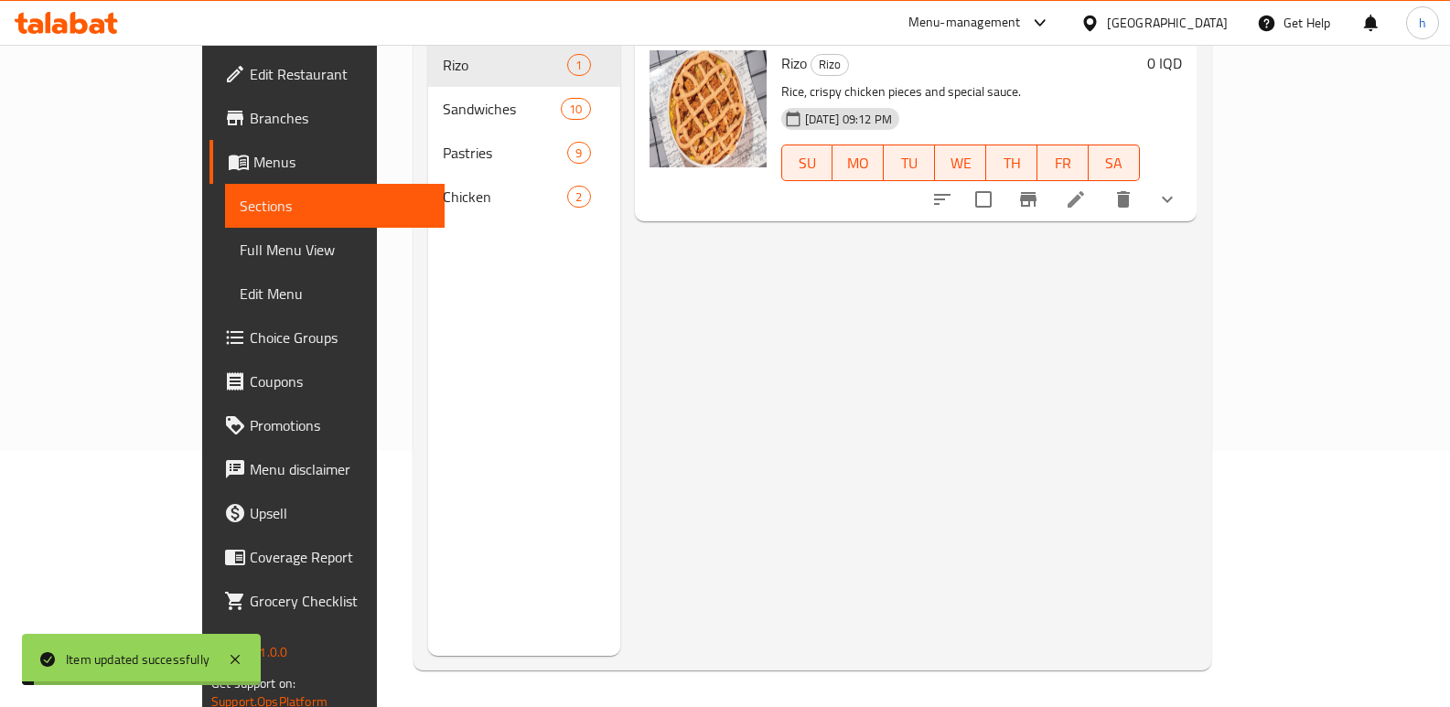
scroll to position [256, 0]
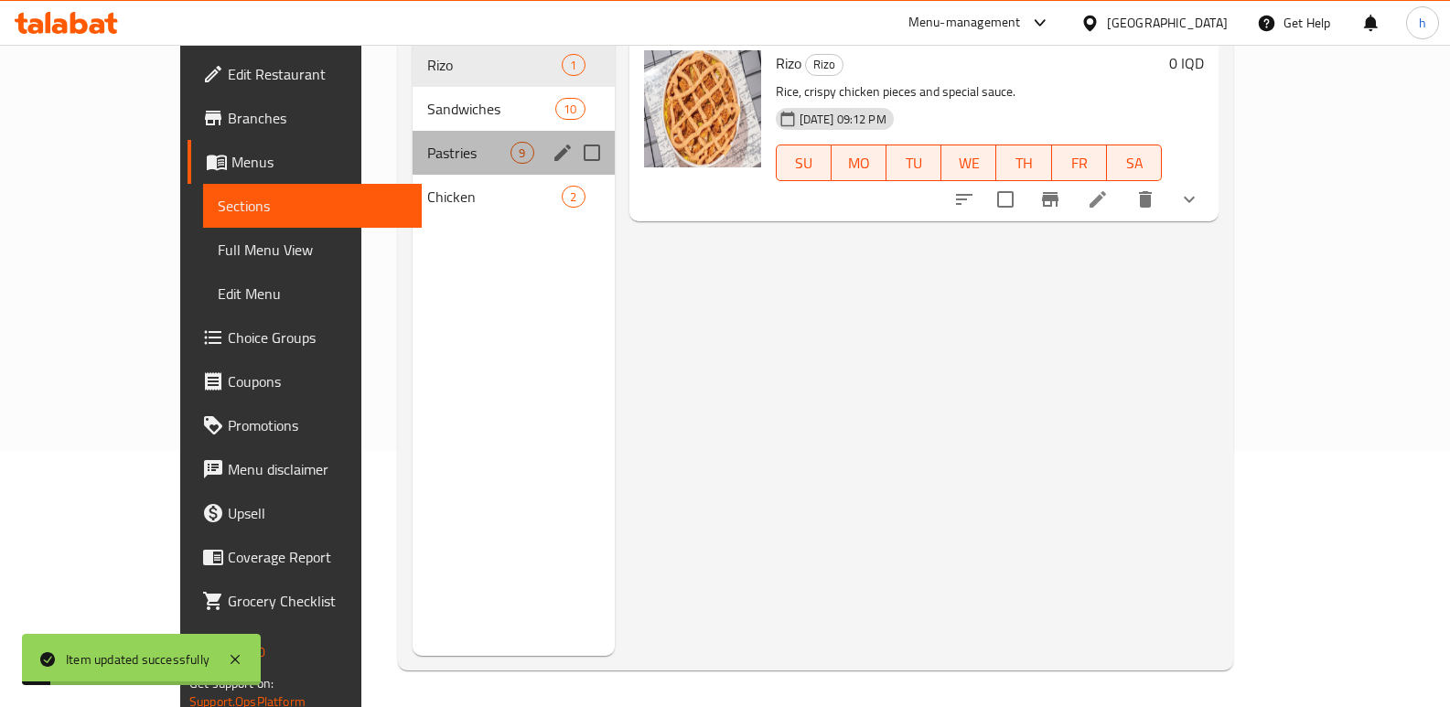
click at [427, 142] on span "Pastries" at bounding box center [468, 153] width 83 height 22
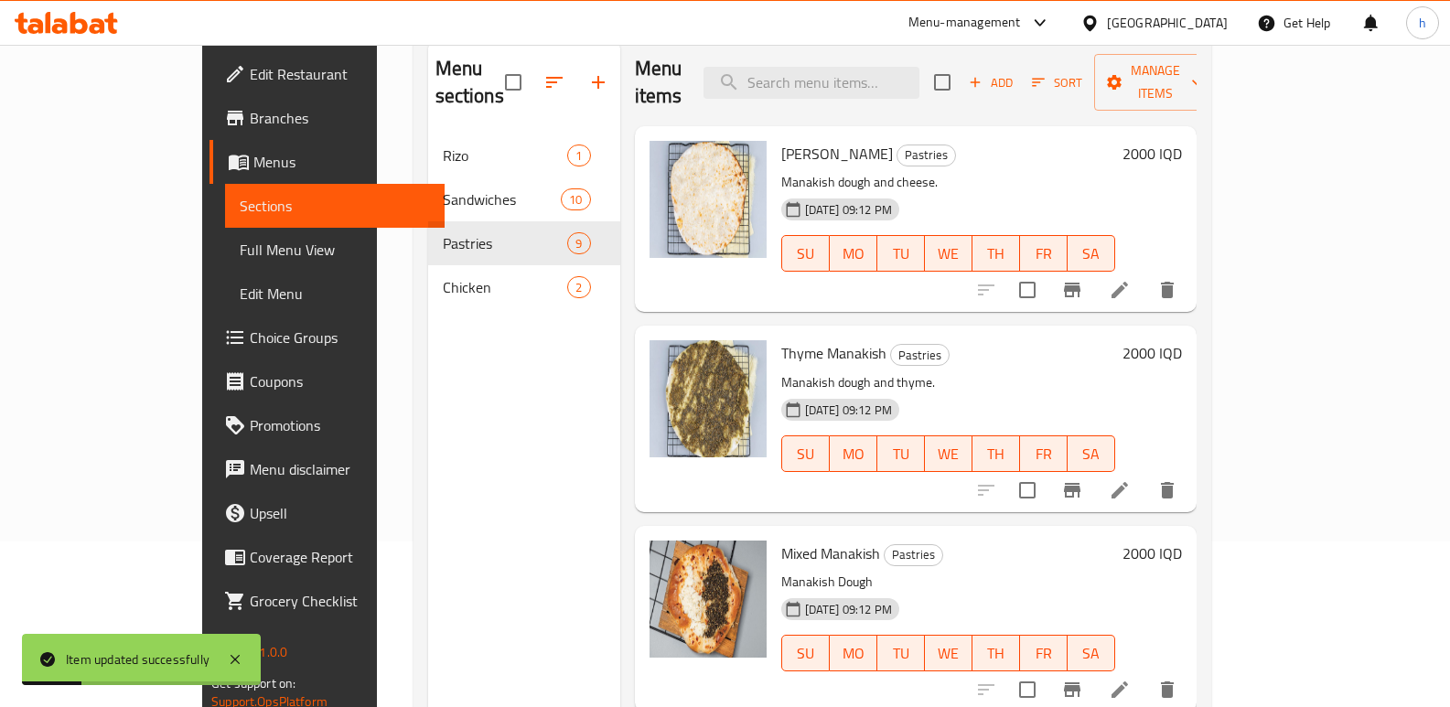
scroll to position [165, 0]
click at [1131, 280] on icon at bounding box center [1120, 291] width 22 height 22
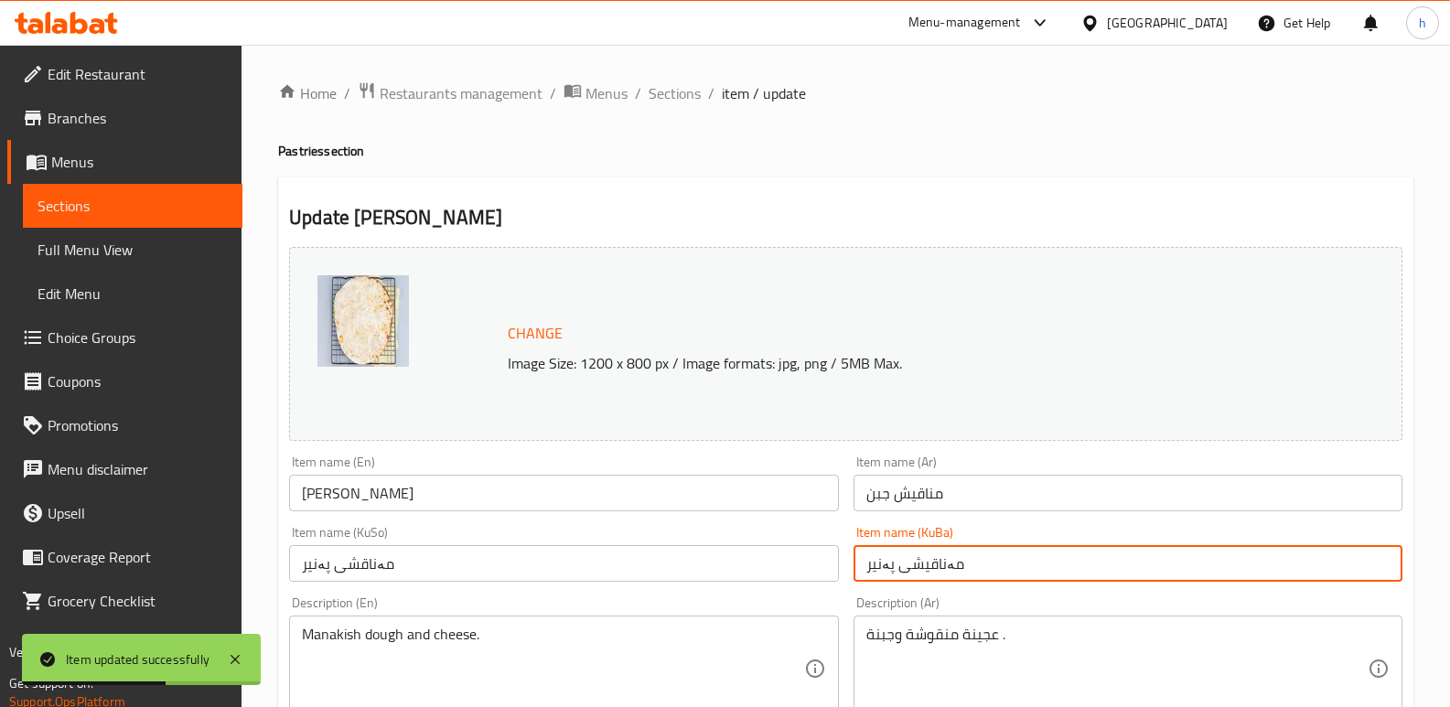
drag, startPoint x: 989, startPoint y: 555, endPoint x: 841, endPoint y: 562, distance: 148.4
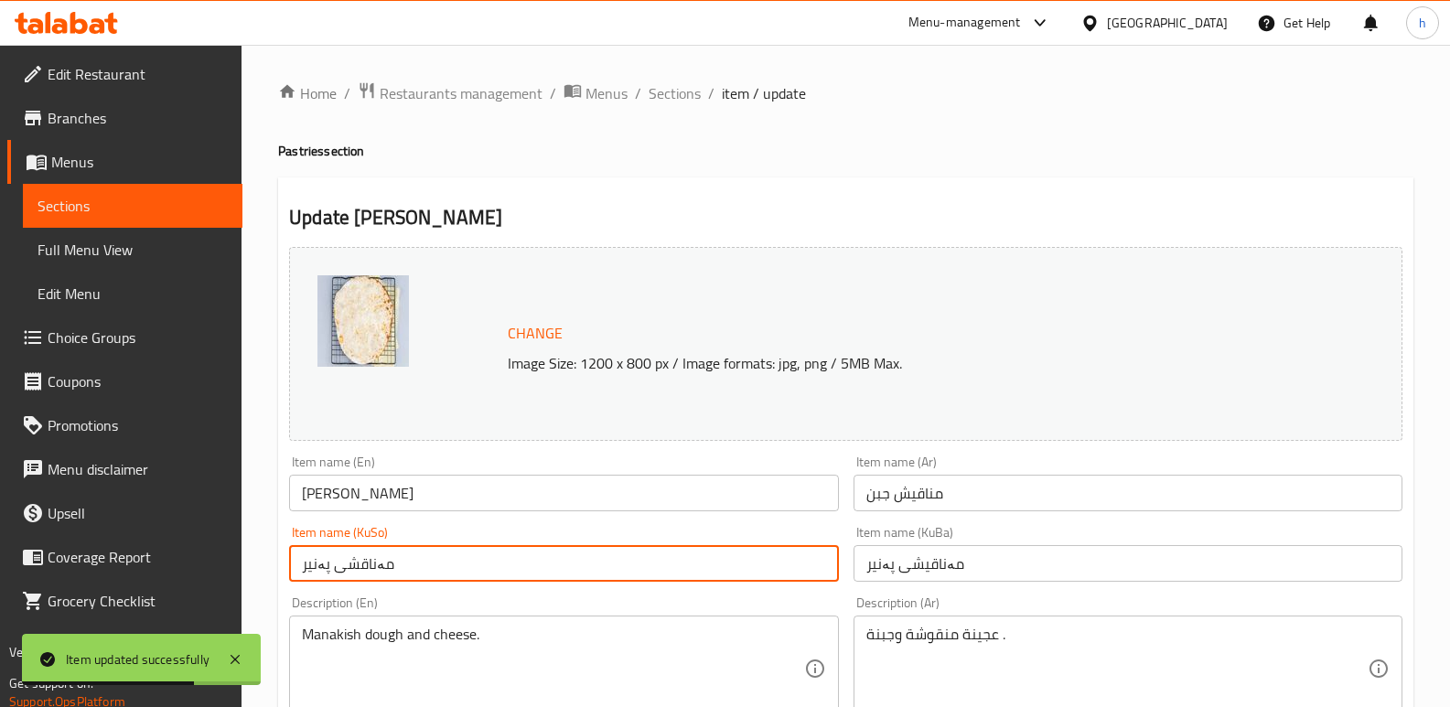
drag, startPoint x: 363, startPoint y: 580, endPoint x: 226, endPoint y: 566, distance: 137.9
paste input "ی"
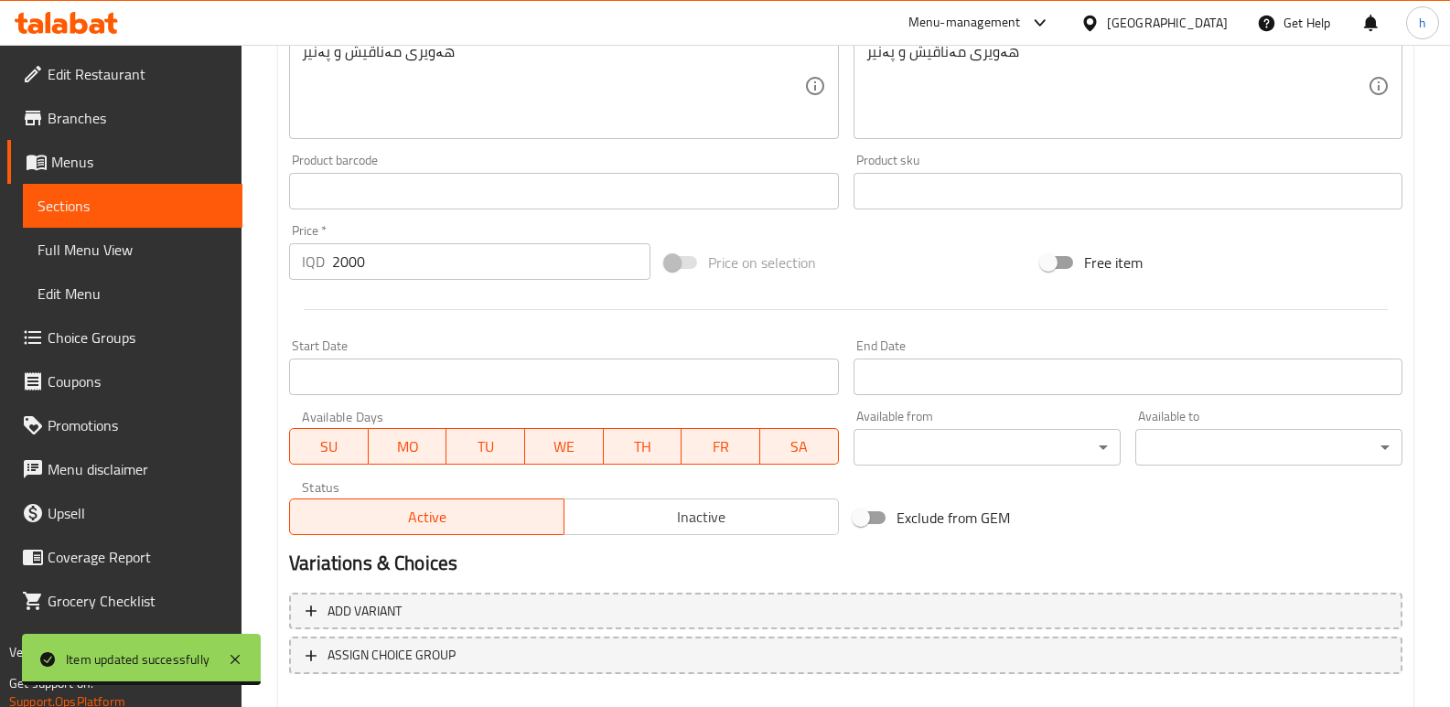
scroll to position [823, 0]
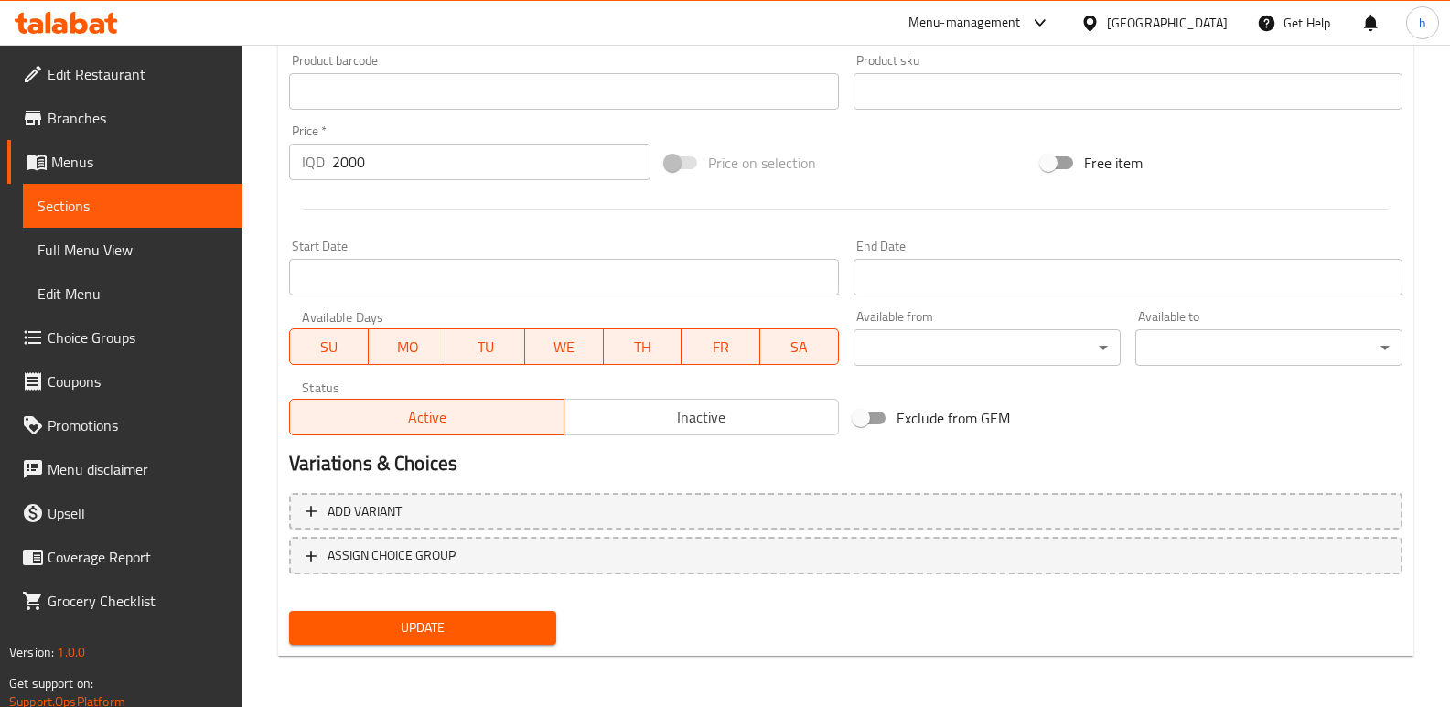
type input "مەناقیشی پەنیر"
click at [462, 626] on span "Update" at bounding box center [423, 628] width 238 height 23
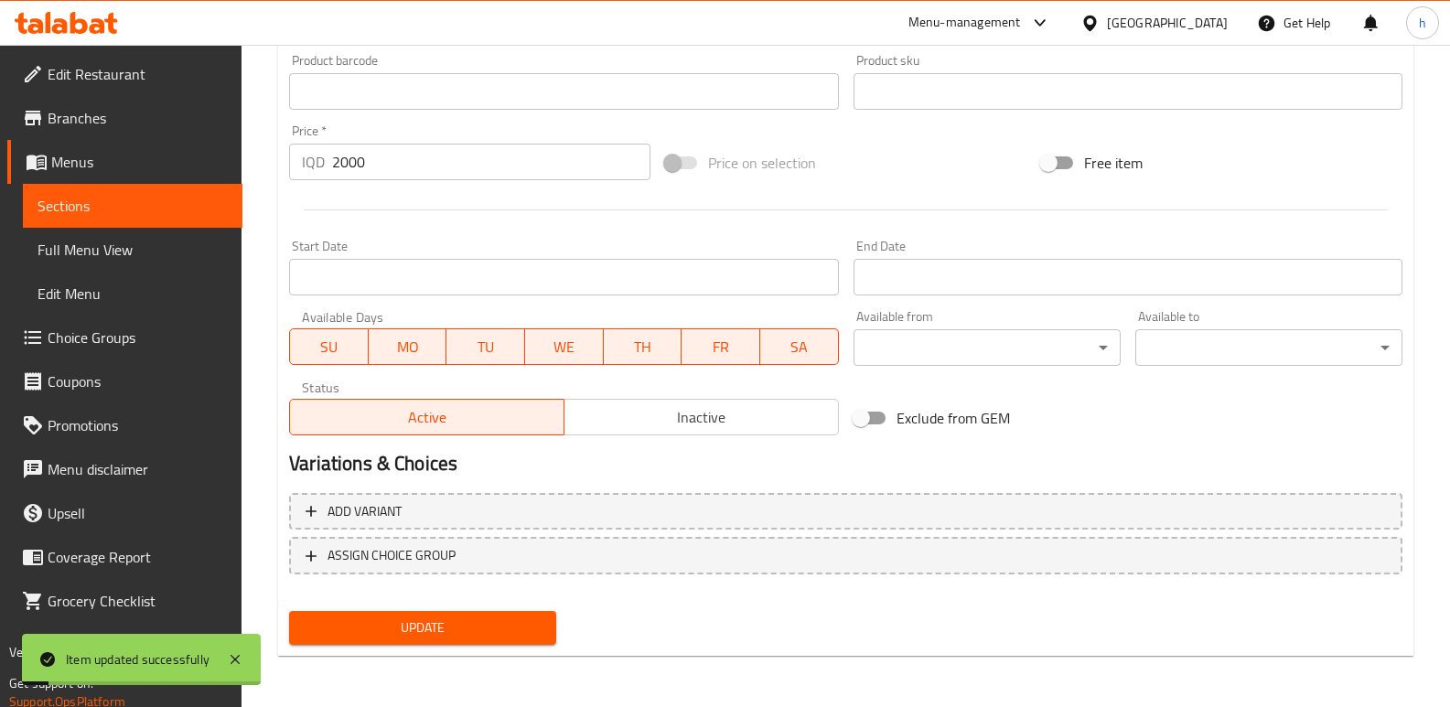
click at [202, 210] on span "Sections" at bounding box center [133, 206] width 190 height 22
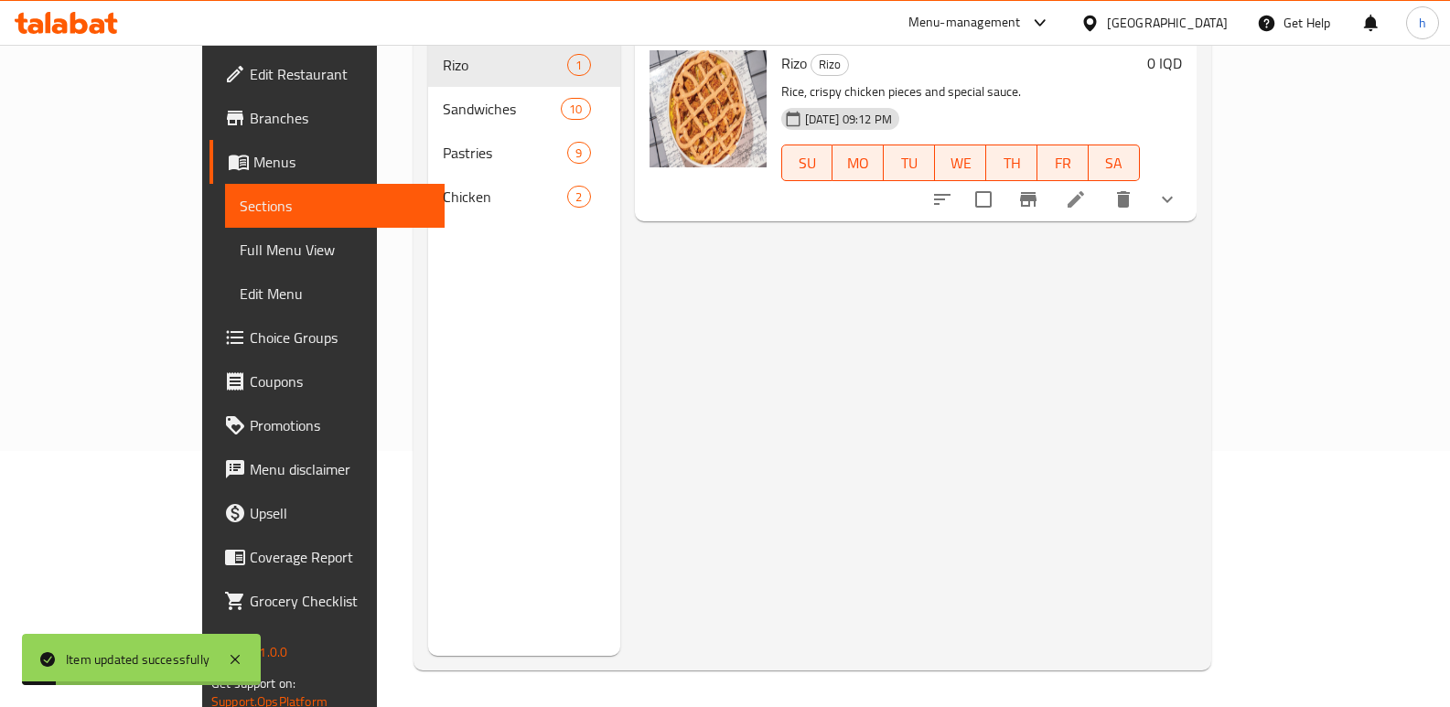
scroll to position [256, 0]
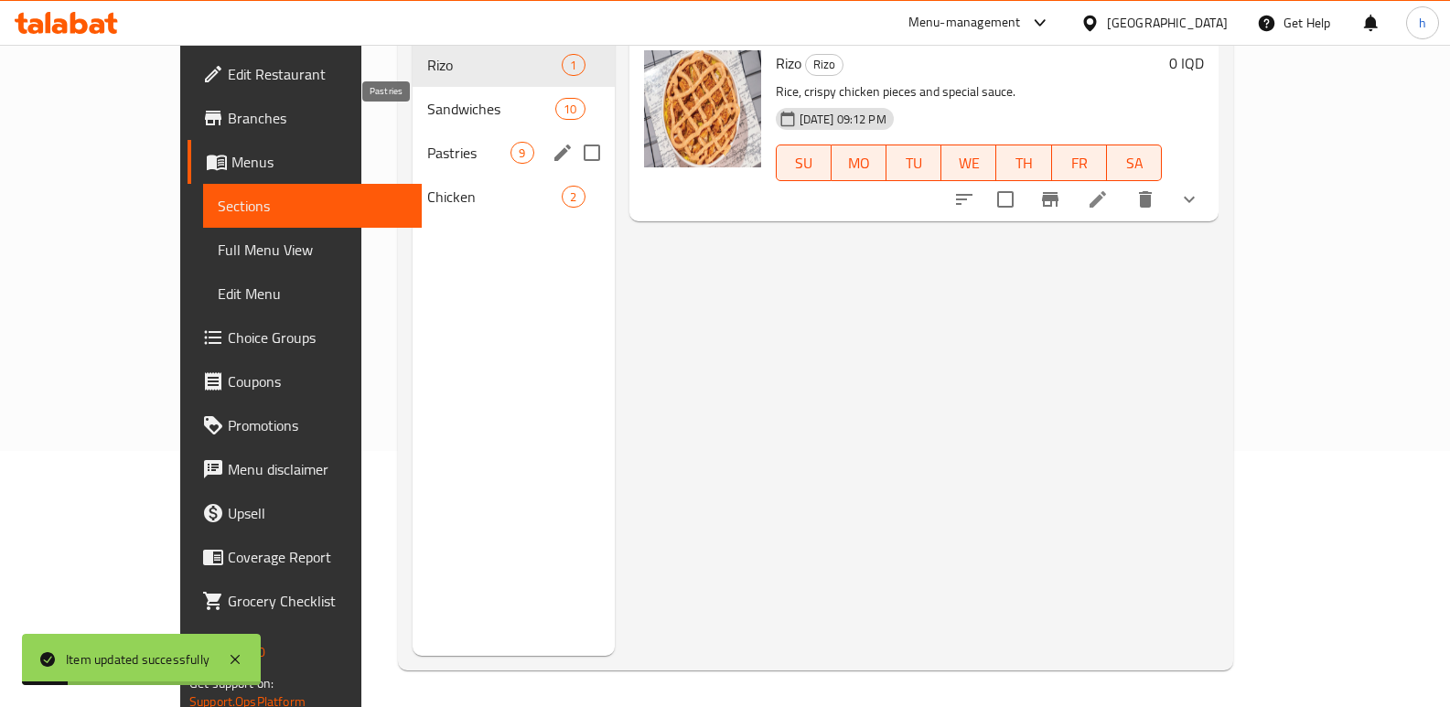
click at [427, 142] on span "Pastries" at bounding box center [468, 153] width 83 height 22
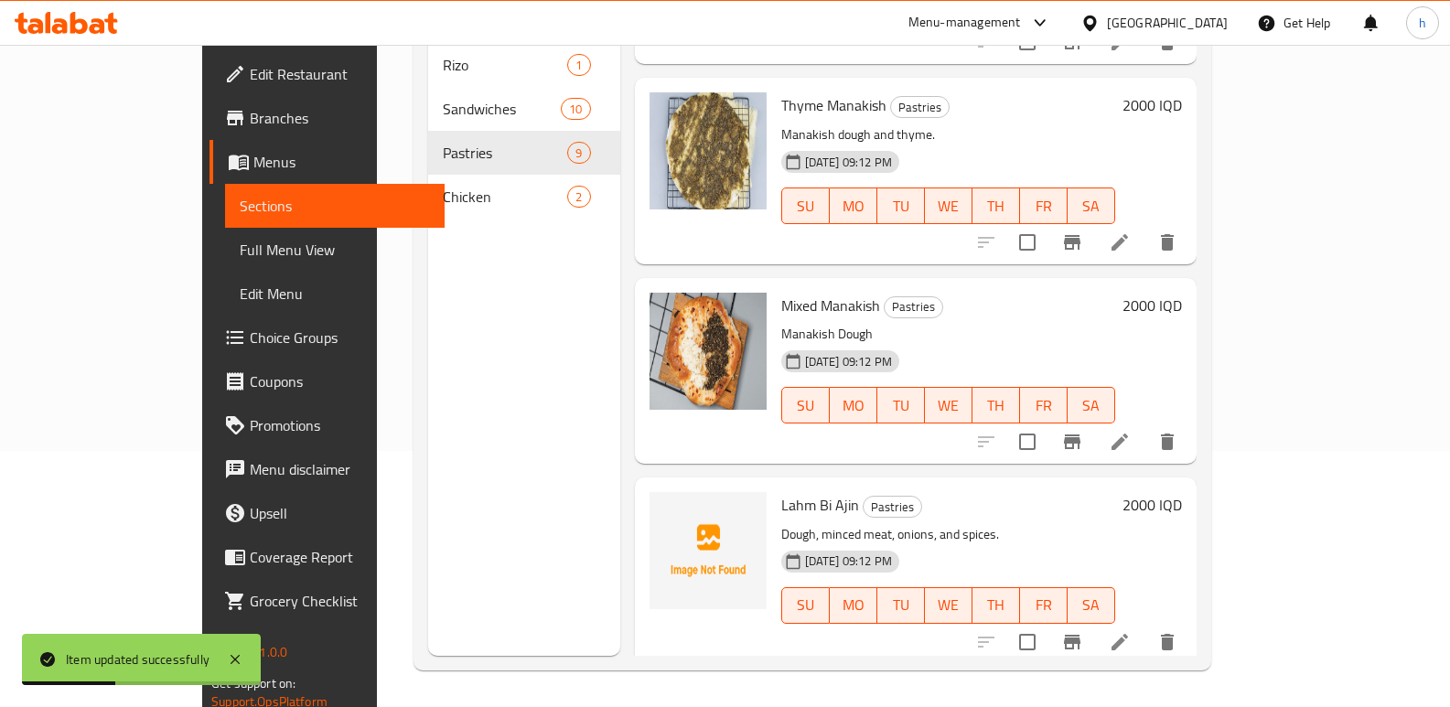
scroll to position [163, 0]
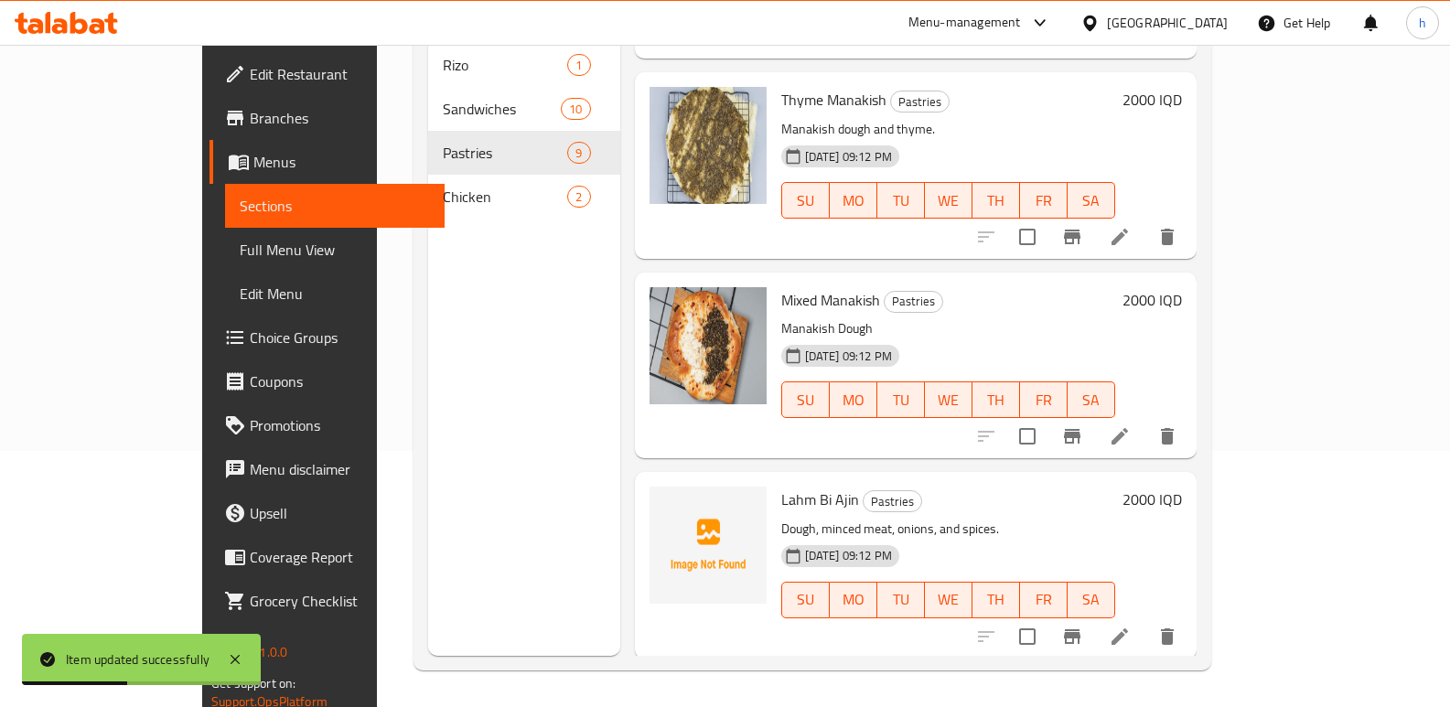
click at [1131, 426] on icon at bounding box center [1120, 437] width 22 height 22
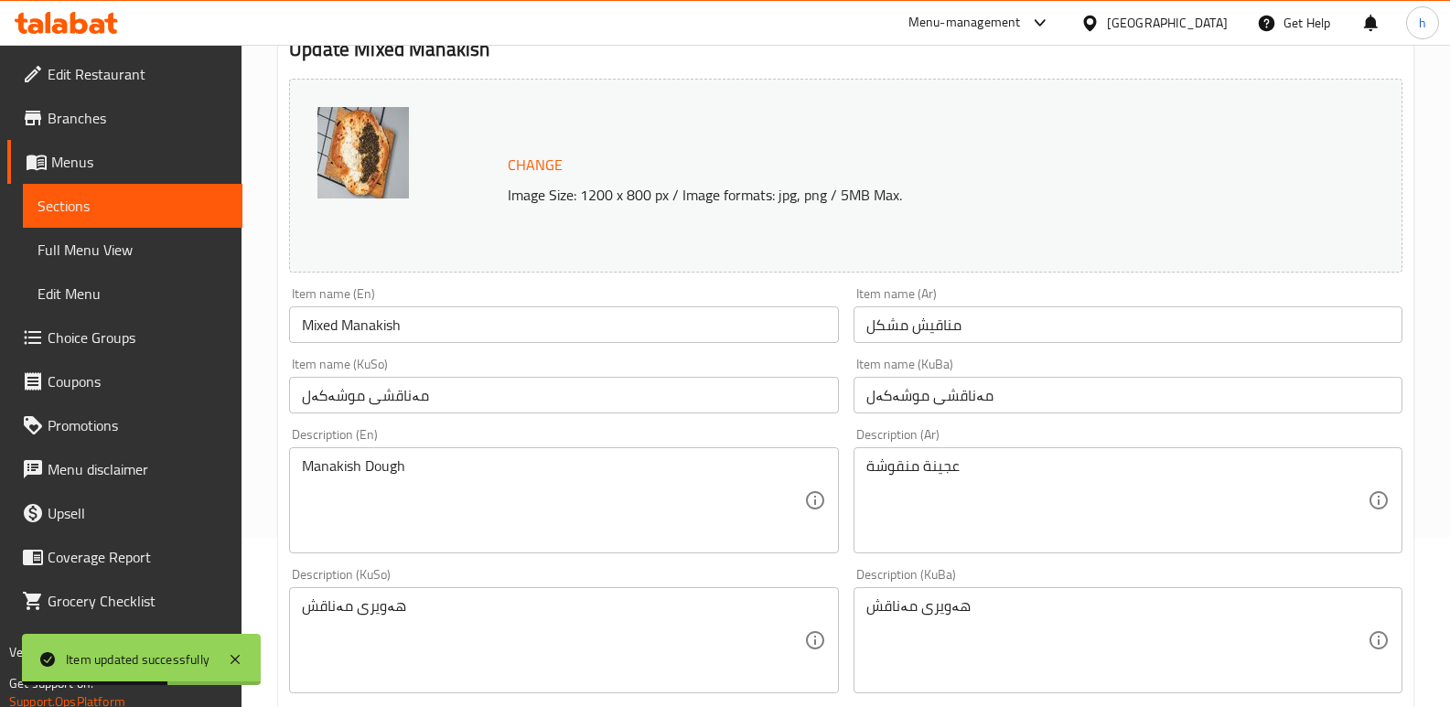
scroll to position [187, 0]
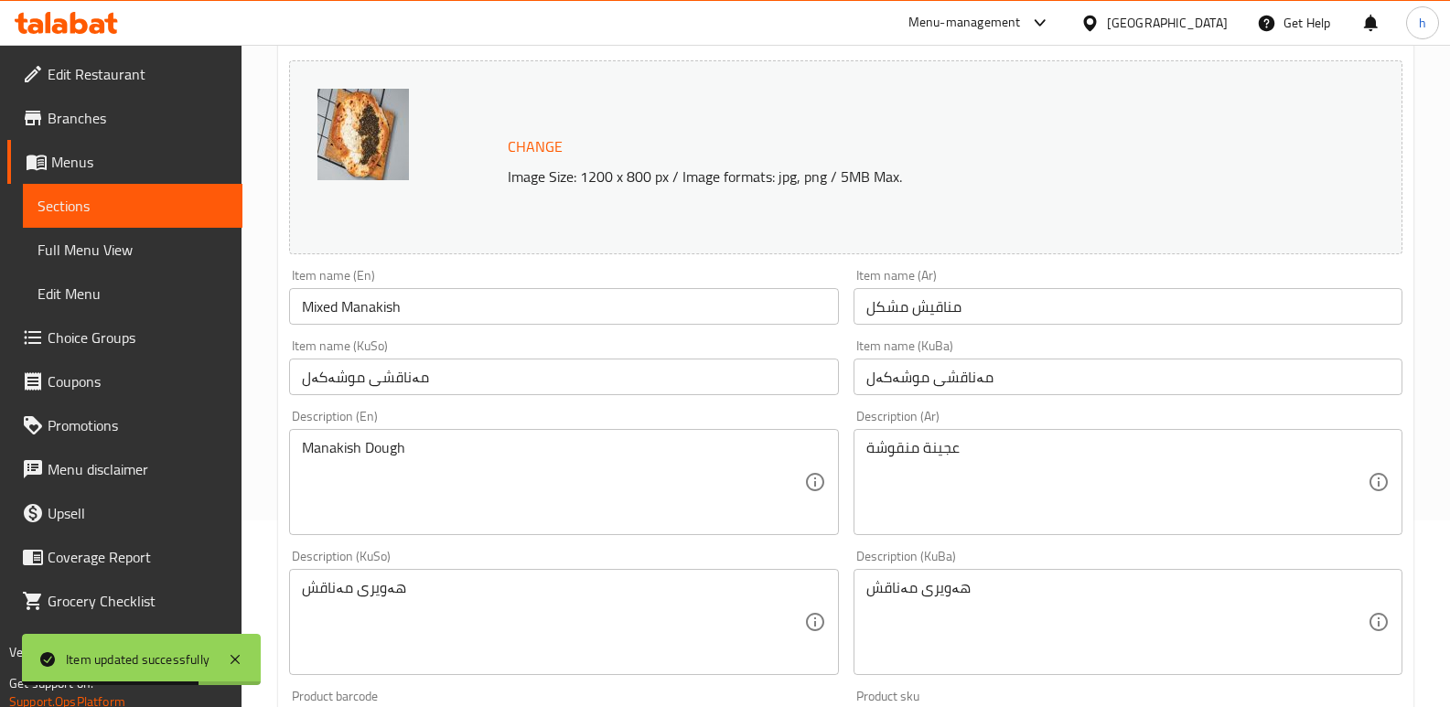
click at [954, 382] on input "مەناقشی موشەکەل" at bounding box center [1128, 377] width 549 height 37
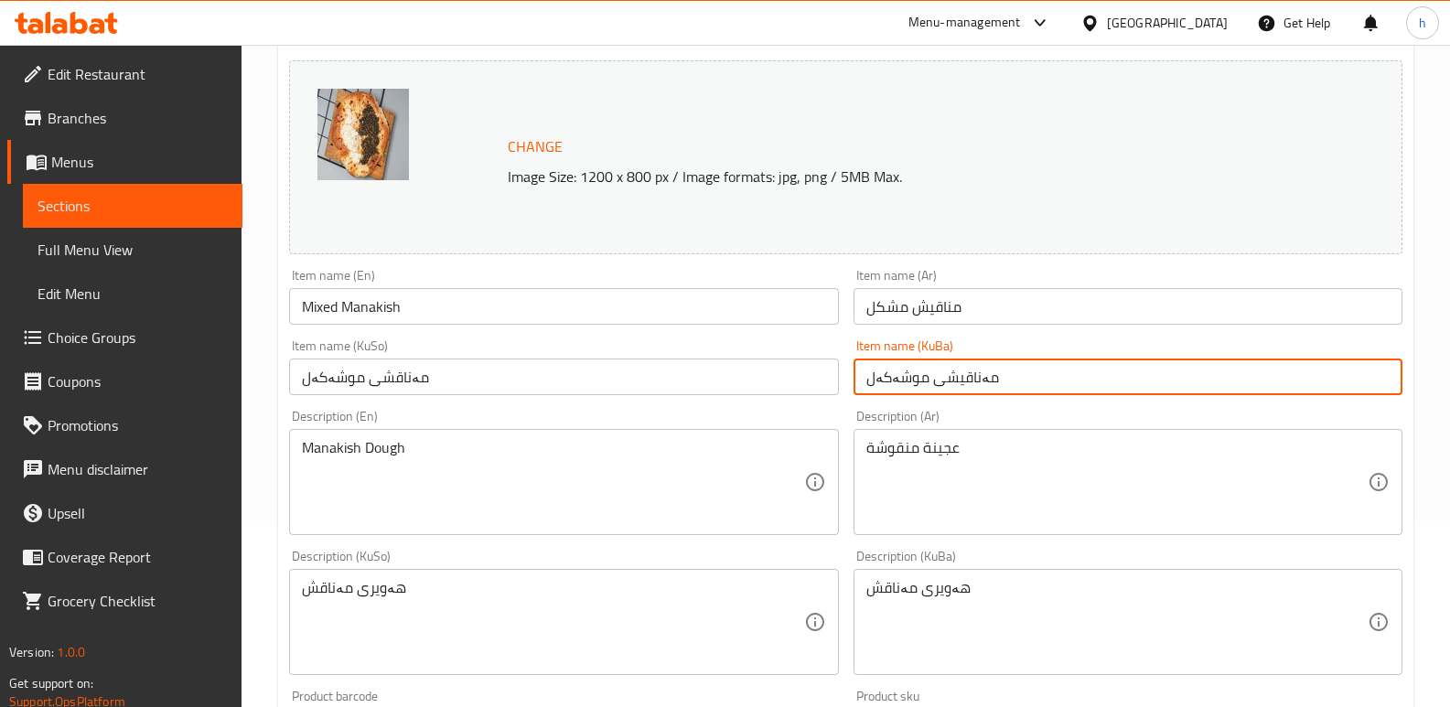
type input "مەناقیشی موشەکەل"
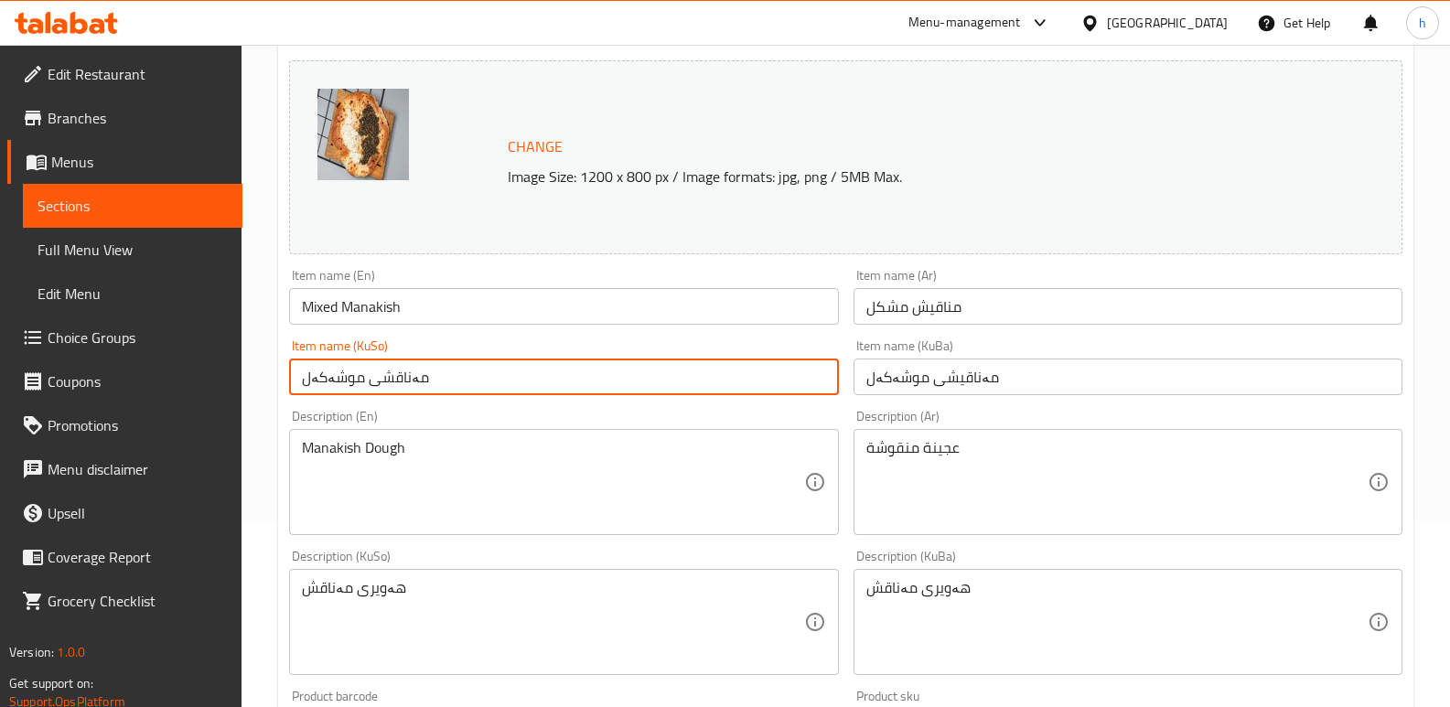
drag, startPoint x: 461, startPoint y: 380, endPoint x: 127, endPoint y: 308, distance: 341.5
click at [140, 316] on div "Edit Restaurant Branches Menus Sections Full Menu View Edit Menu Choice Groups …" at bounding box center [725, 600] width 1450 height 1485
paste input "ی"
type input "مەناقیشی موشەکەل"
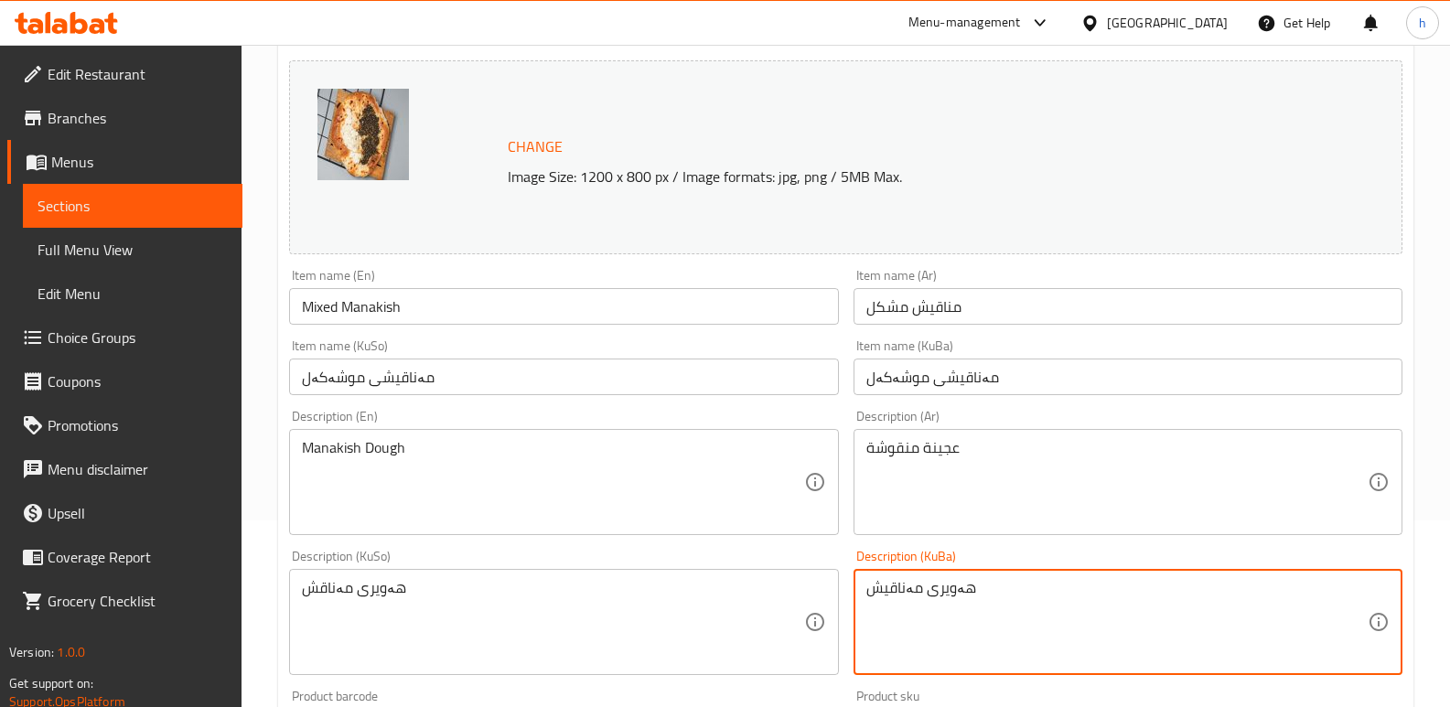
type textarea "هەویری مەناقیش"
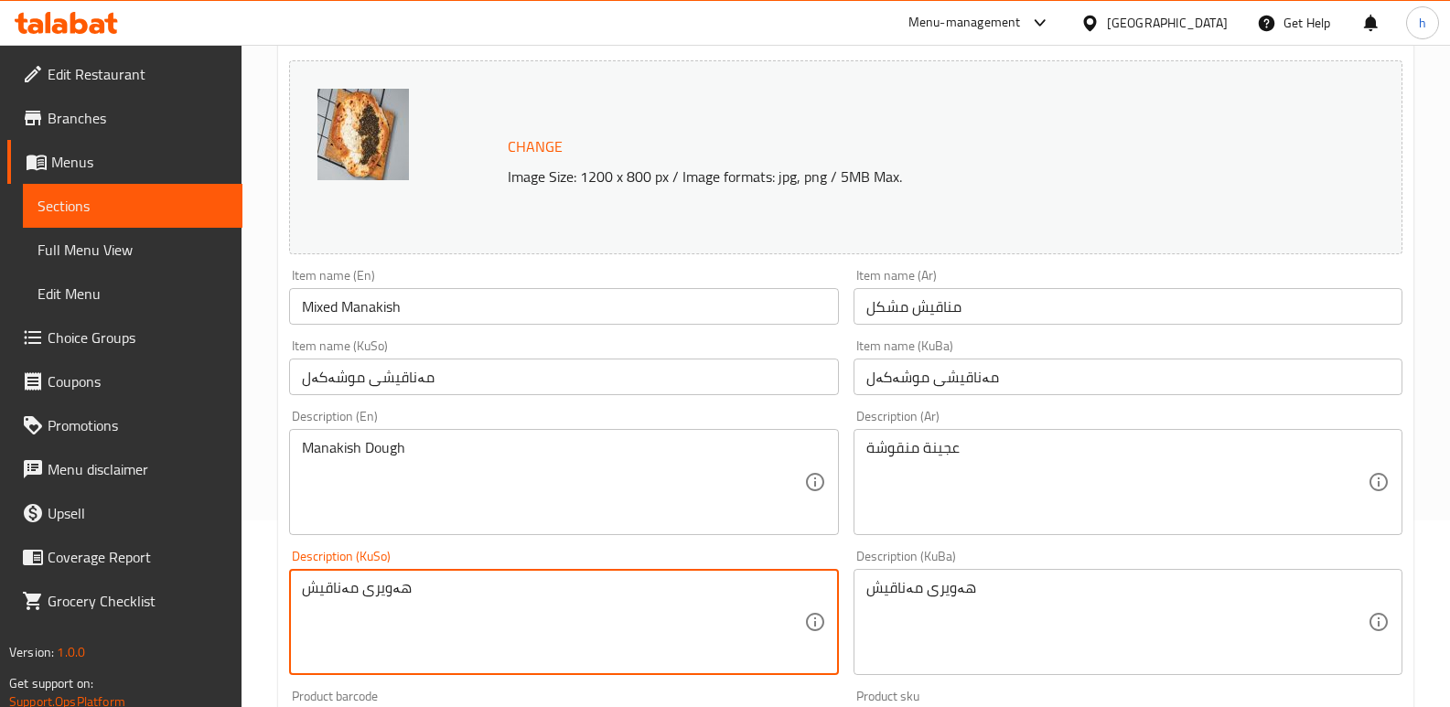
type textarea "هەویری مەناقیش"
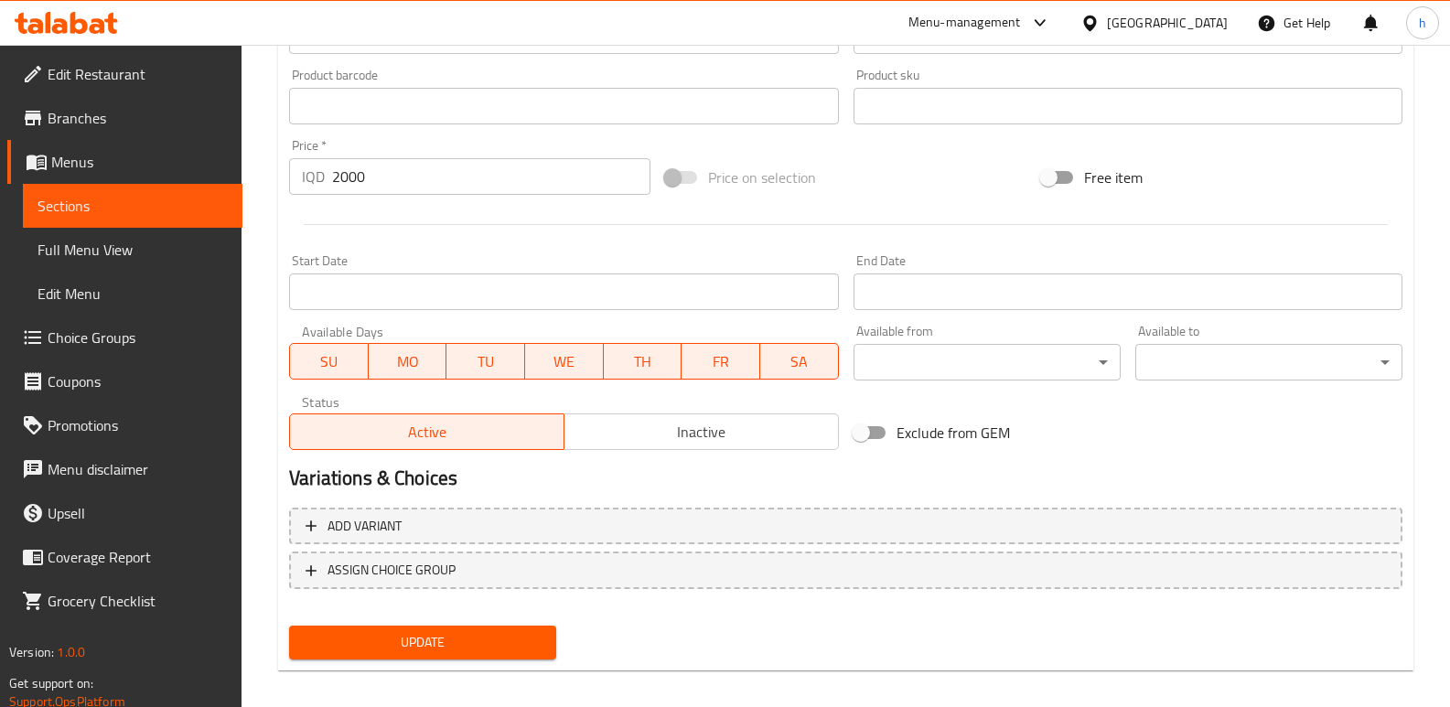
scroll to position [810, 0]
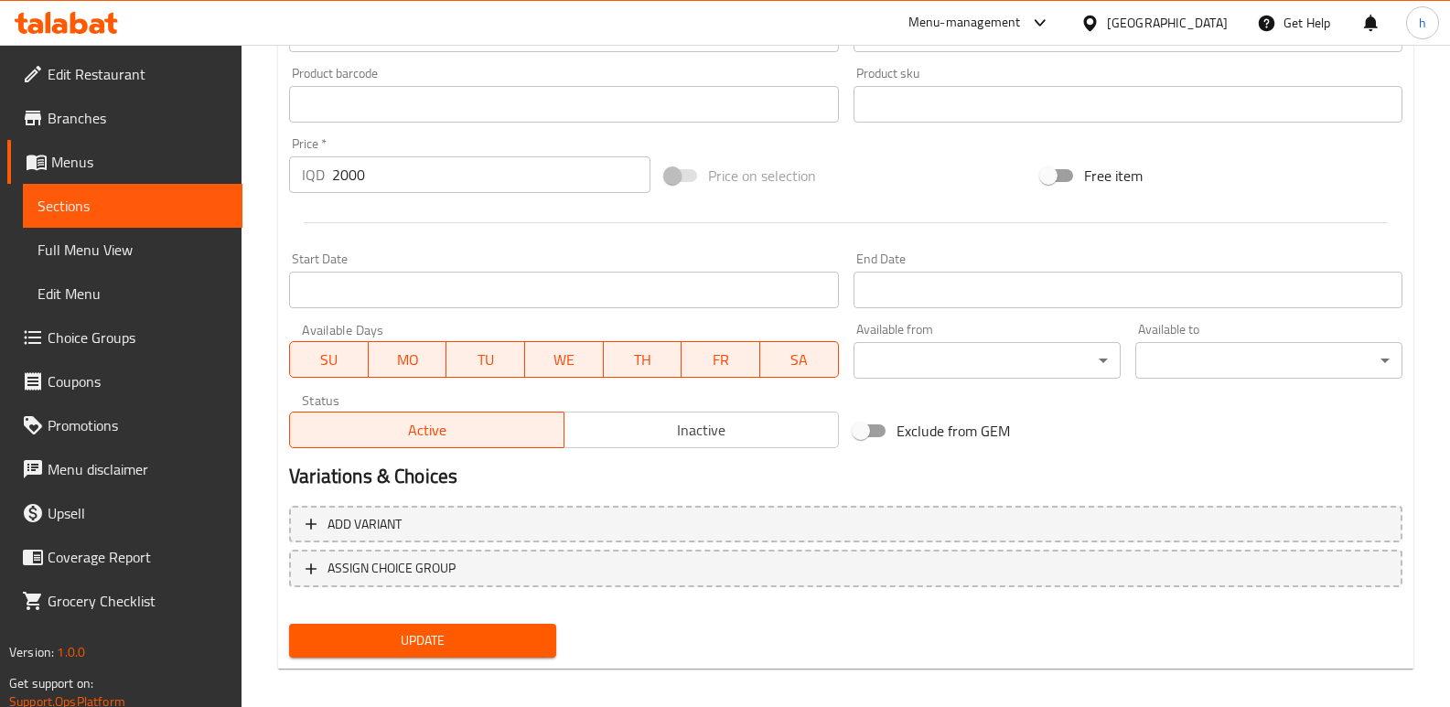
type textarea "Manakish dough"
click at [392, 630] on span "Update" at bounding box center [423, 641] width 238 height 23
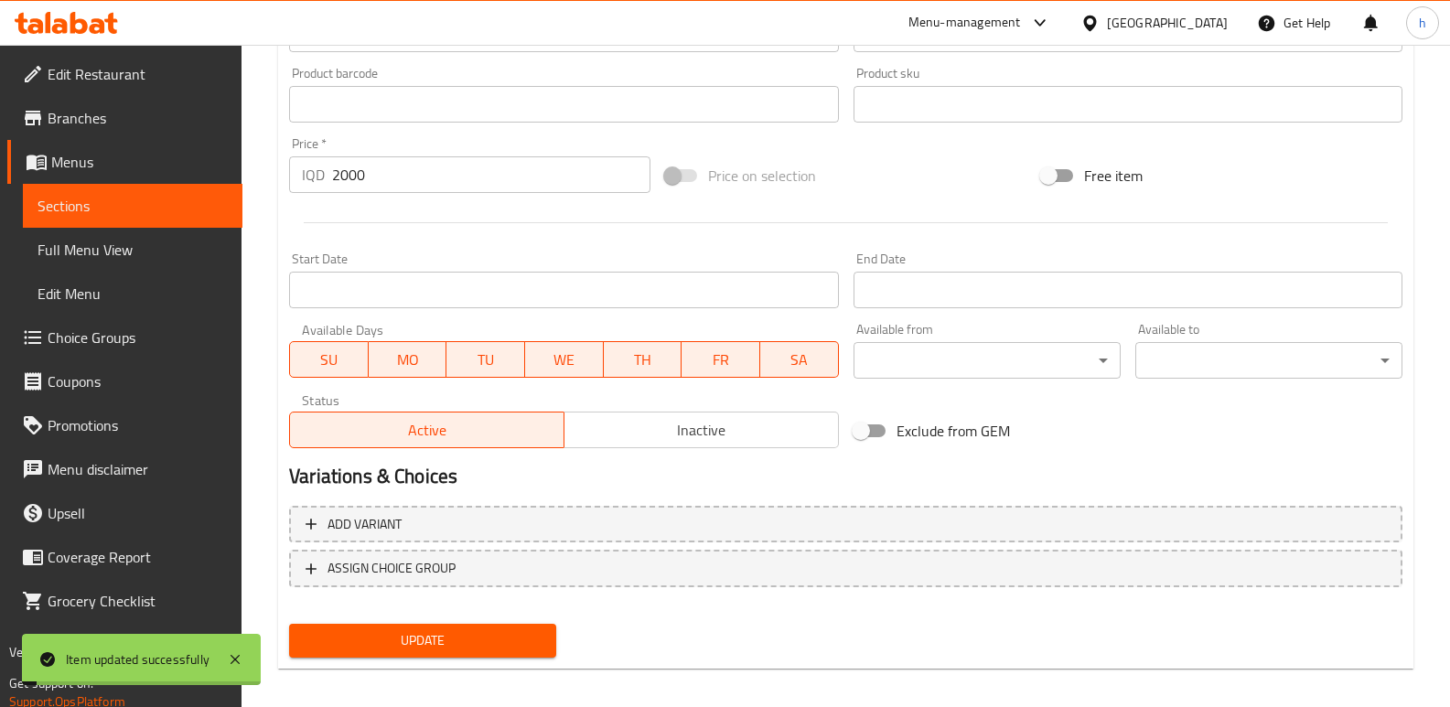
click at [197, 214] on span "Sections" at bounding box center [133, 206] width 190 height 22
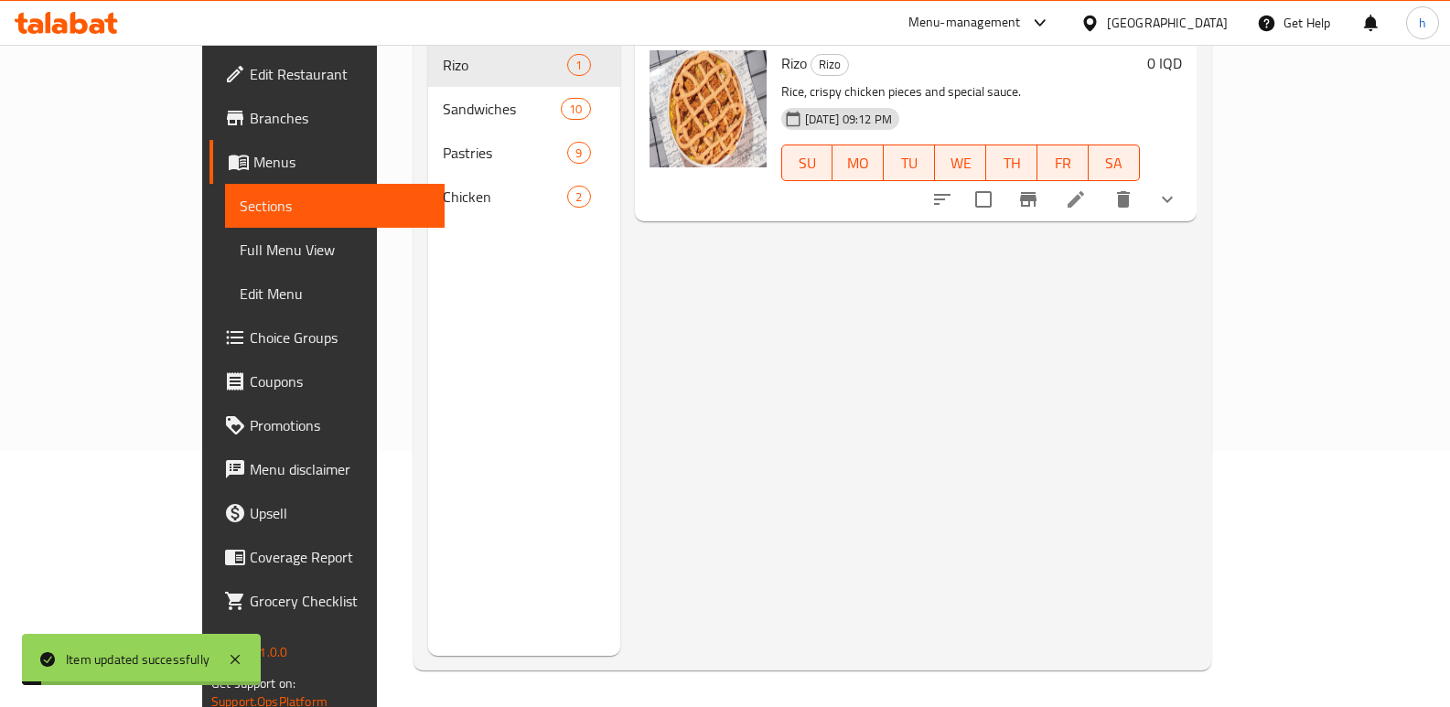
scroll to position [256, 0]
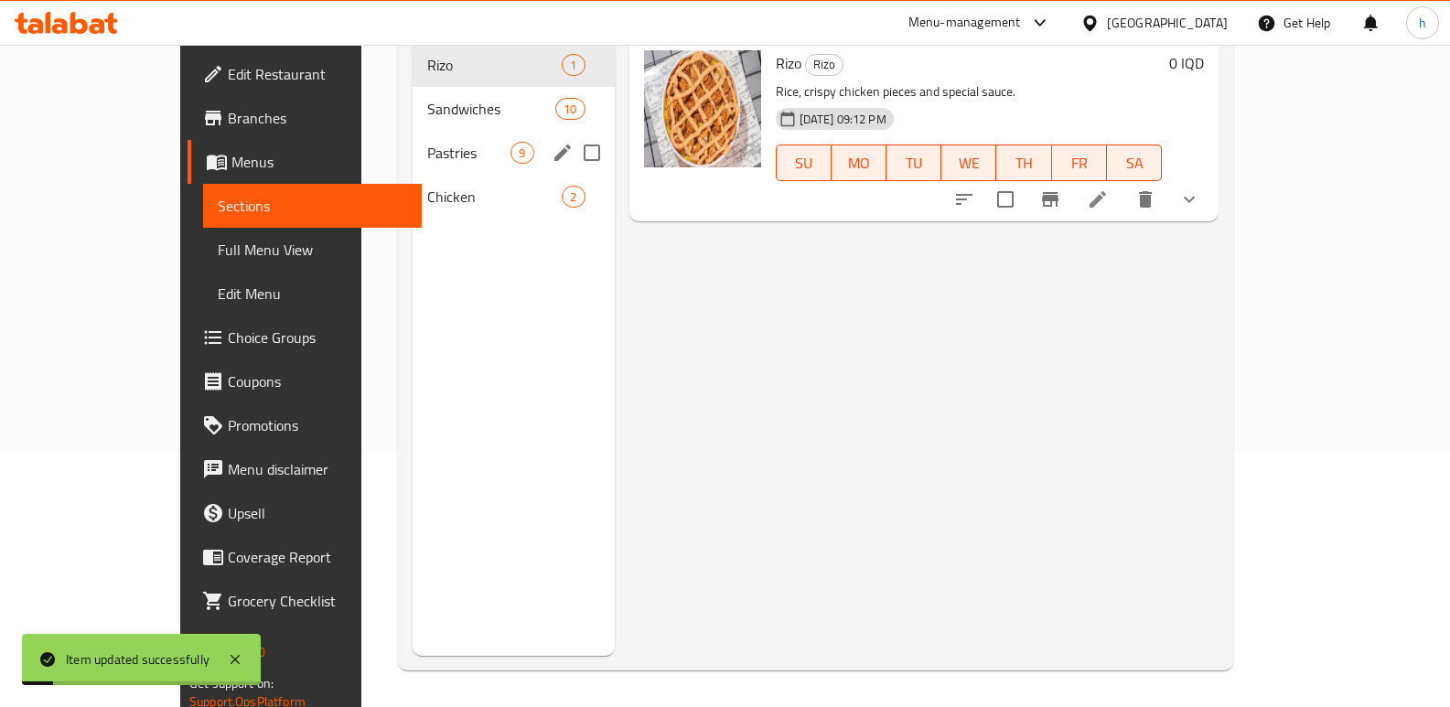
click at [427, 142] on span "Pastries" at bounding box center [468, 153] width 83 height 22
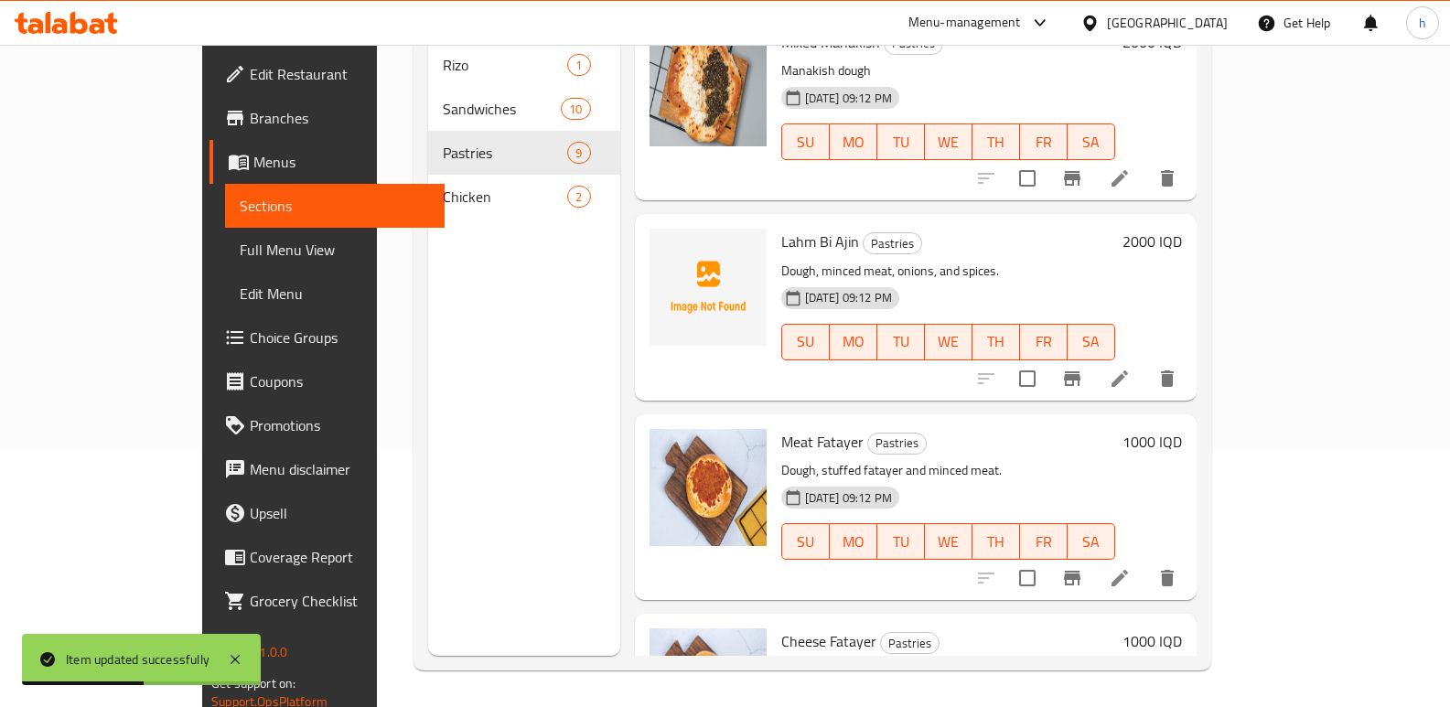
scroll to position [426, 0]
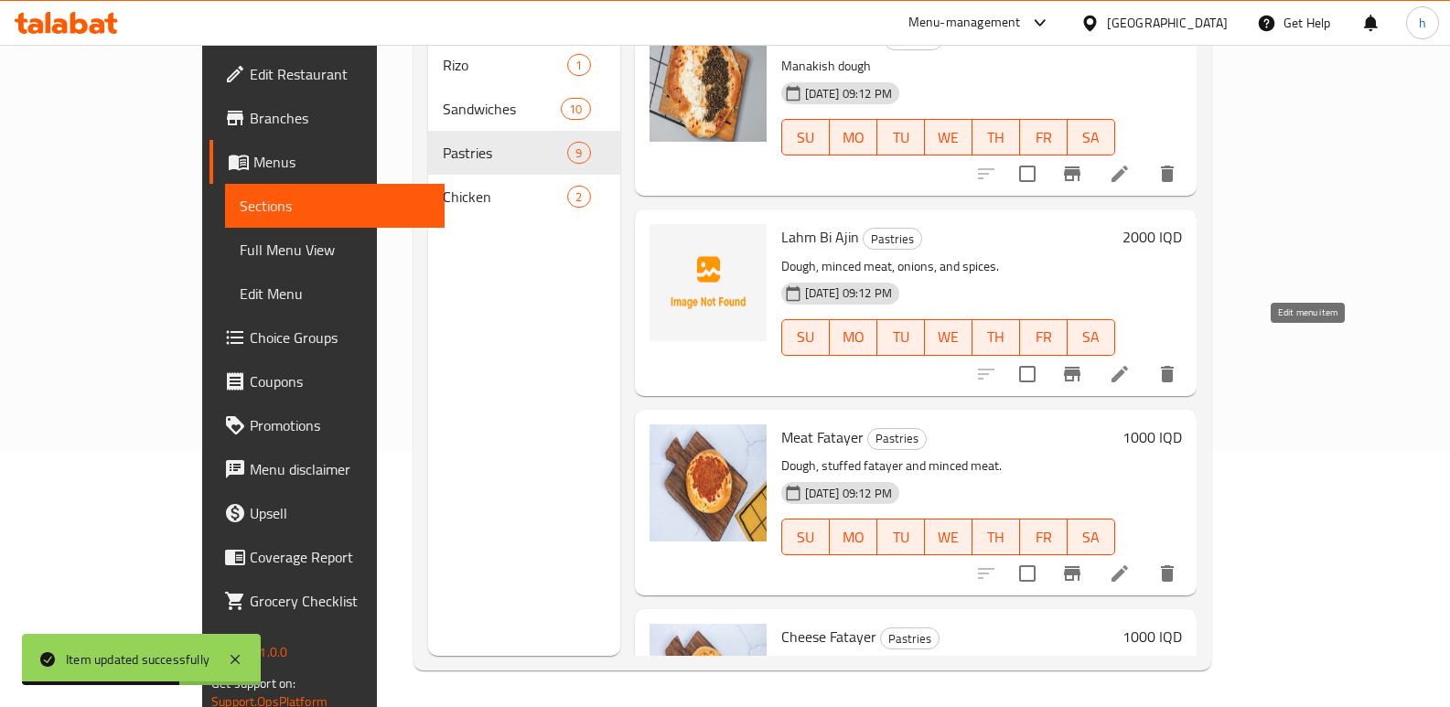
click at [1128, 366] on icon at bounding box center [1120, 374] width 16 height 16
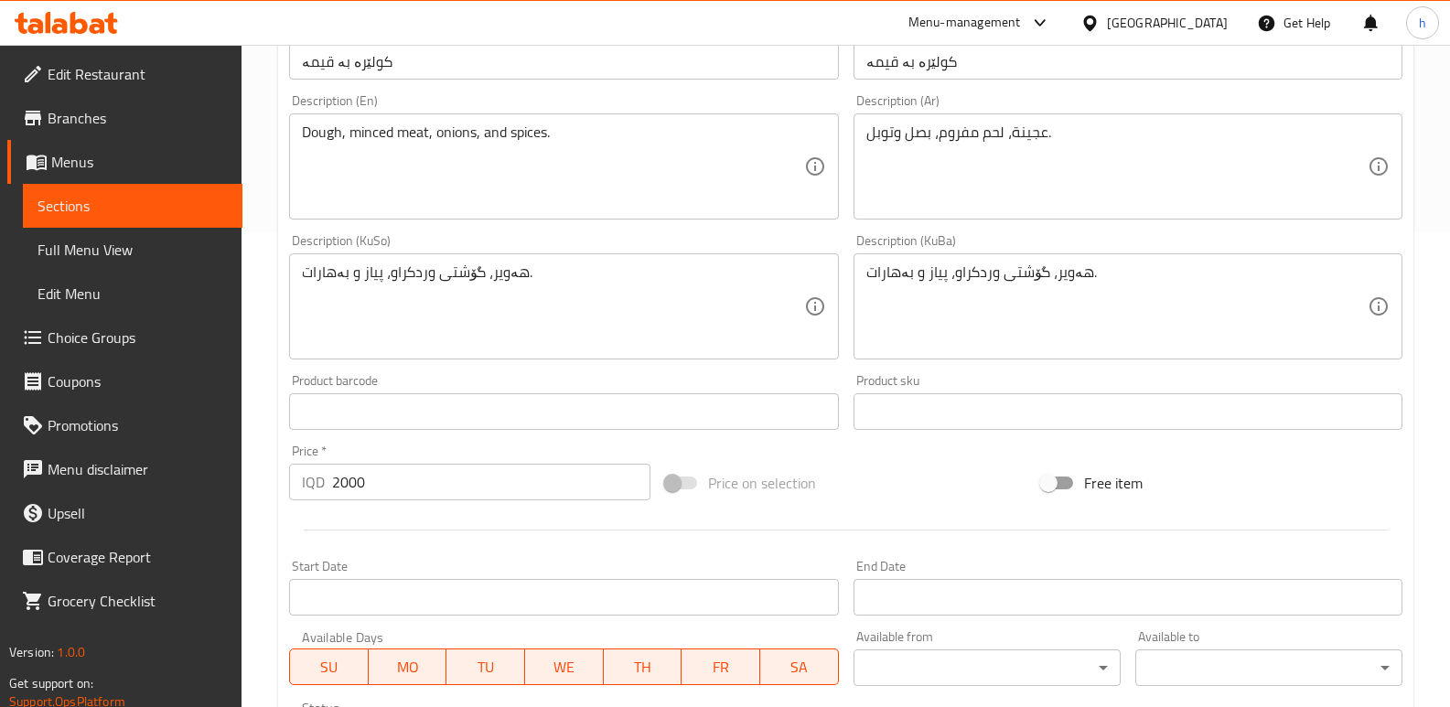
scroll to position [501, 0]
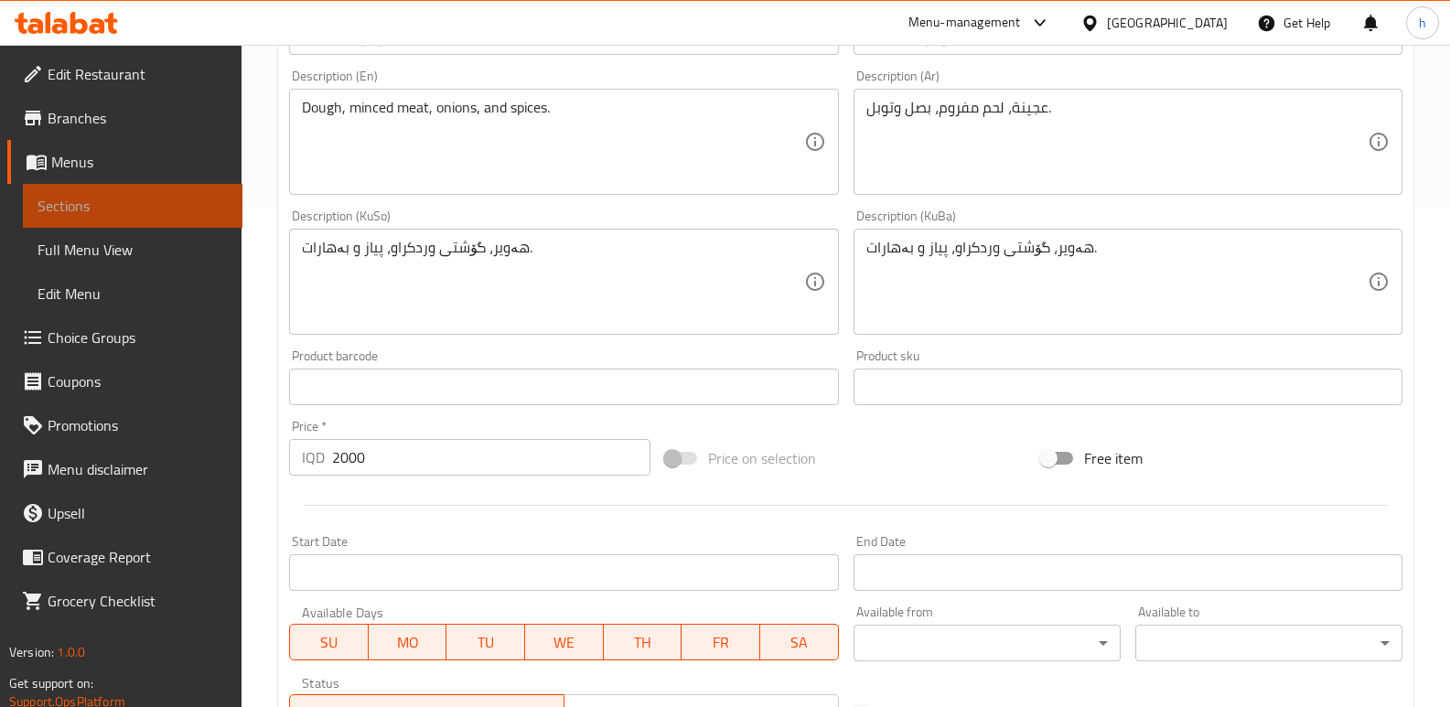
click at [179, 212] on span "Sections" at bounding box center [133, 206] width 190 height 22
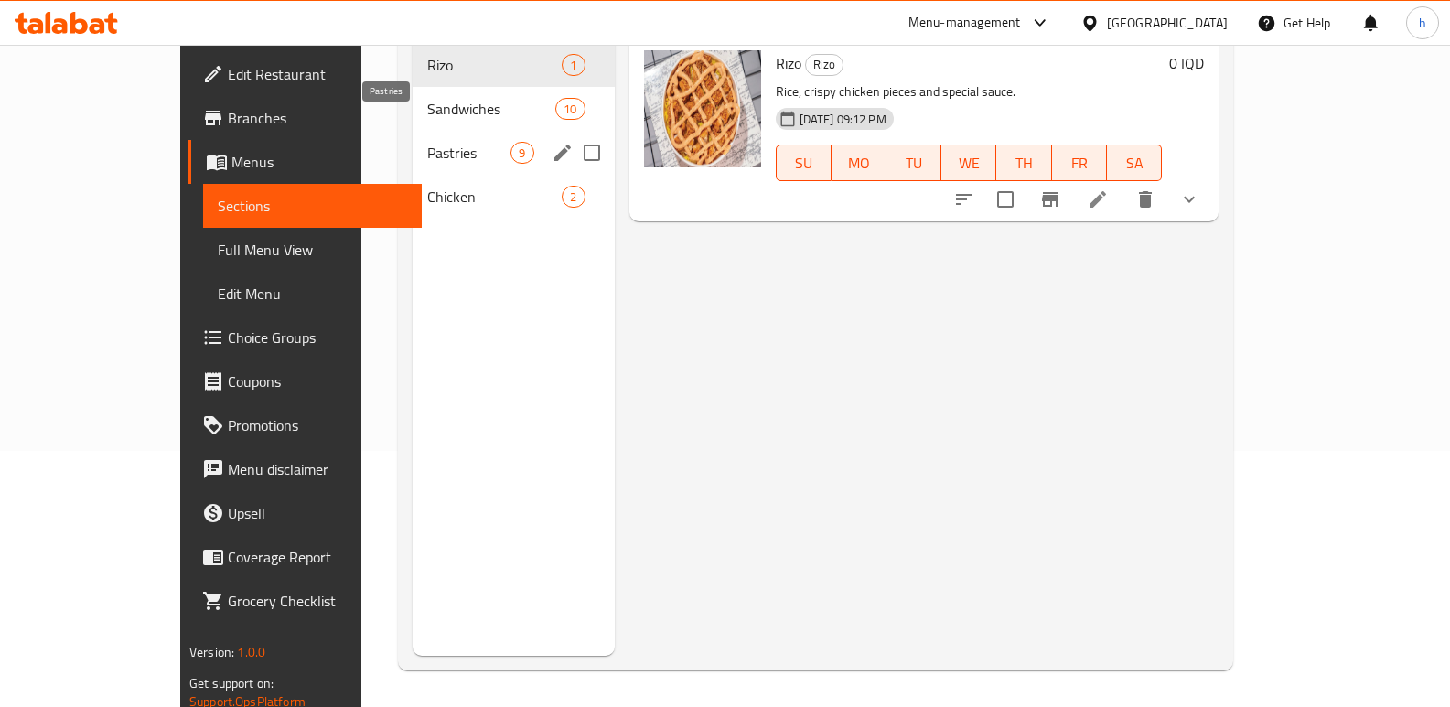
click at [427, 142] on span "Pastries" at bounding box center [468, 153] width 83 height 22
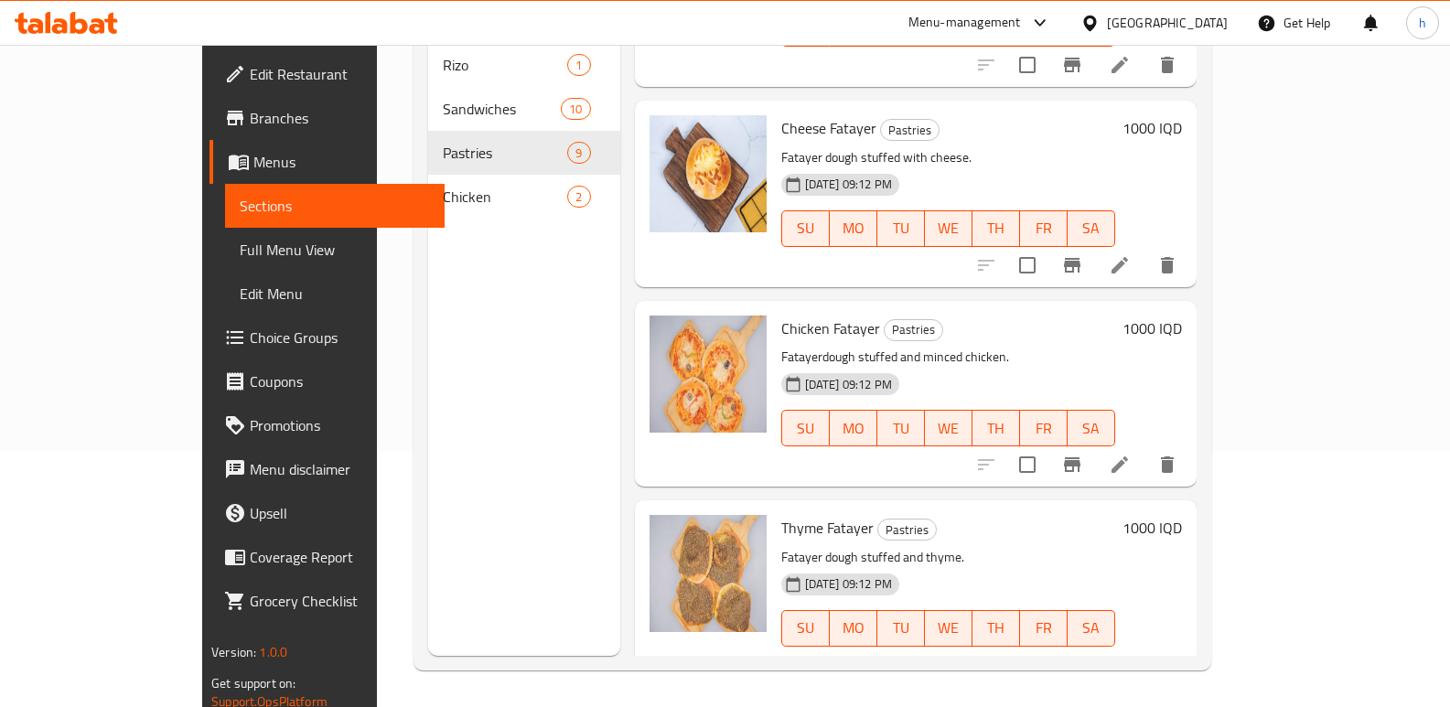
scroll to position [1005, 0]
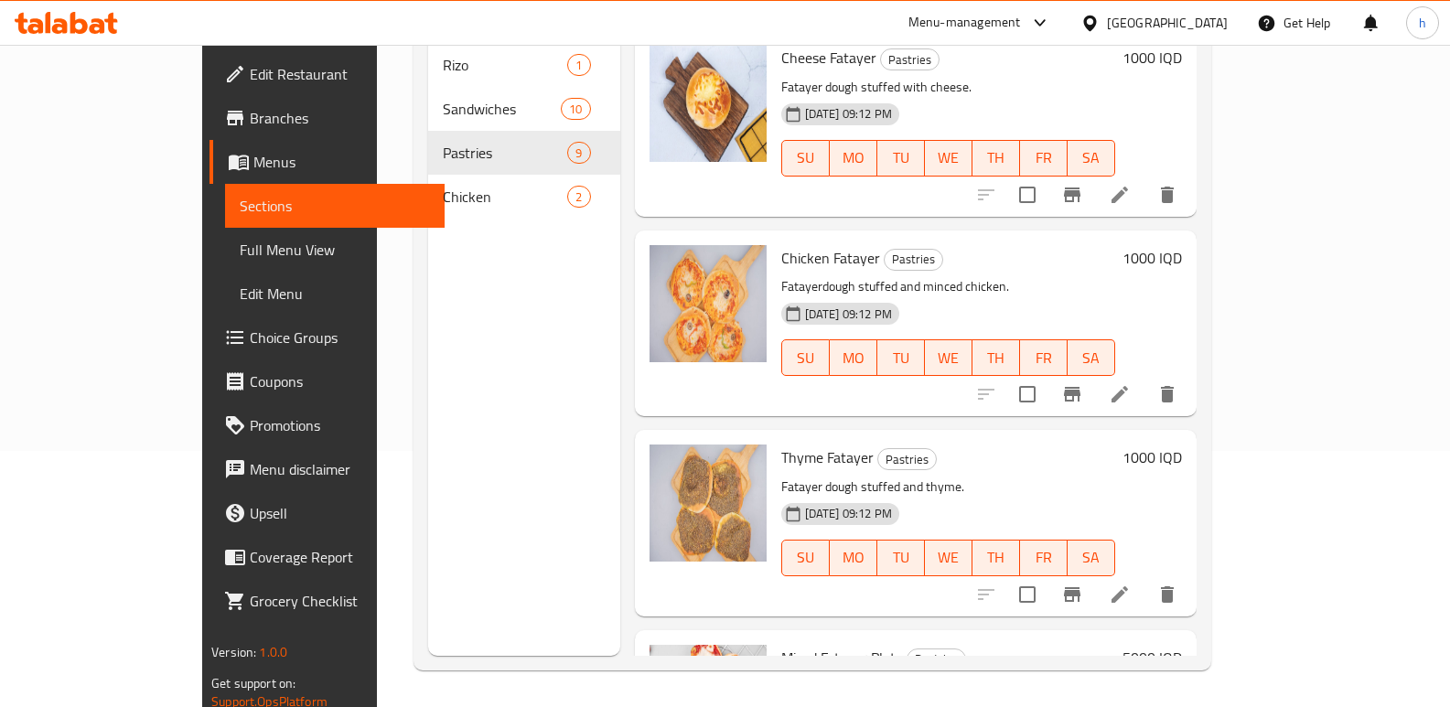
click at [1131, 383] on icon at bounding box center [1120, 394] width 22 height 22
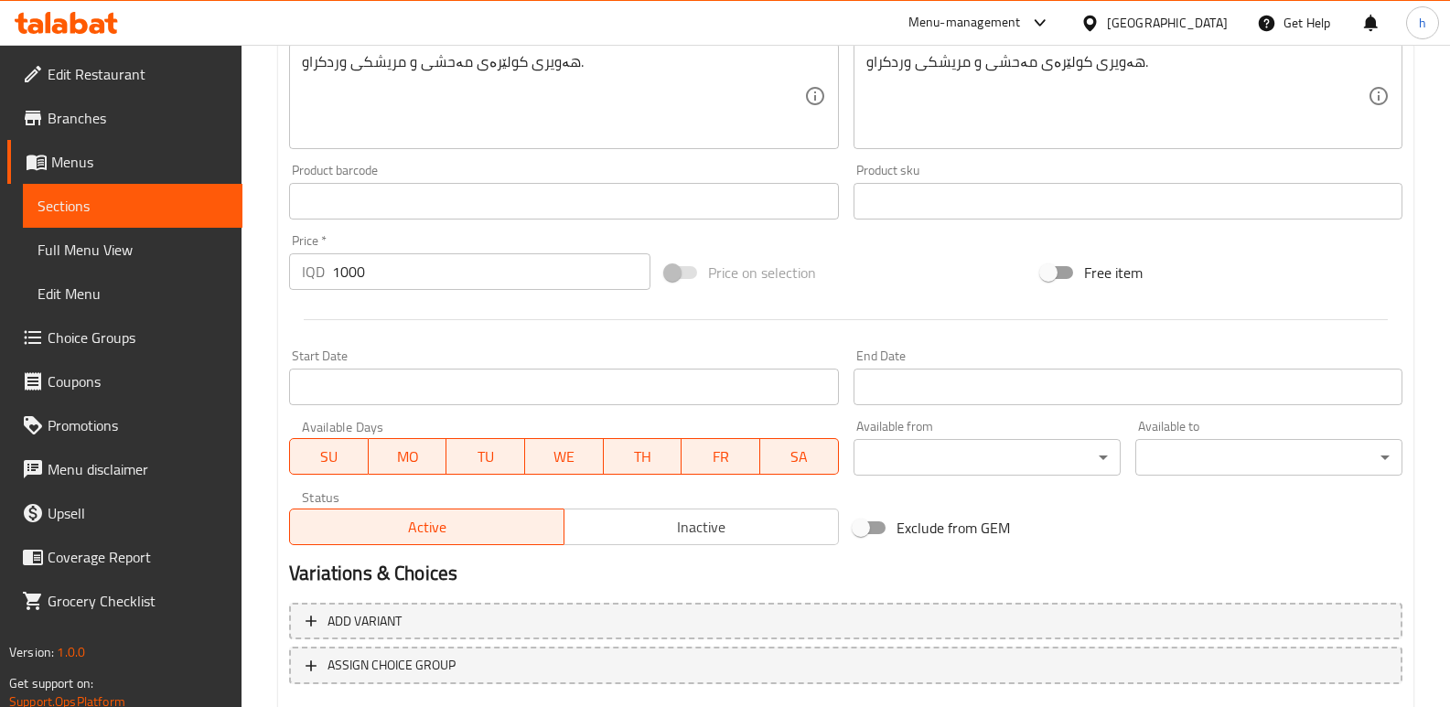
scroll to position [823, 0]
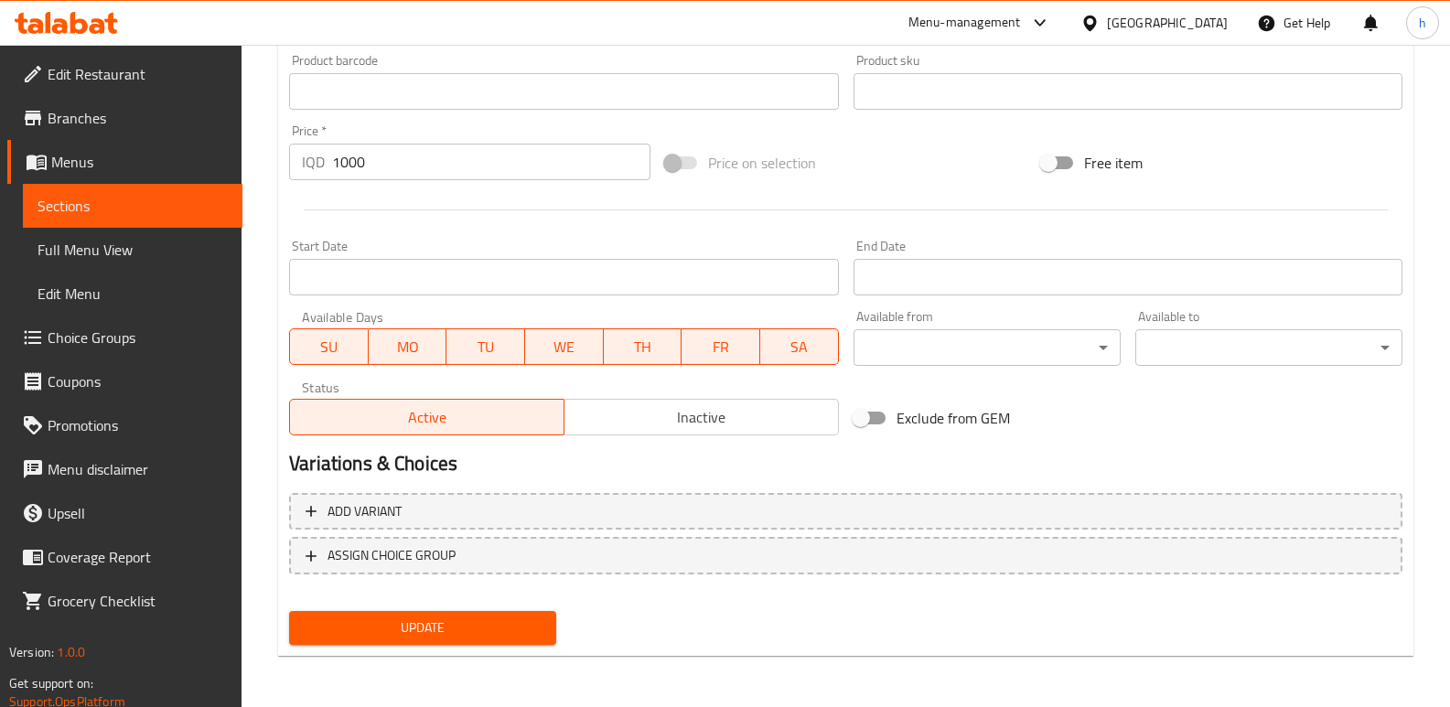
type textarea "Fatayer dough stuffed and minced chicken."
click at [532, 630] on span "Update" at bounding box center [423, 628] width 238 height 23
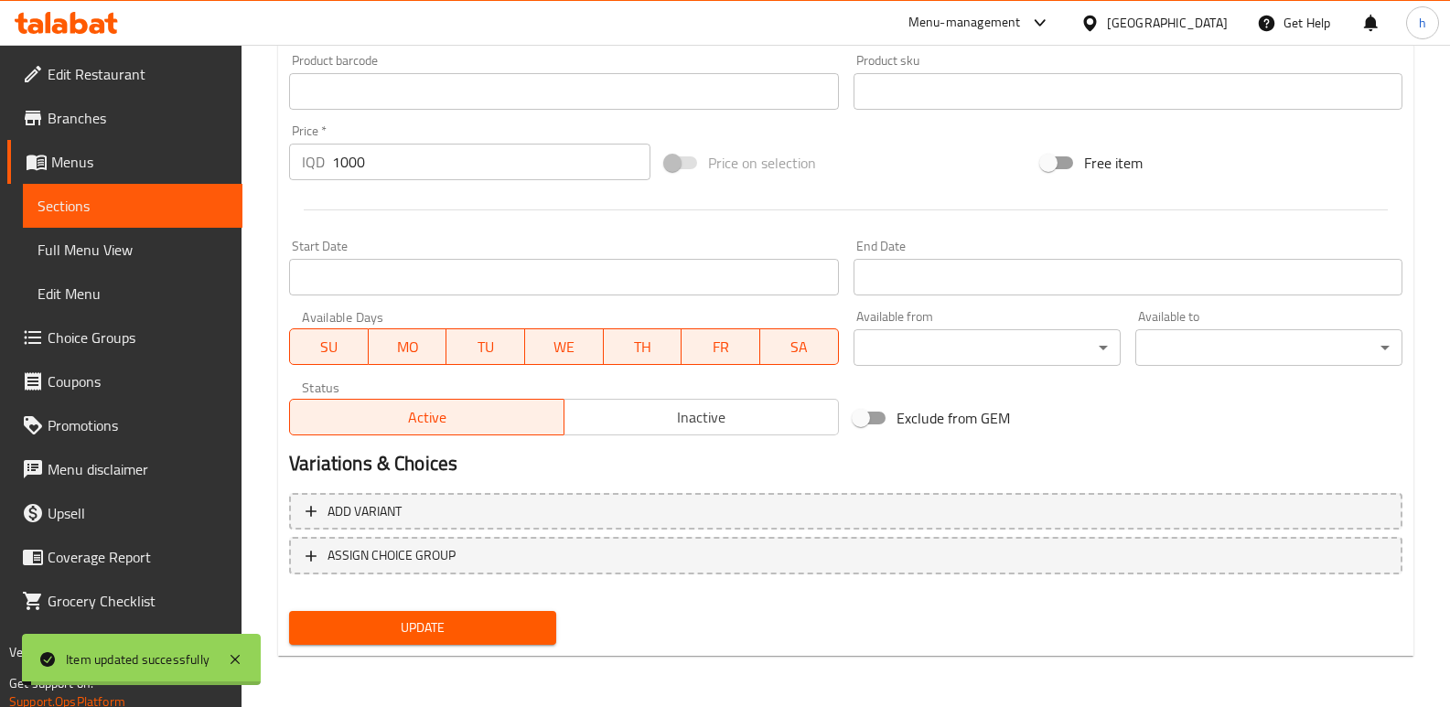
click at [225, 207] on span "Sections" at bounding box center [133, 206] width 190 height 22
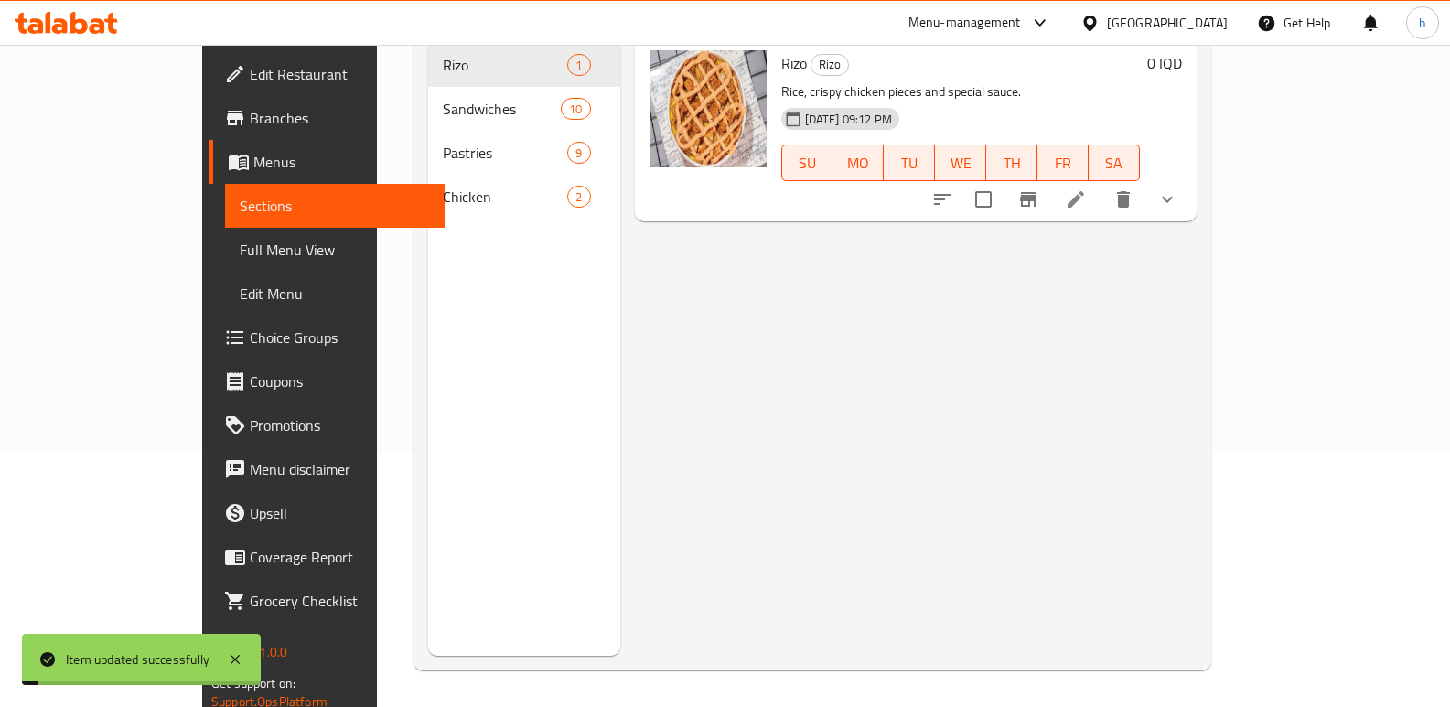
scroll to position [256, 0]
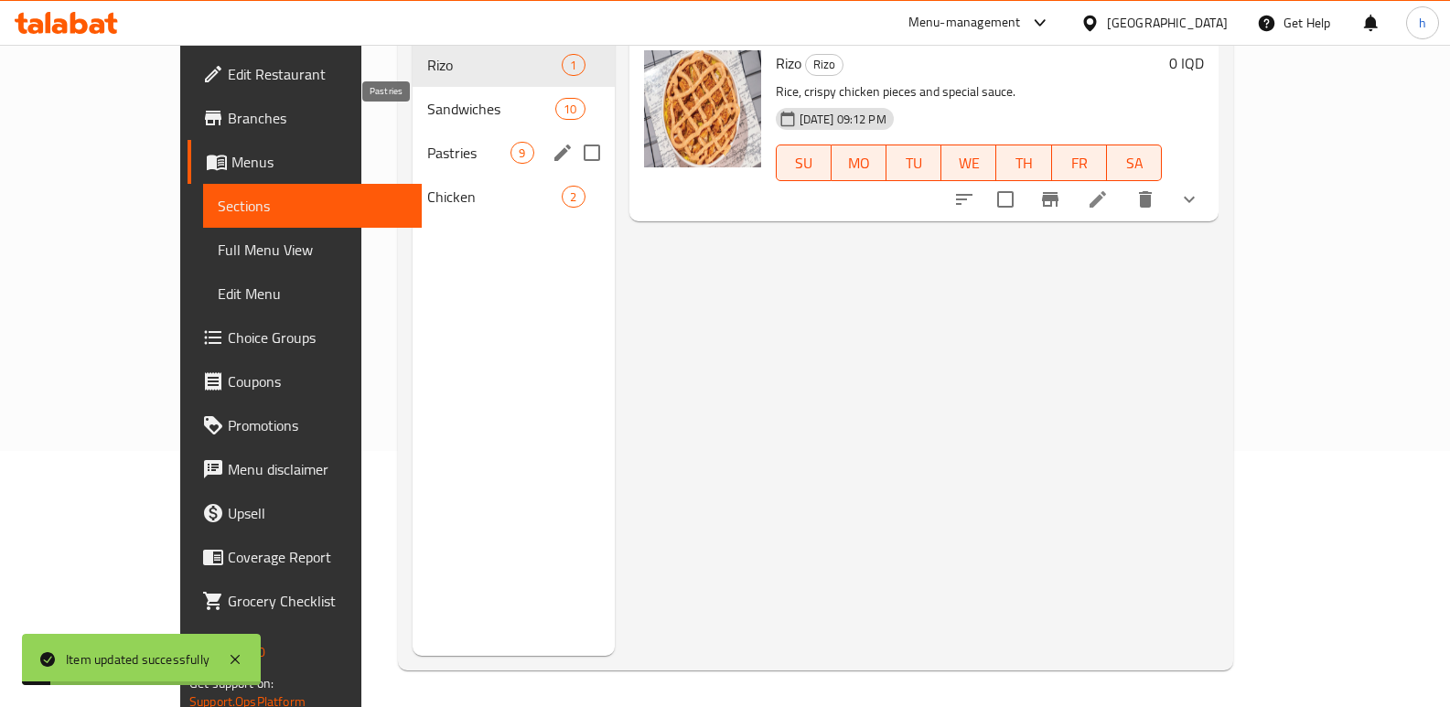
click at [427, 142] on span "Pastries" at bounding box center [468, 153] width 83 height 22
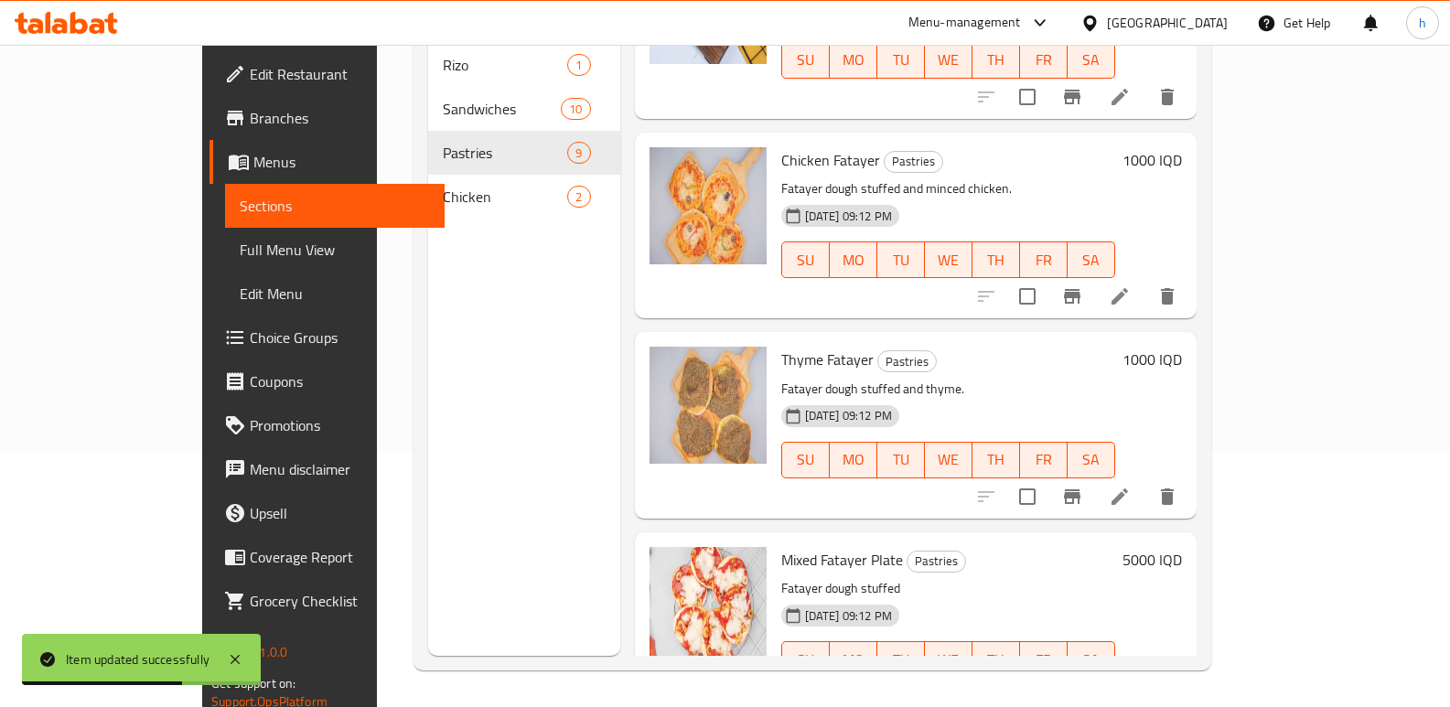
scroll to position [1137, 0]
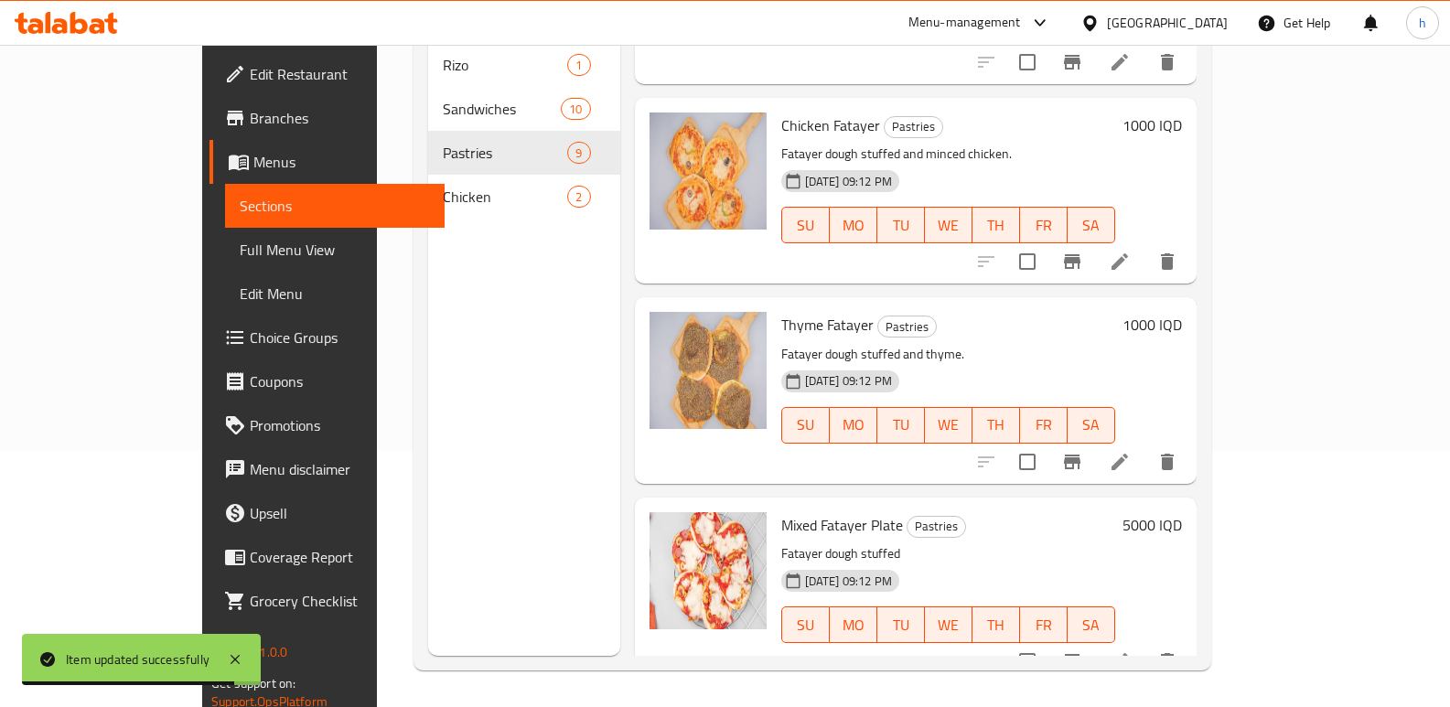
click at [240, 253] on span "Full Menu View" at bounding box center [335, 250] width 190 height 22
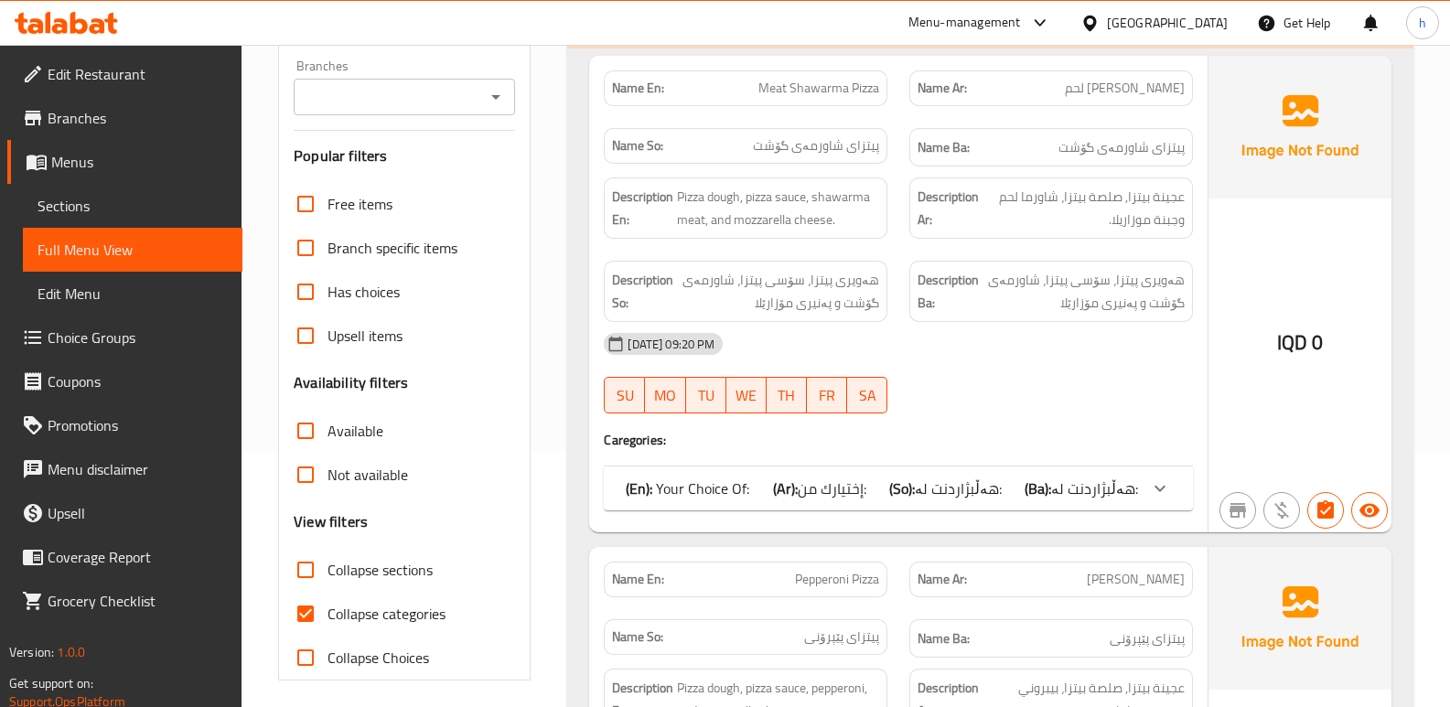
click at [405, 93] on input "Branches" at bounding box center [389, 97] width 180 height 26
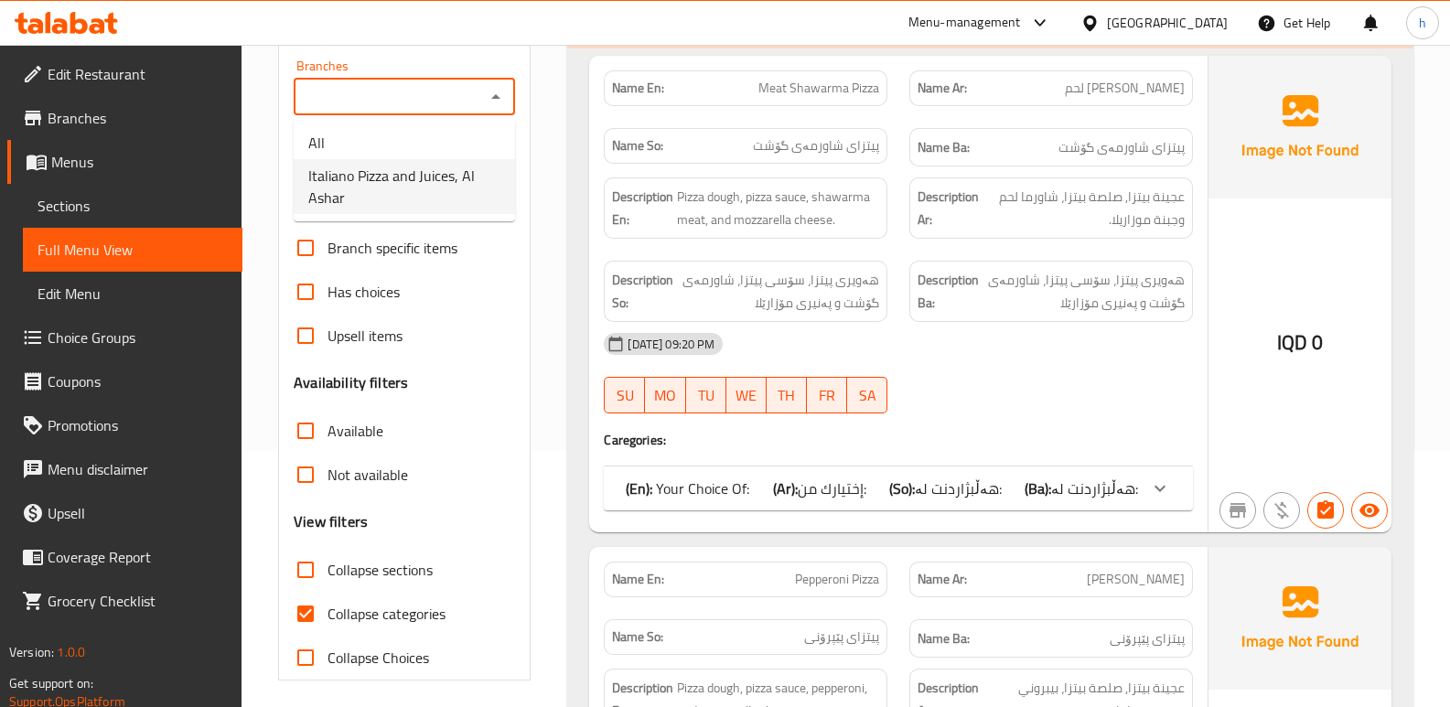
click at [394, 178] on span "Italiano Pizza and Juices, Al Ashar" at bounding box center [404, 187] width 192 height 44
type input "Italiano Pizza and Juices, Al Ashar"
click at [306, 604] on input "Collapse categories" at bounding box center [306, 614] width 44 height 44
checkbox input "false"
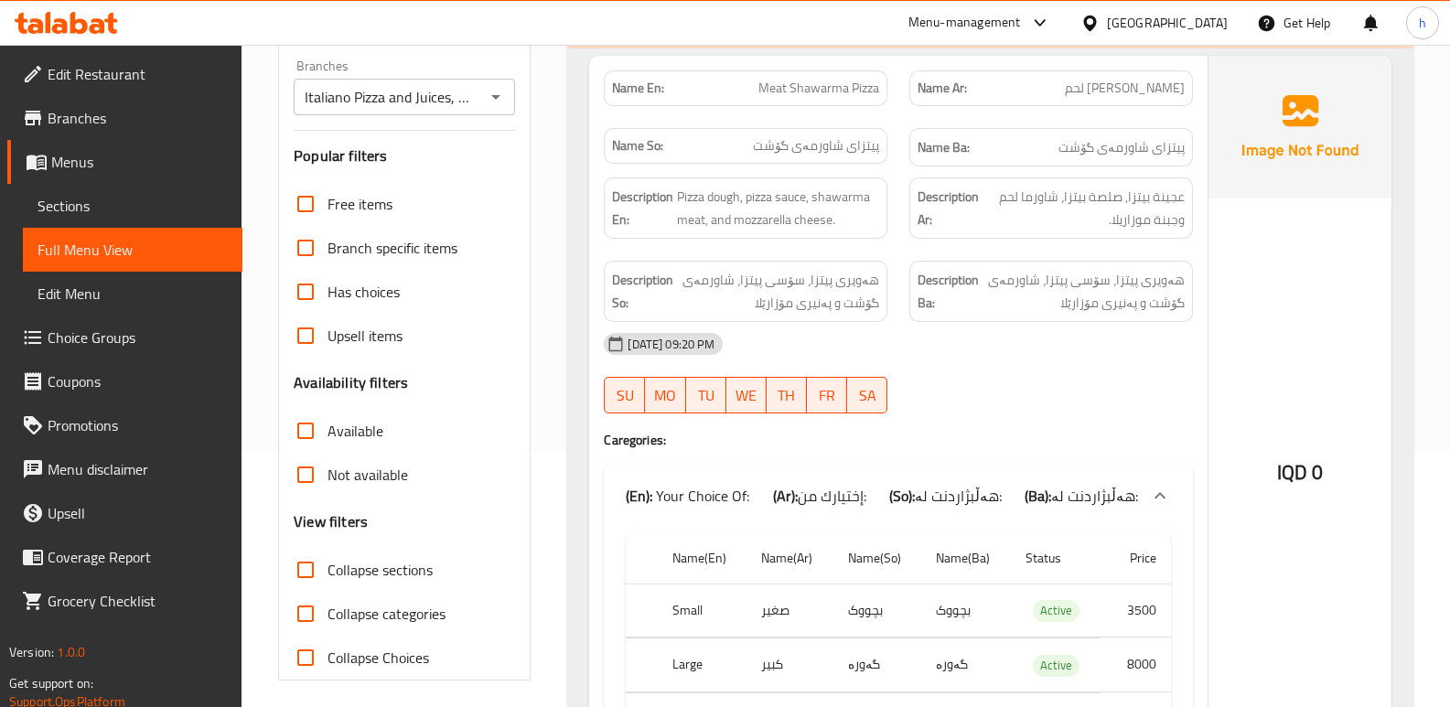
click at [316, 568] on input "Collapse sections" at bounding box center [306, 570] width 44 height 44
checkbox input "true"
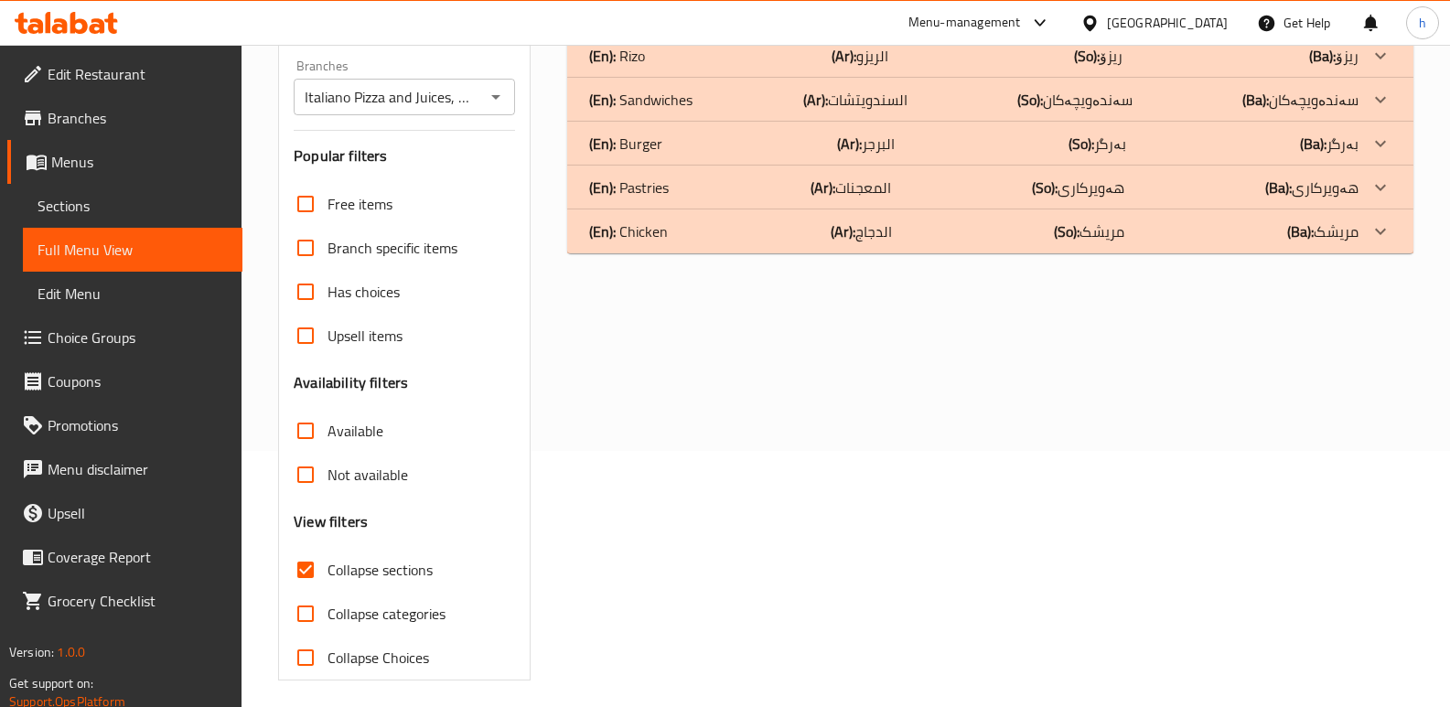
click at [794, 393] on div "(En): Pizza (Ar): البيتزا (So): پیتزا (Ba): پیتزا Name En: Meat Shawarma Pizza …" at bounding box center [990, 335] width 868 height 713
click at [648, 170] on div "(En): Pastries (Ar): المعجنات (So): هەویرکاری (Ba): هەویرکاری" at bounding box center [990, 188] width 846 height 44
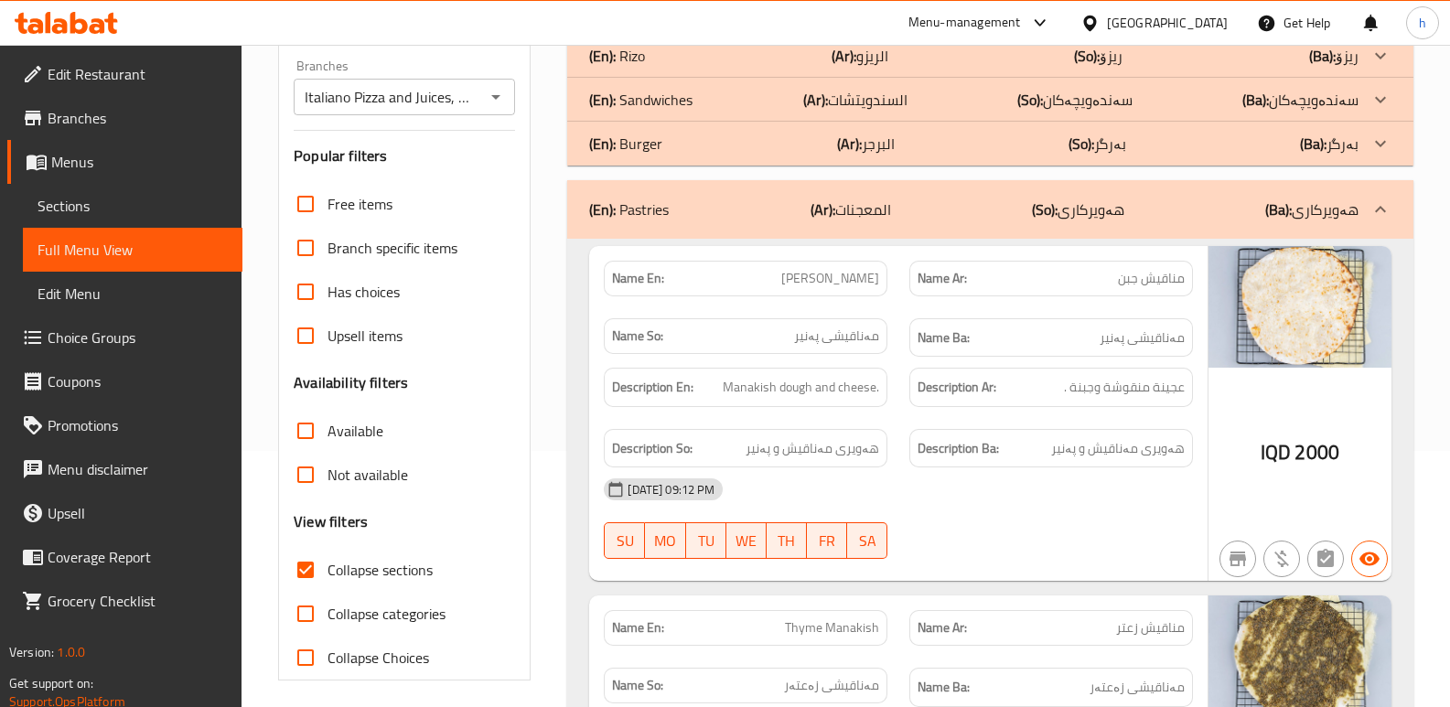
drag, startPoint x: 662, startPoint y: 67, endPoint x: 662, endPoint y: 109, distance: 42.1
click at [662, 65] on div "(En): [PERSON_NAME] (Ar): الريزو (So): ریزۆ (Ba): ریزۆ" at bounding box center [990, 56] width 846 height 44
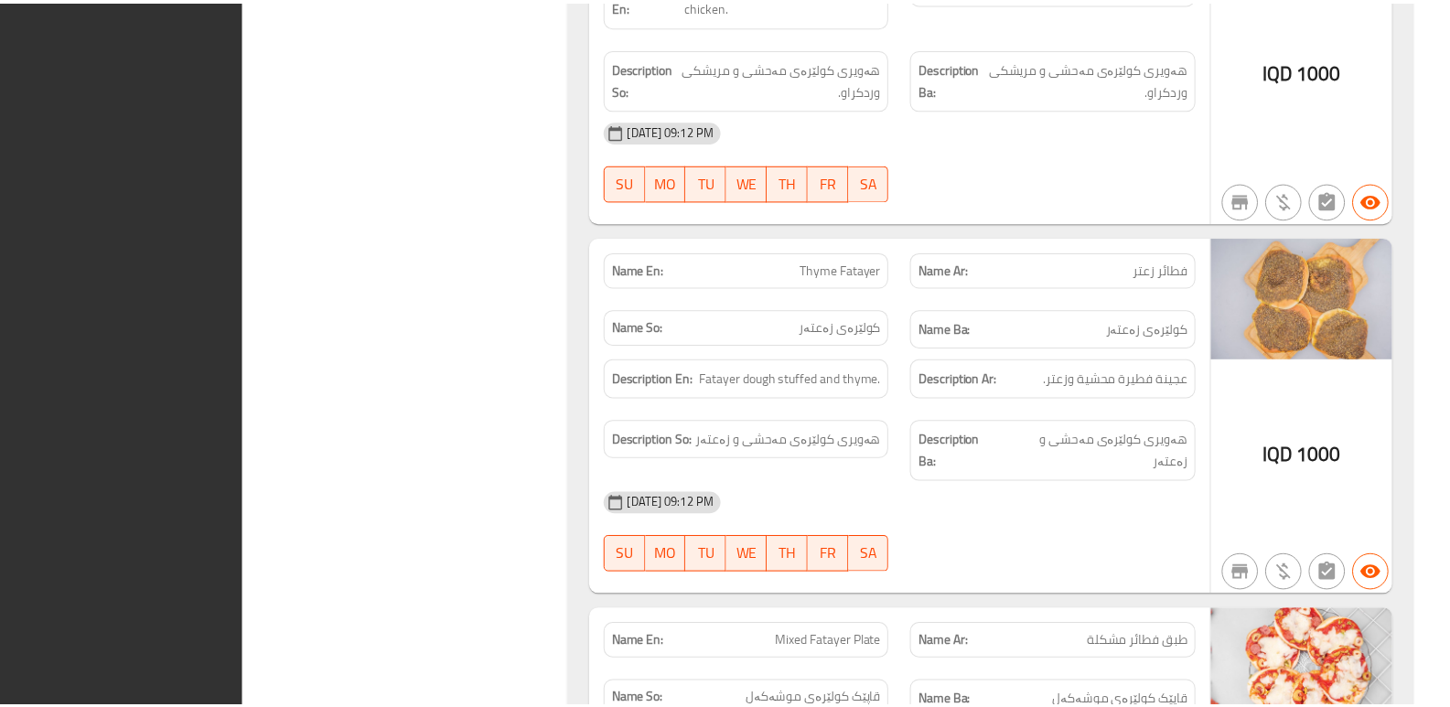
scroll to position [4011, 0]
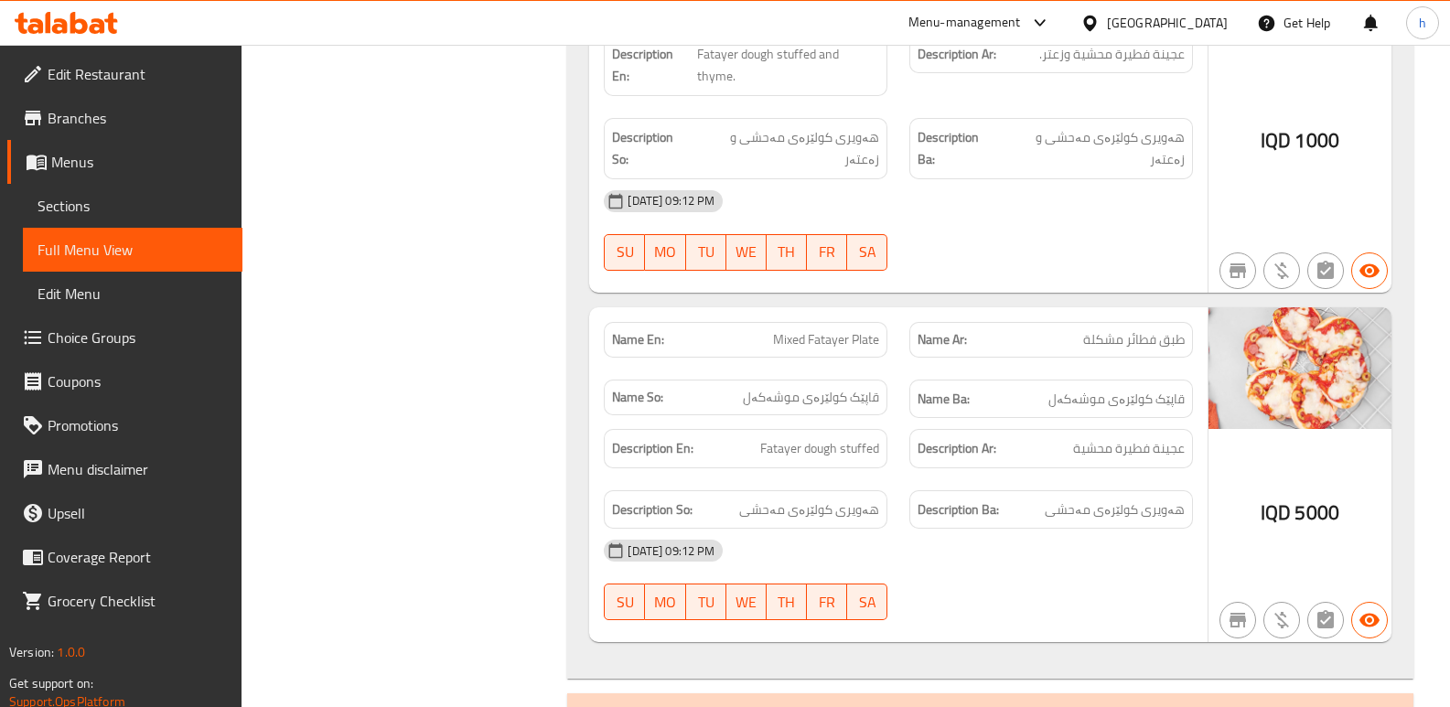
click at [120, 195] on span "Sections" at bounding box center [133, 206] width 190 height 22
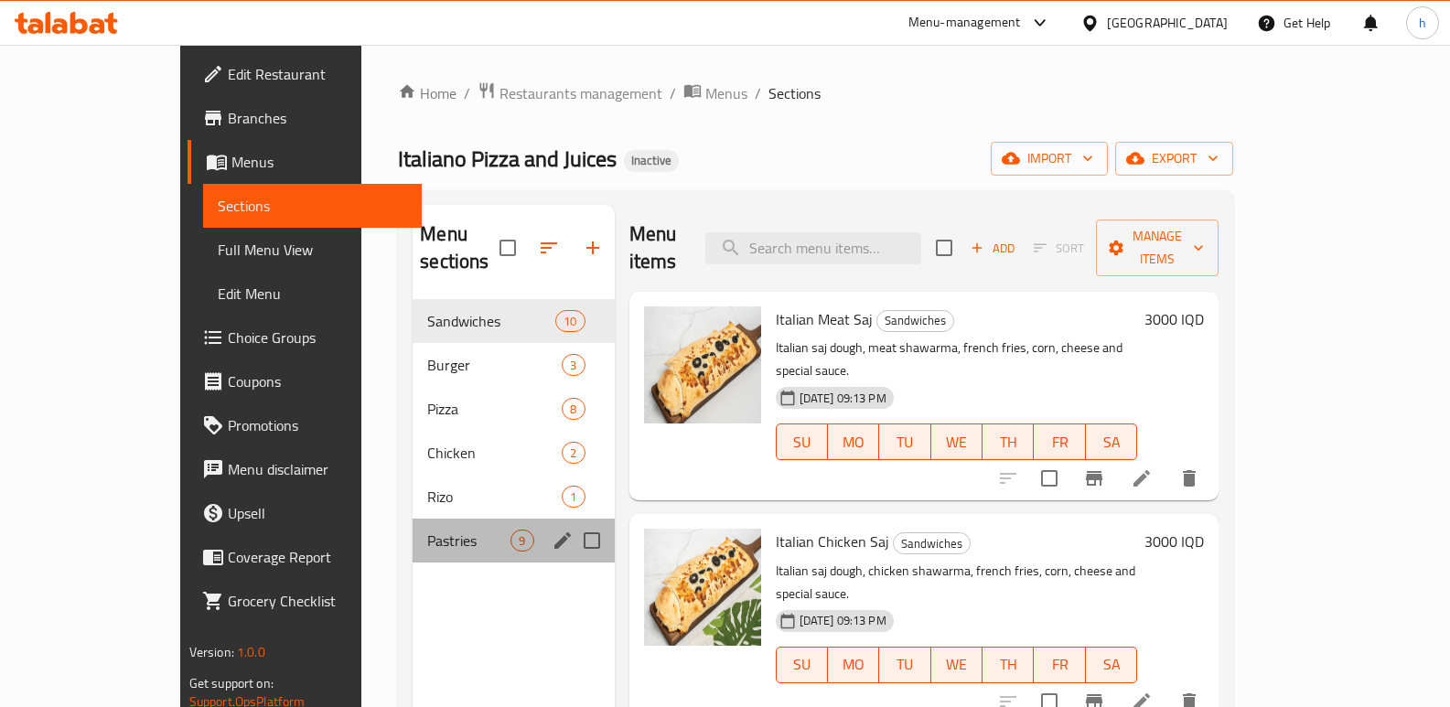
click at [413, 519] on div "Pastries 9" at bounding box center [513, 541] width 201 height 44
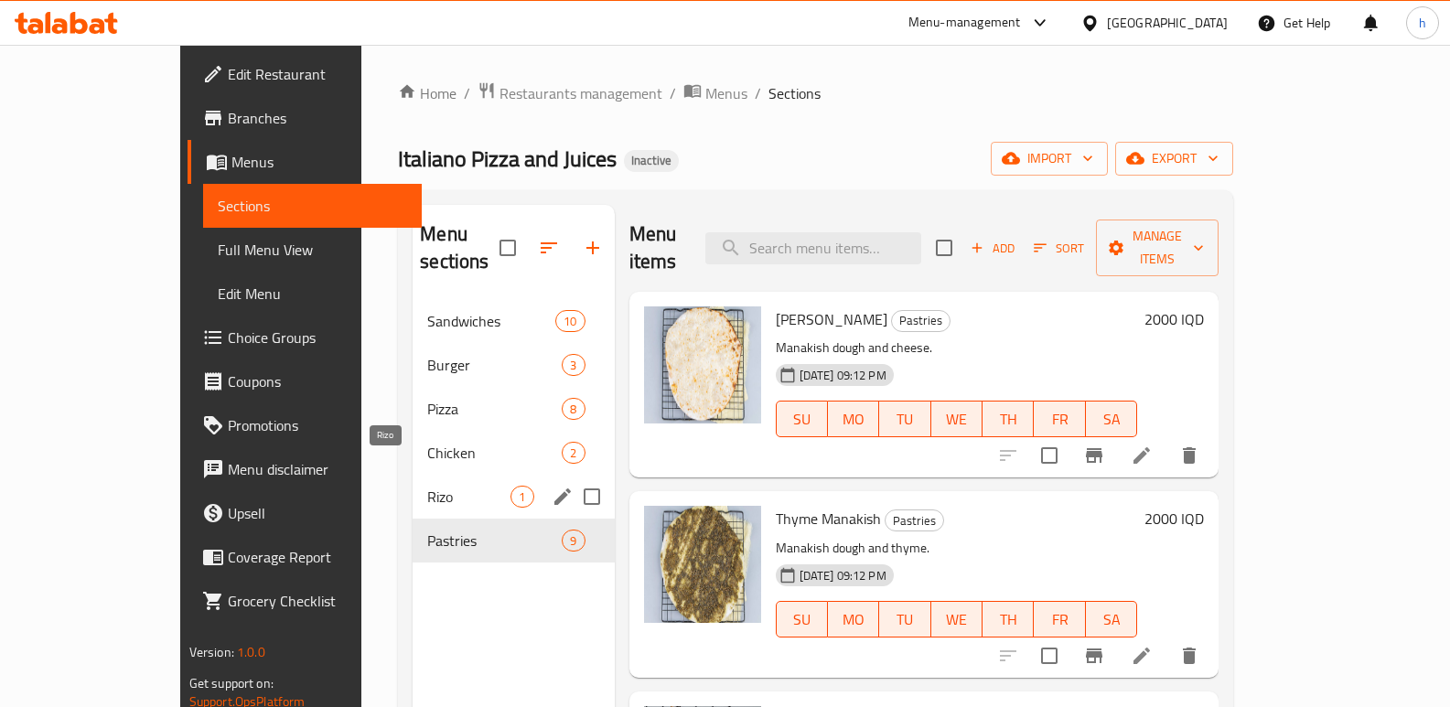
click at [427, 486] on span "Rizo" at bounding box center [468, 497] width 83 height 22
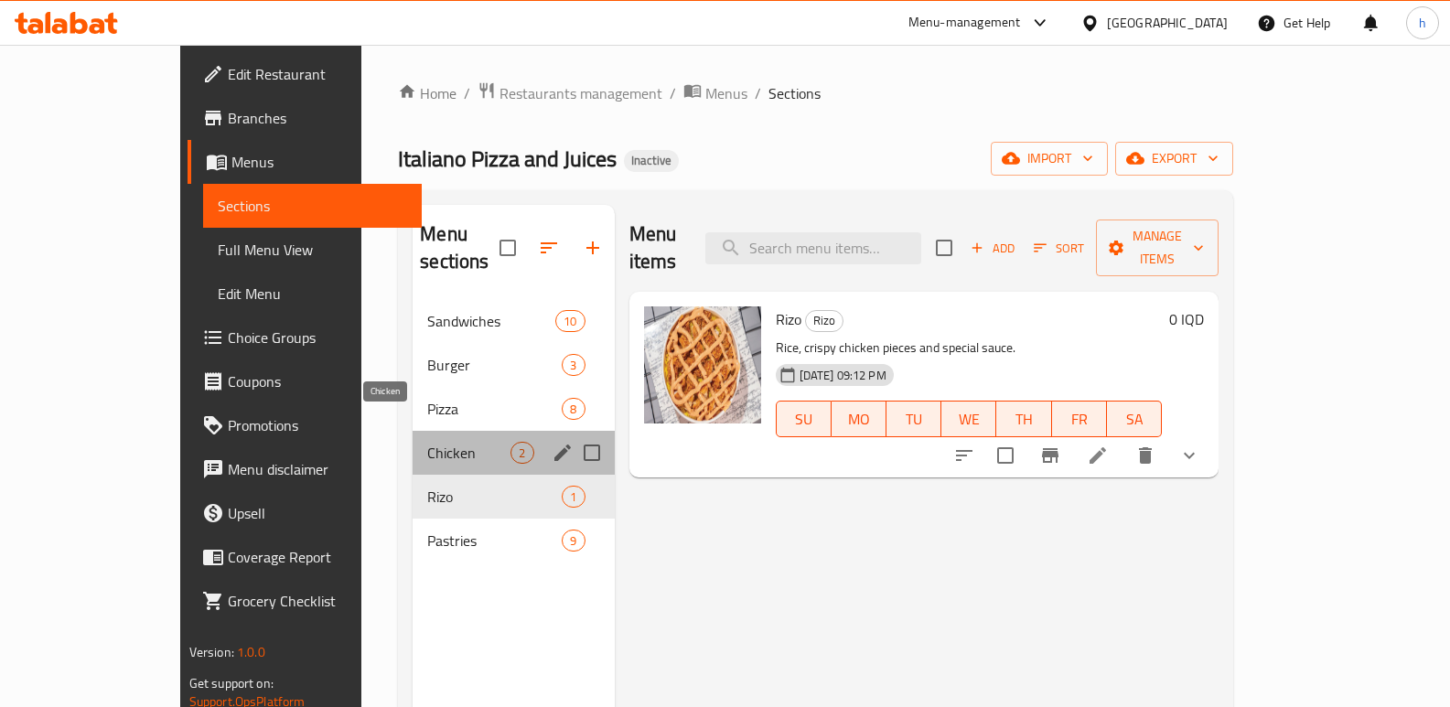
click at [427, 442] on span "Chicken" at bounding box center [468, 453] width 83 height 22
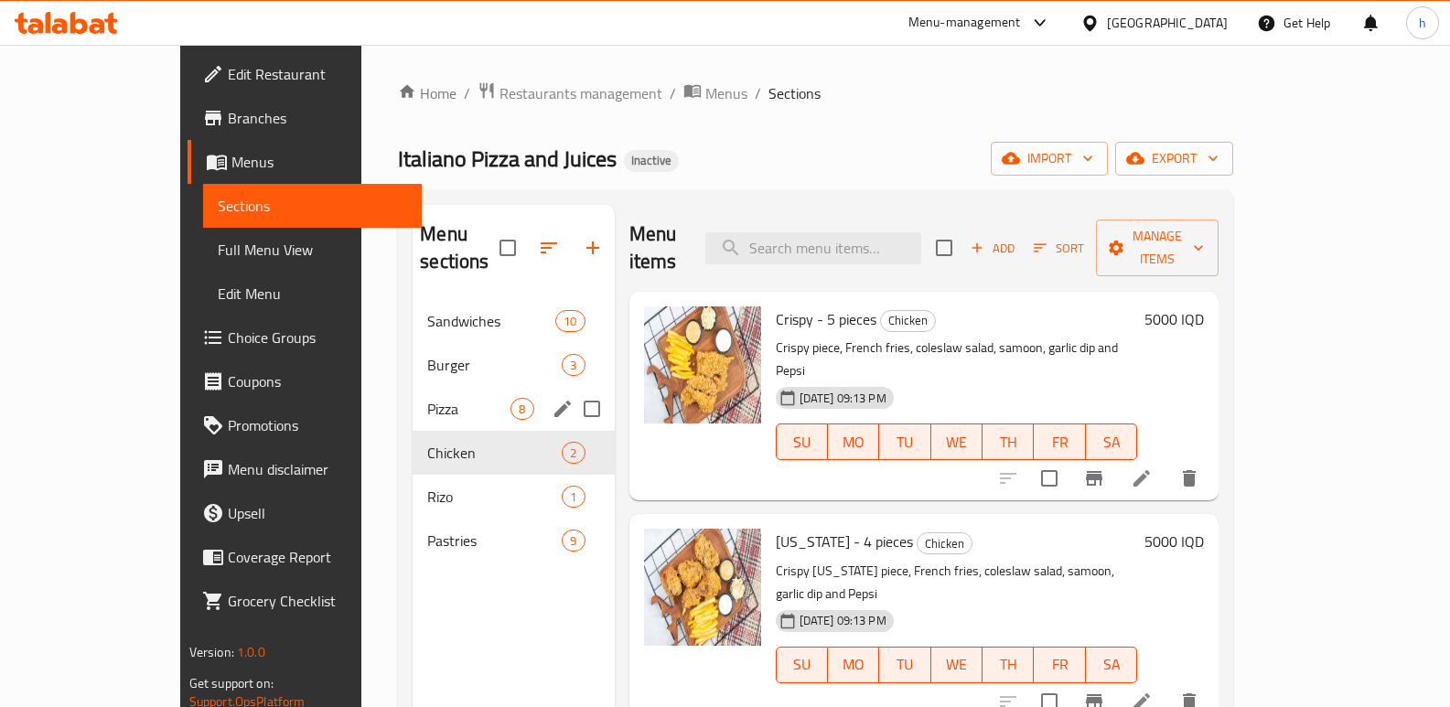
click at [427, 398] on span "Pizza" at bounding box center [468, 409] width 83 height 22
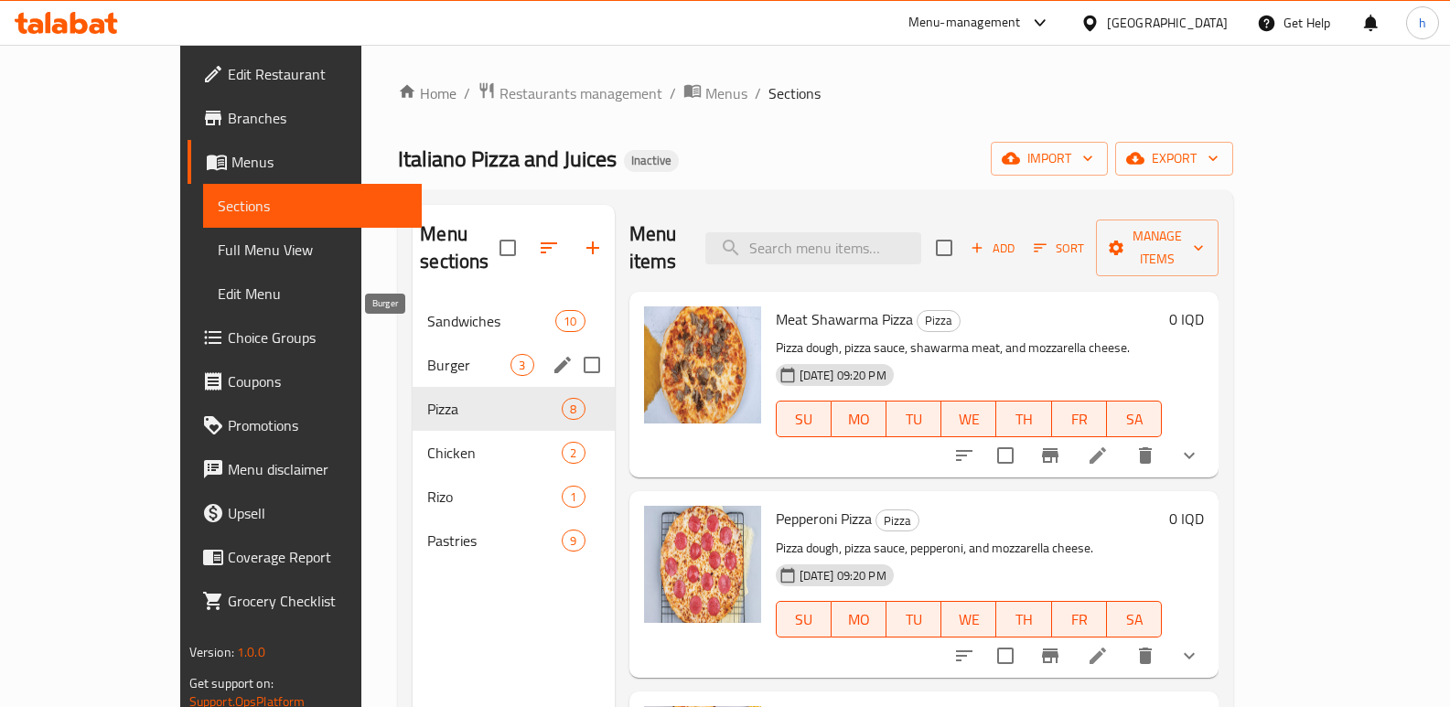
click at [427, 354] on span "Burger" at bounding box center [468, 365] width 83 height 22
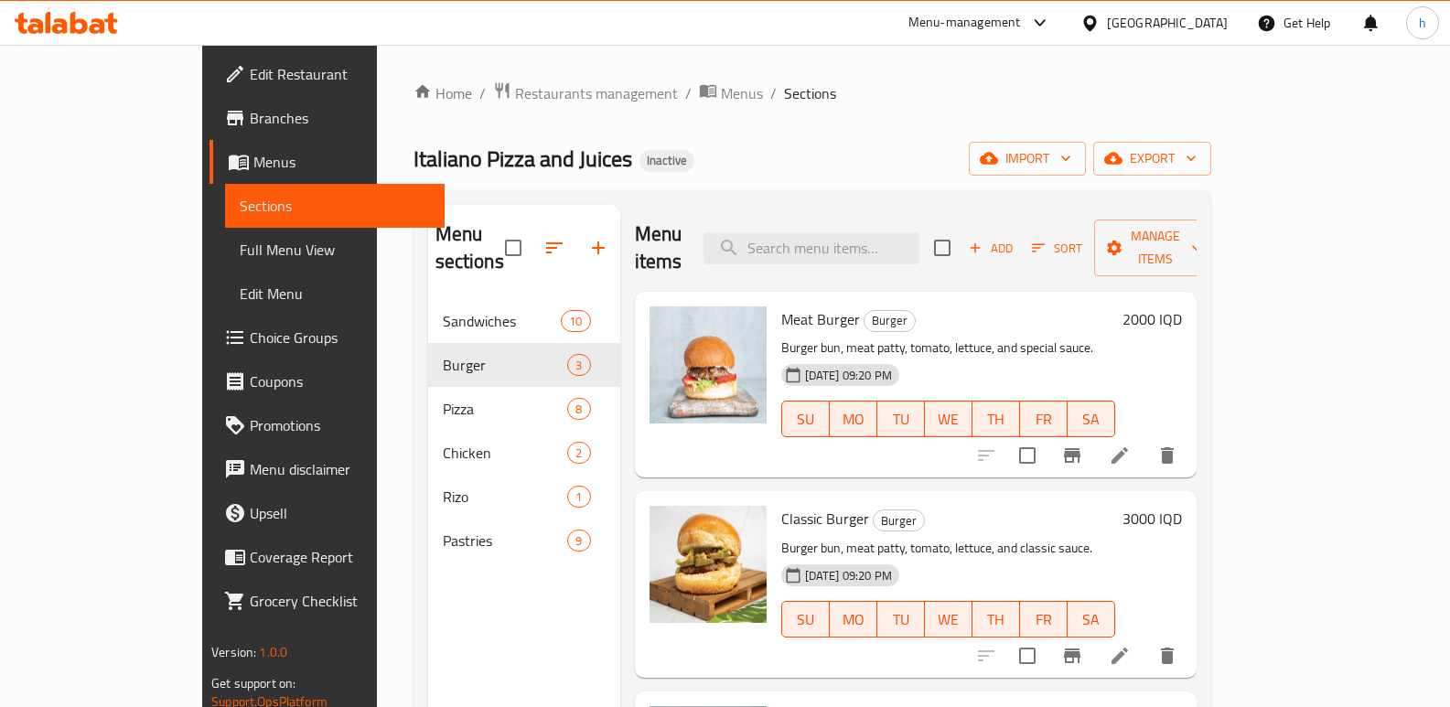
click at [1190, 434] on div at bounding box center [1076, 456] width 225 height 44
click at [1131, 445] on icon at bounding box center [1120, 456] width 22 height 22
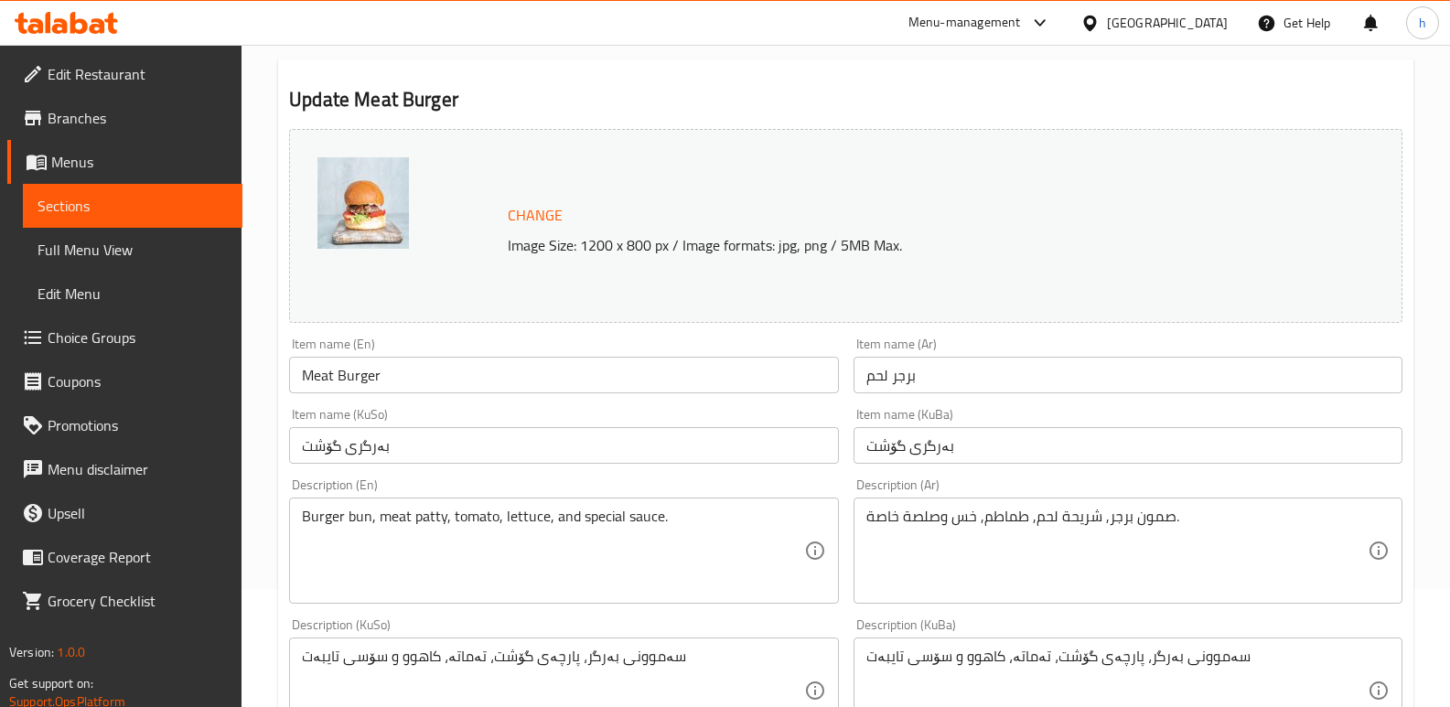
scroll to position [185, 0]
